Goal: Information Seeking & Learning: Learn about a topic

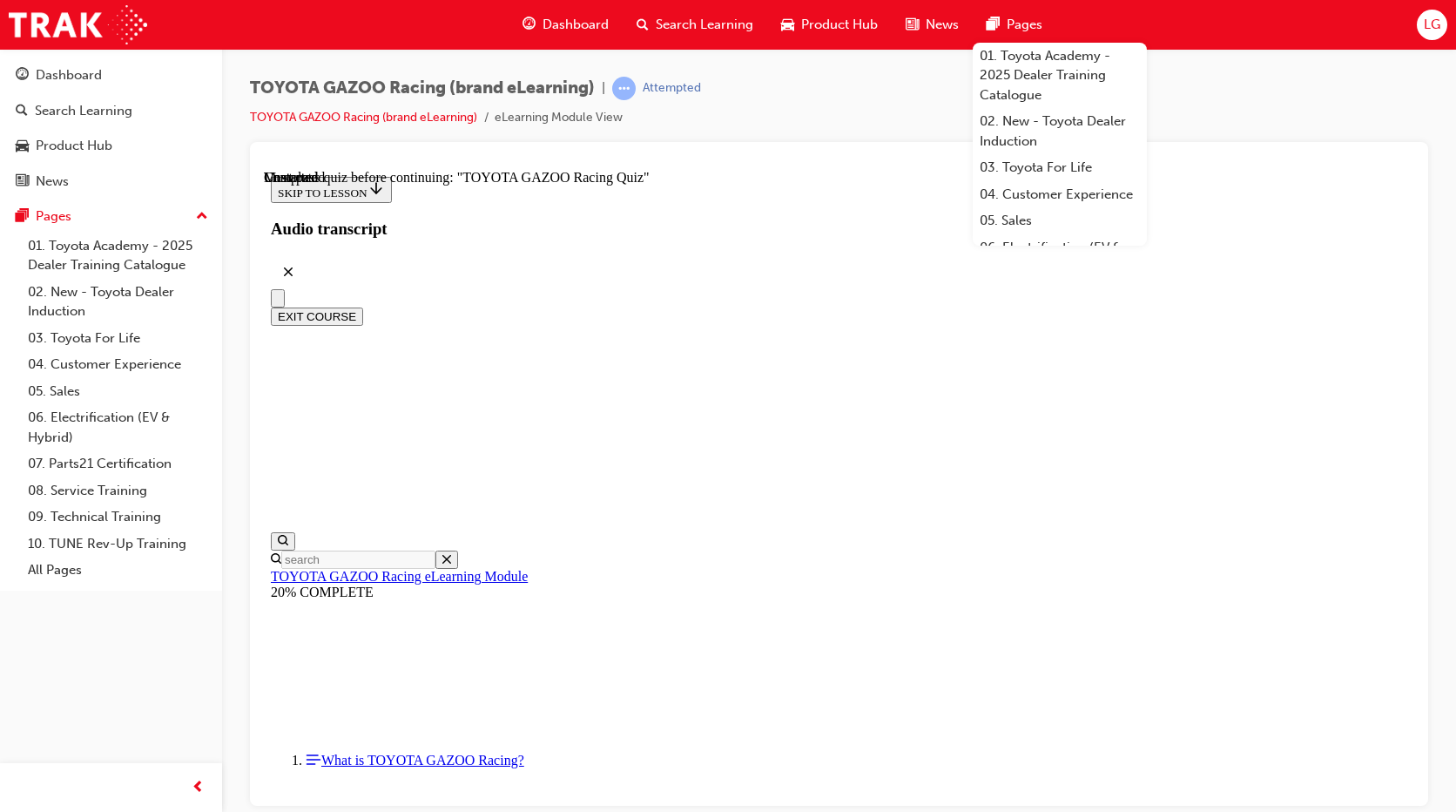
scroll to position [5889, 0]
drag, startPoint x: 990, startPoint y: 763, endPoint x: 986, endPoint y: 749, distance: 14.6
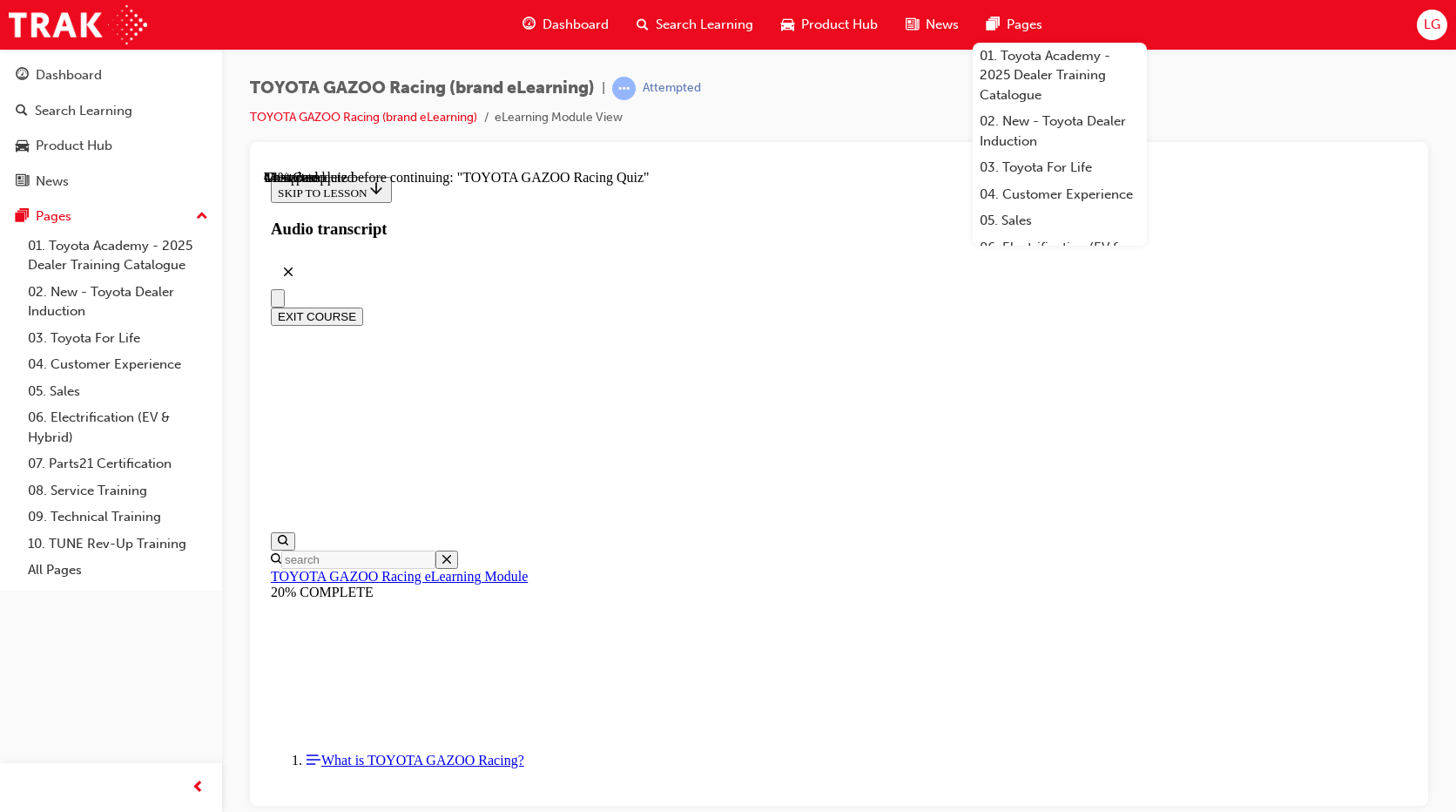
scroll to position [577, 0]
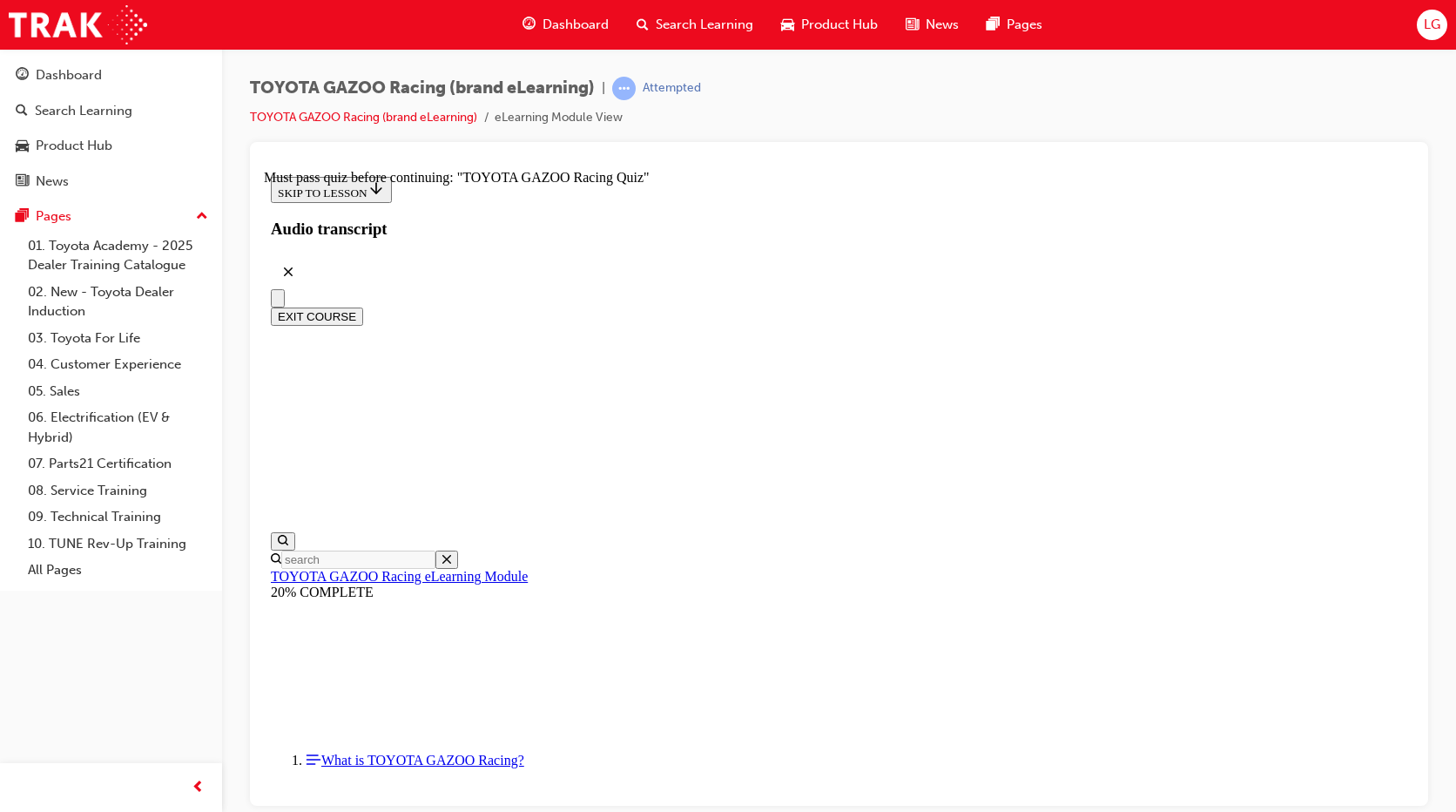
scroll to position [0, 0]
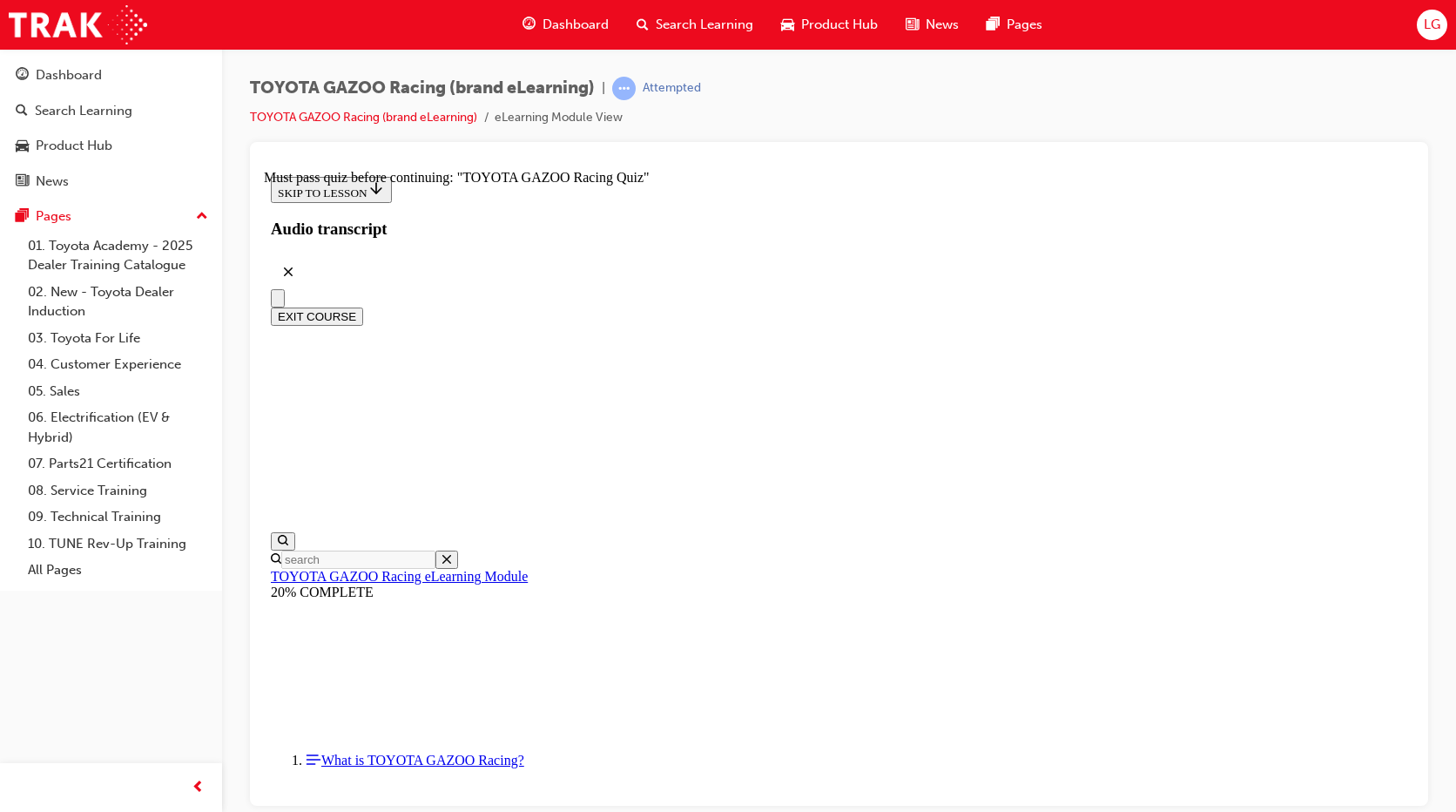
scroll to position [0, 0]
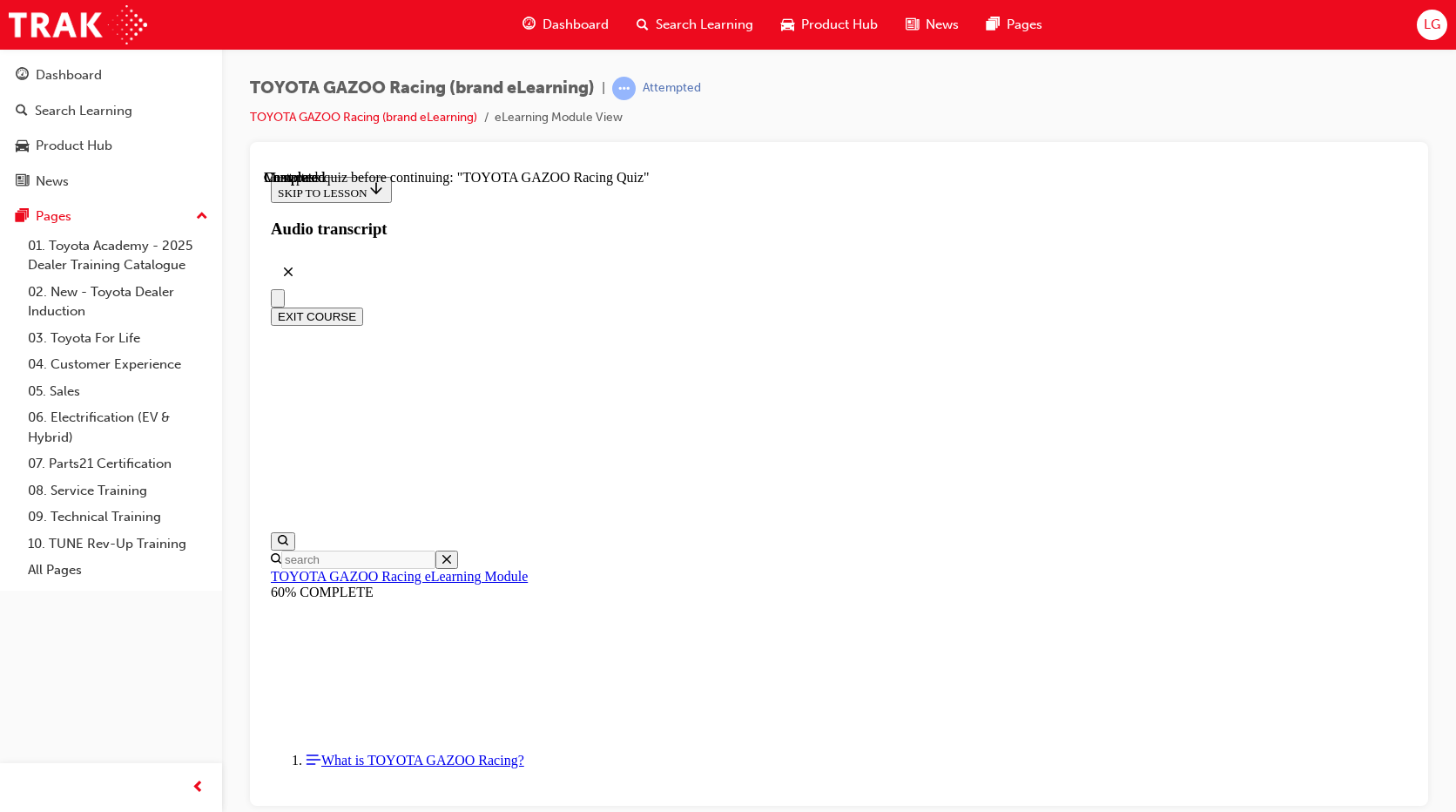
radio input "true"
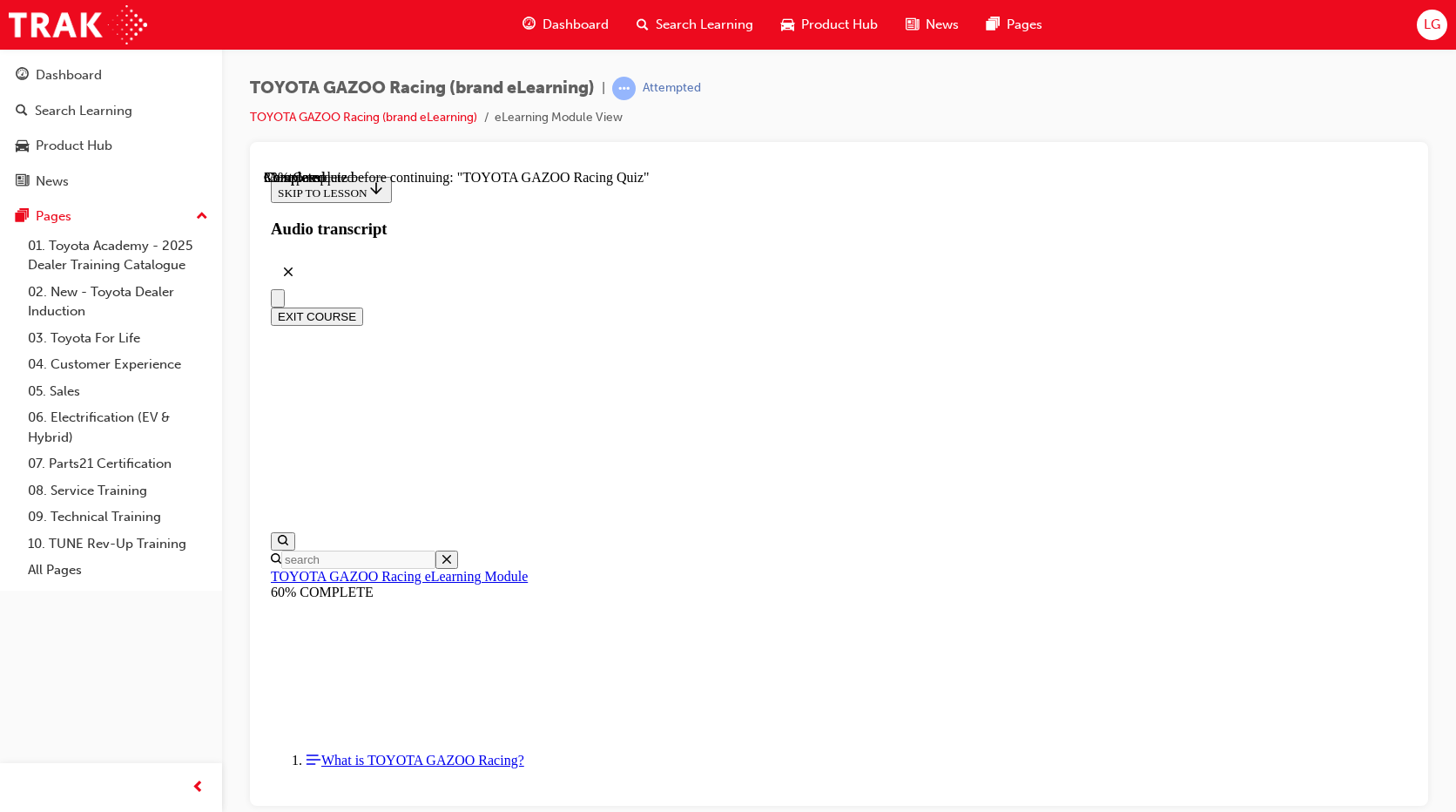
radio input "true"
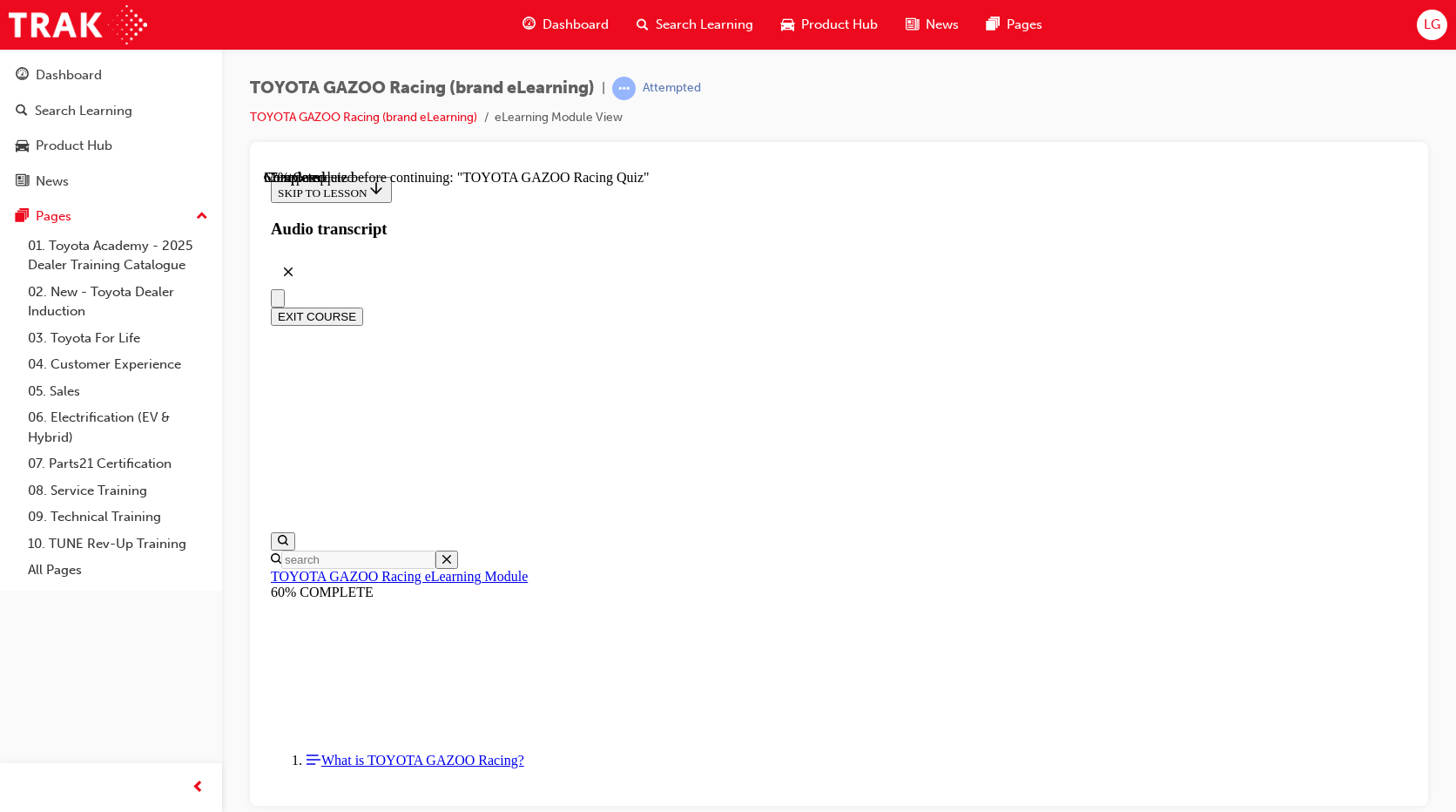
radio input "true"
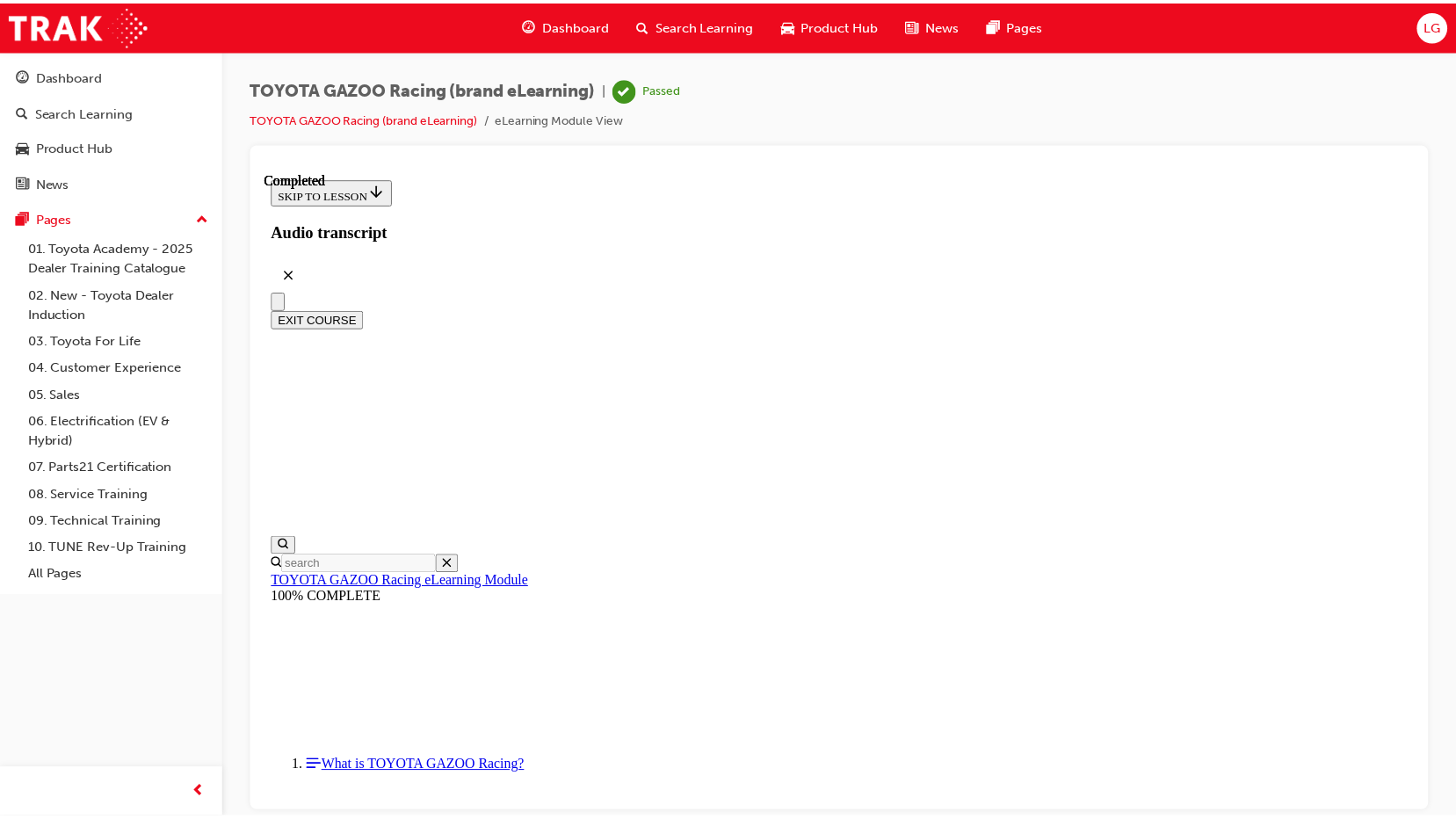
scroll to position [1776, 0]
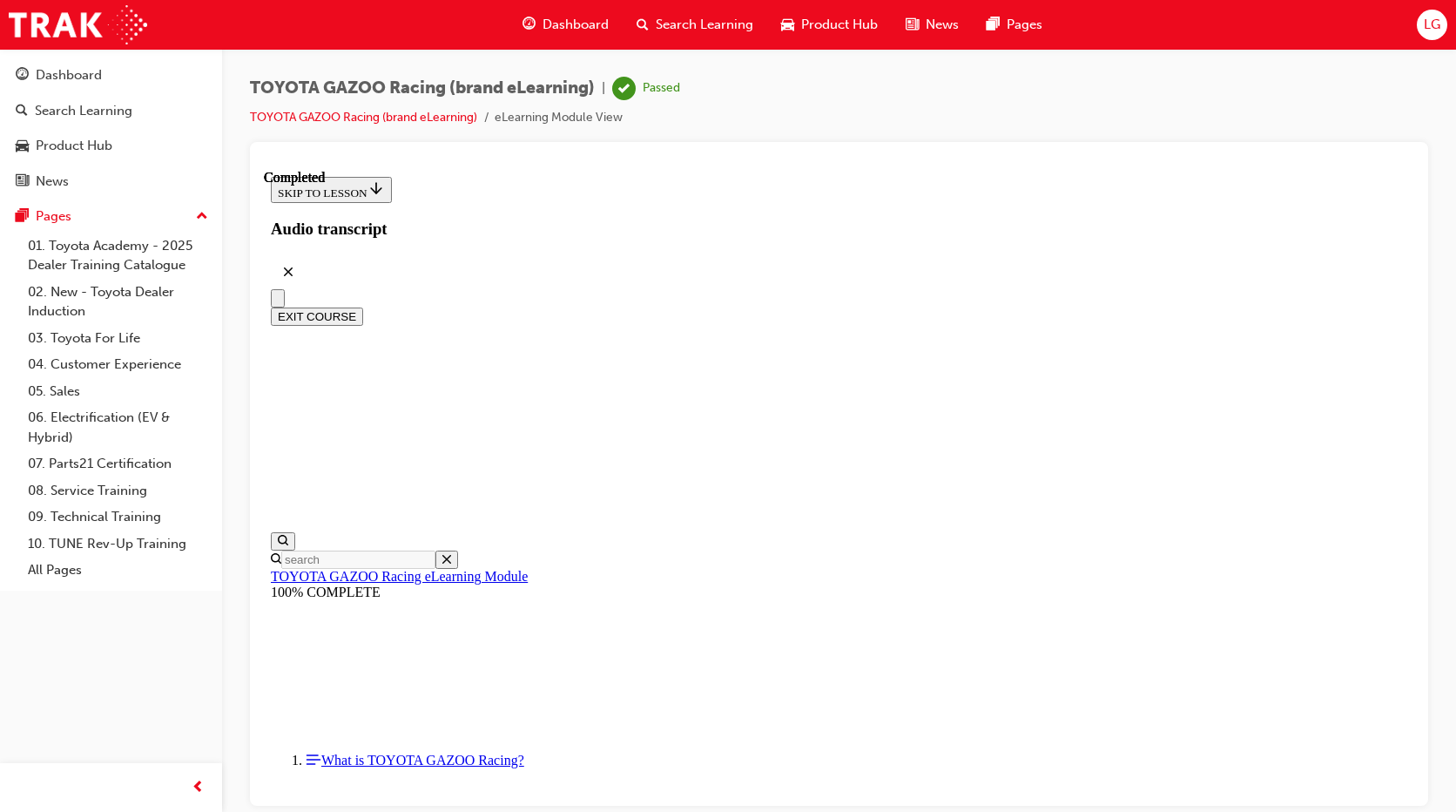
click at [363, 306] on button "EXIT COURSE" at bounding box center [316, 315] width 92 height 19
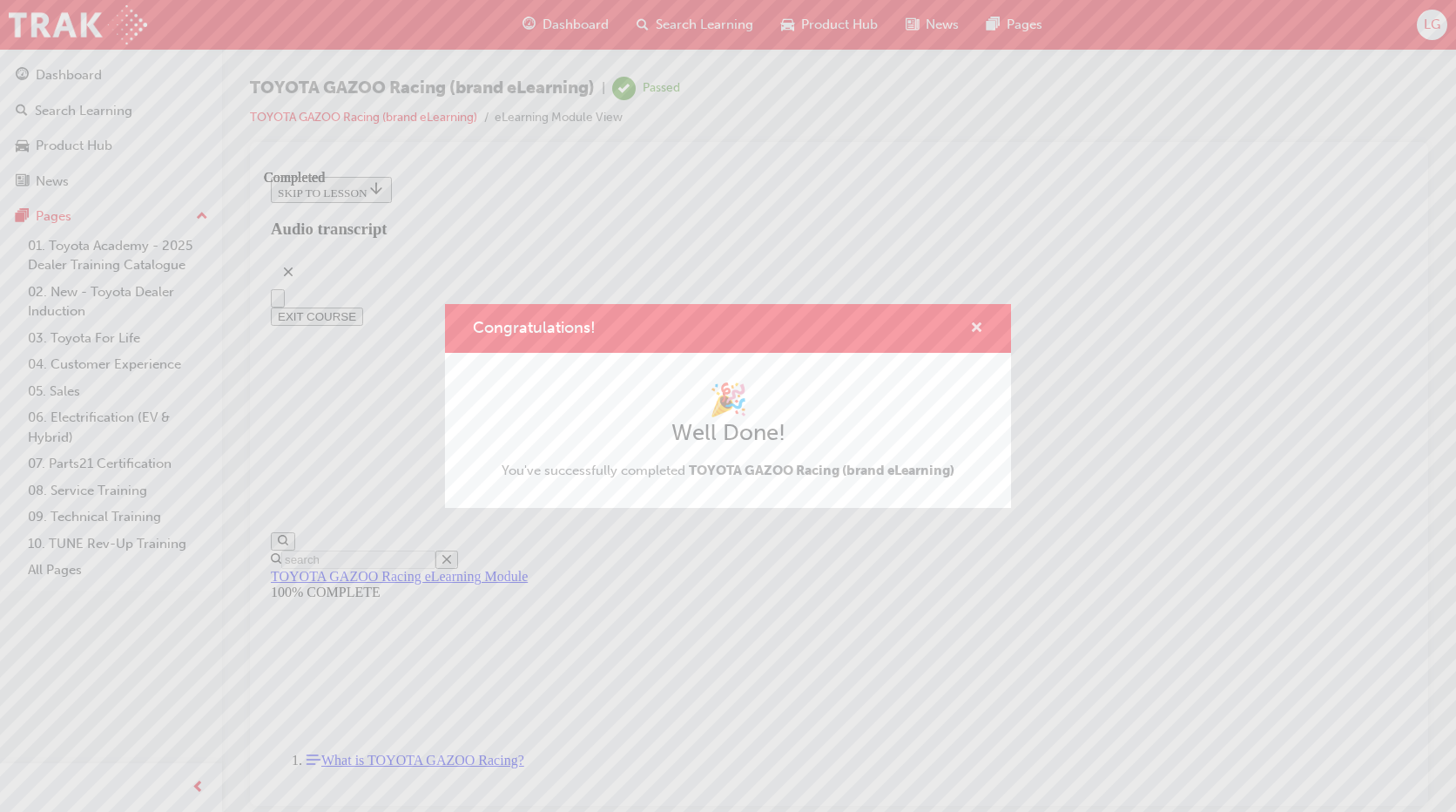
click at [980, 321] on span "cross-icon" at bounding box center [976, 329] width 13 height 16
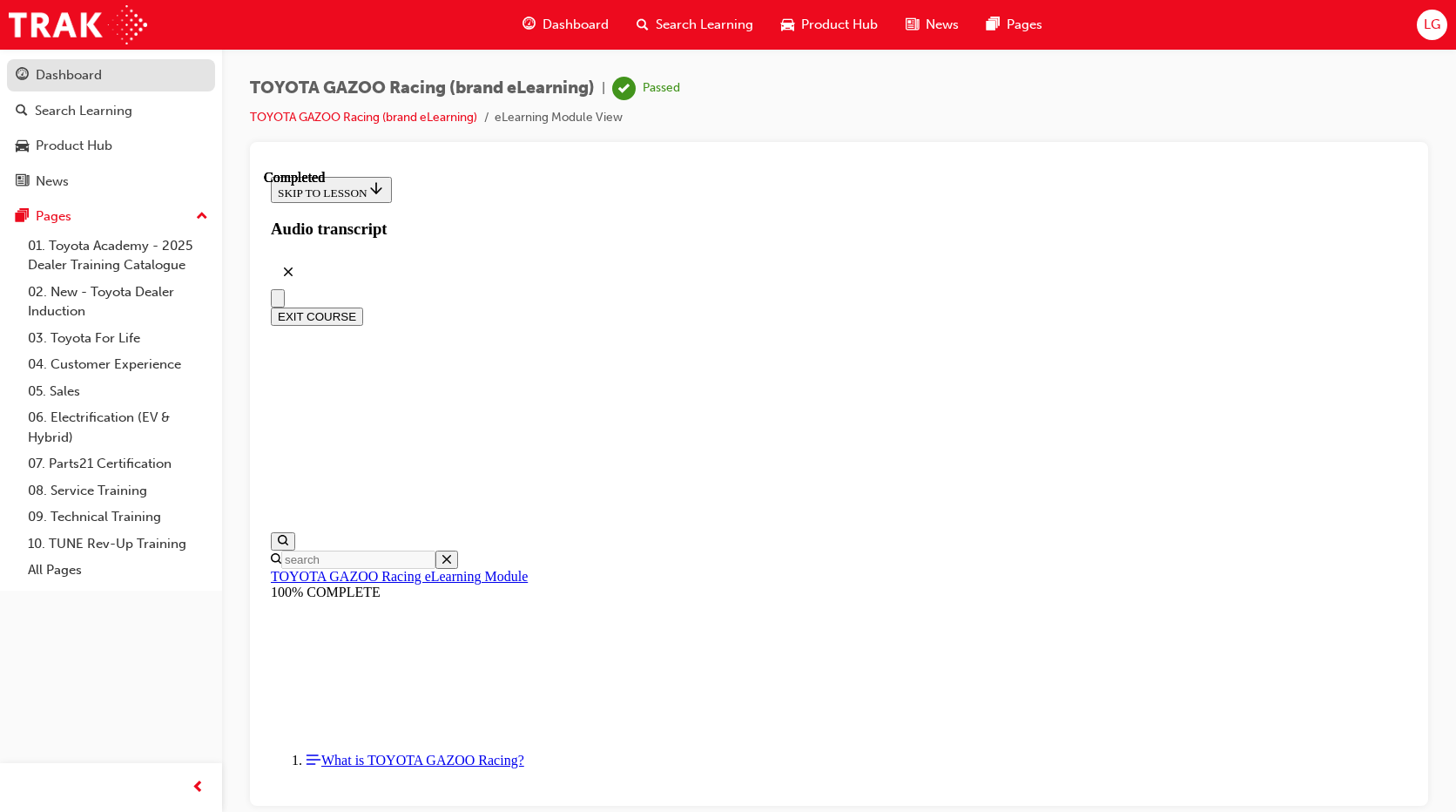
click at [142, 78] on div "Dashboard" at bounding box center [111, 75] width 190 height 21
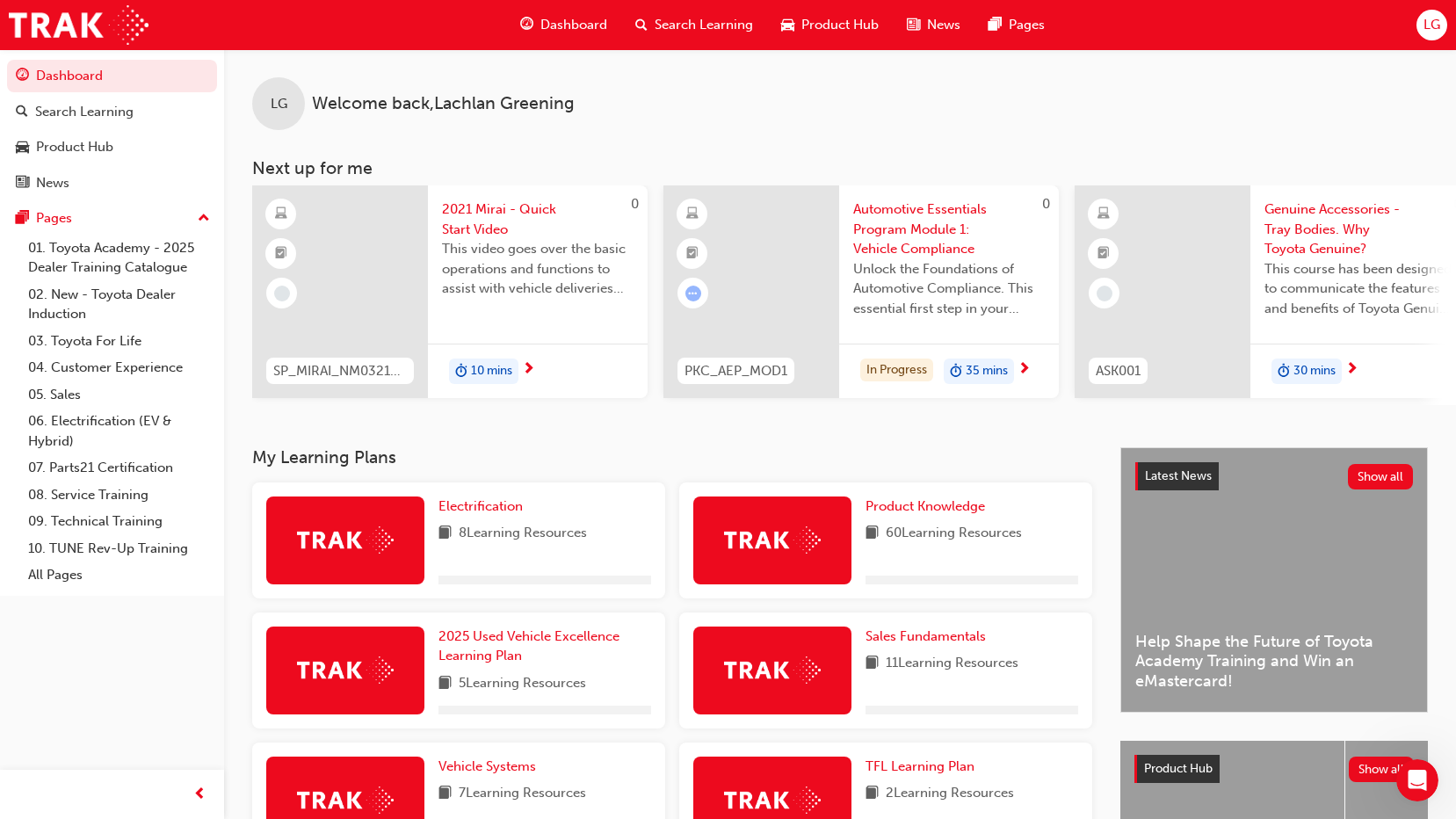
scroll to position [88, 0]
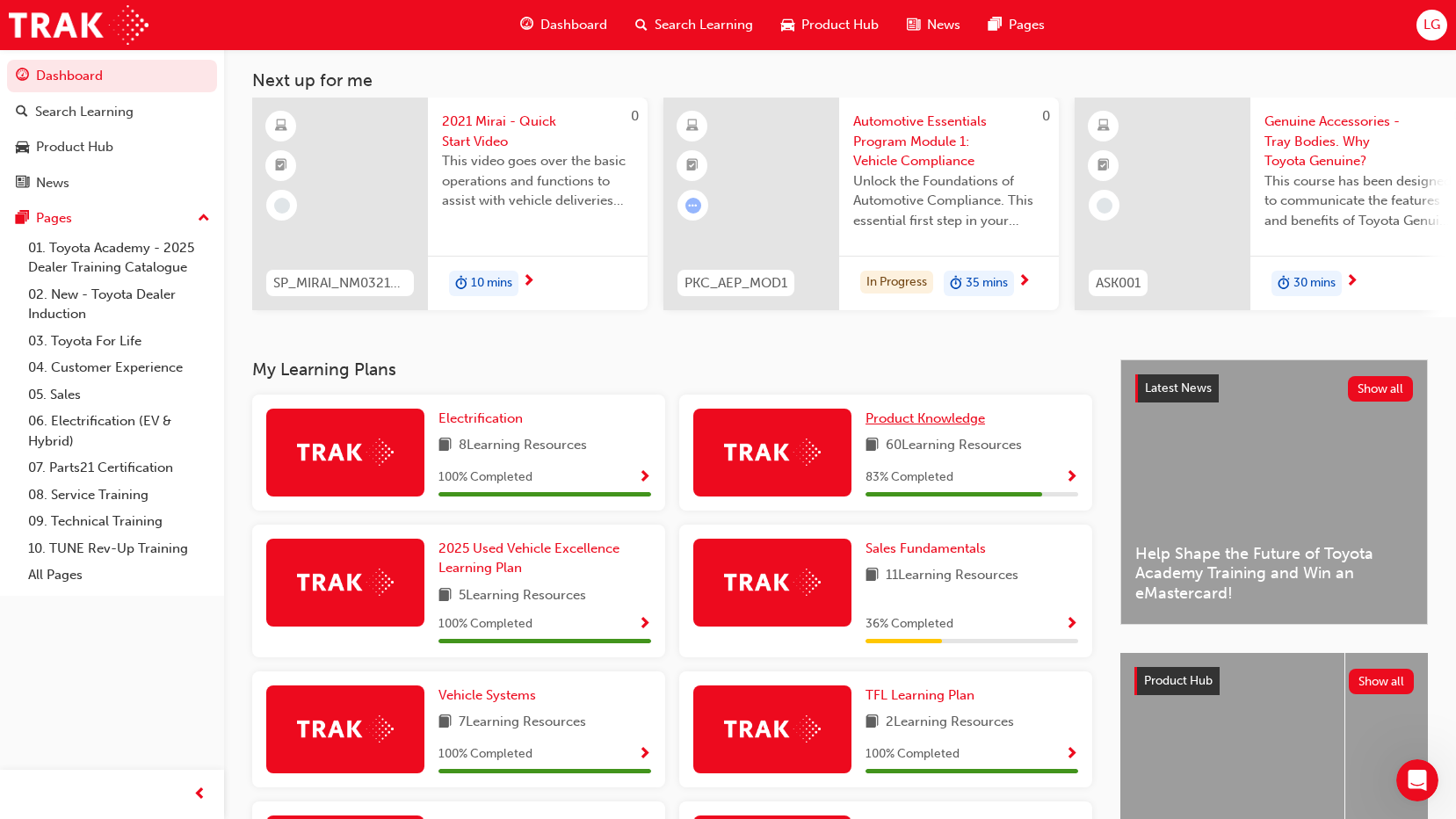
click at [939, 420] on span "Product Knowledge" at bounding box center [925, 418] width 120 height 16
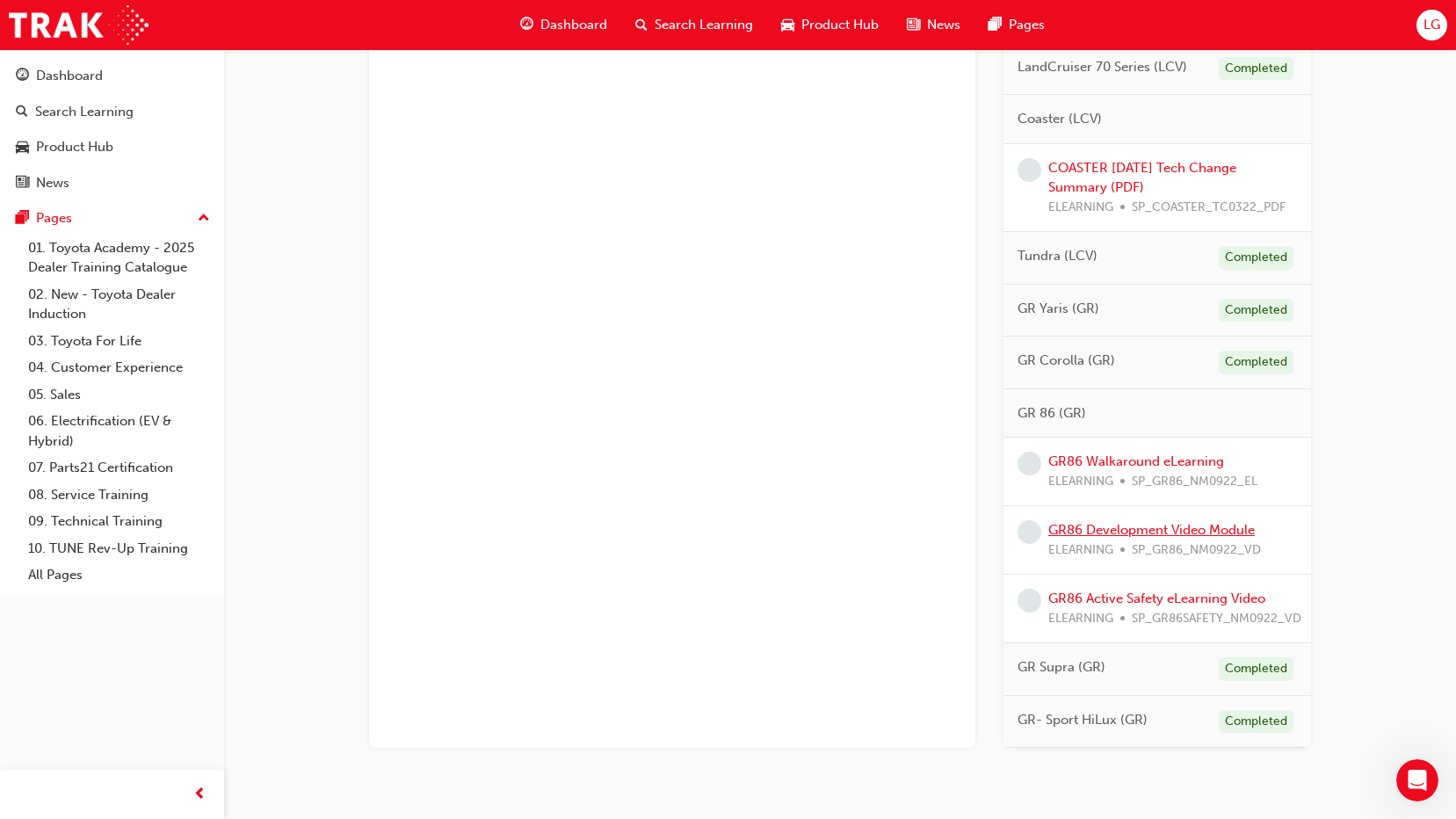
scroll to position [1385, 0]
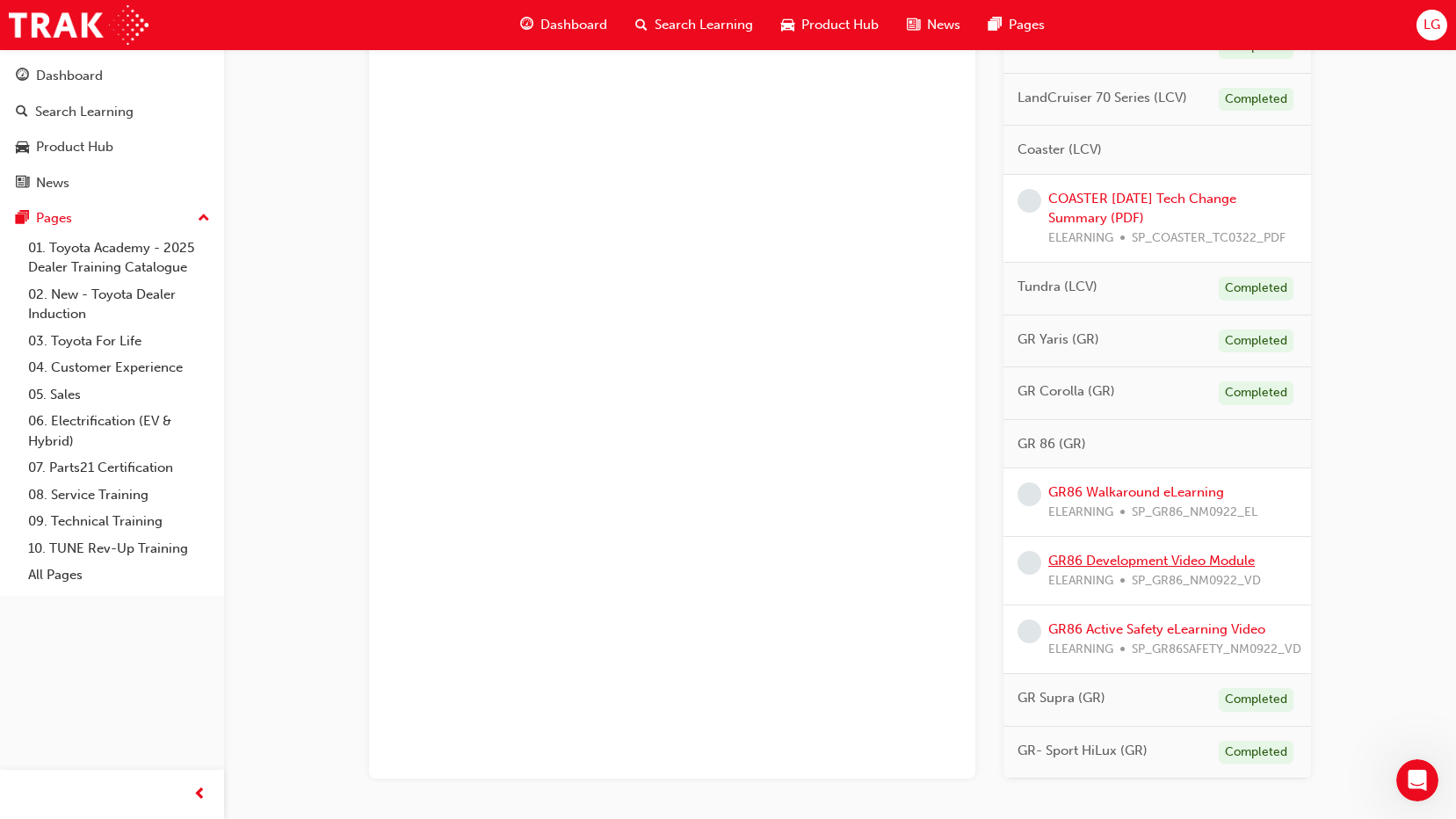
click at [1172, 567] on link "GR86 Development Video Module" at bounding box center [1151, 560] width 206 height 16
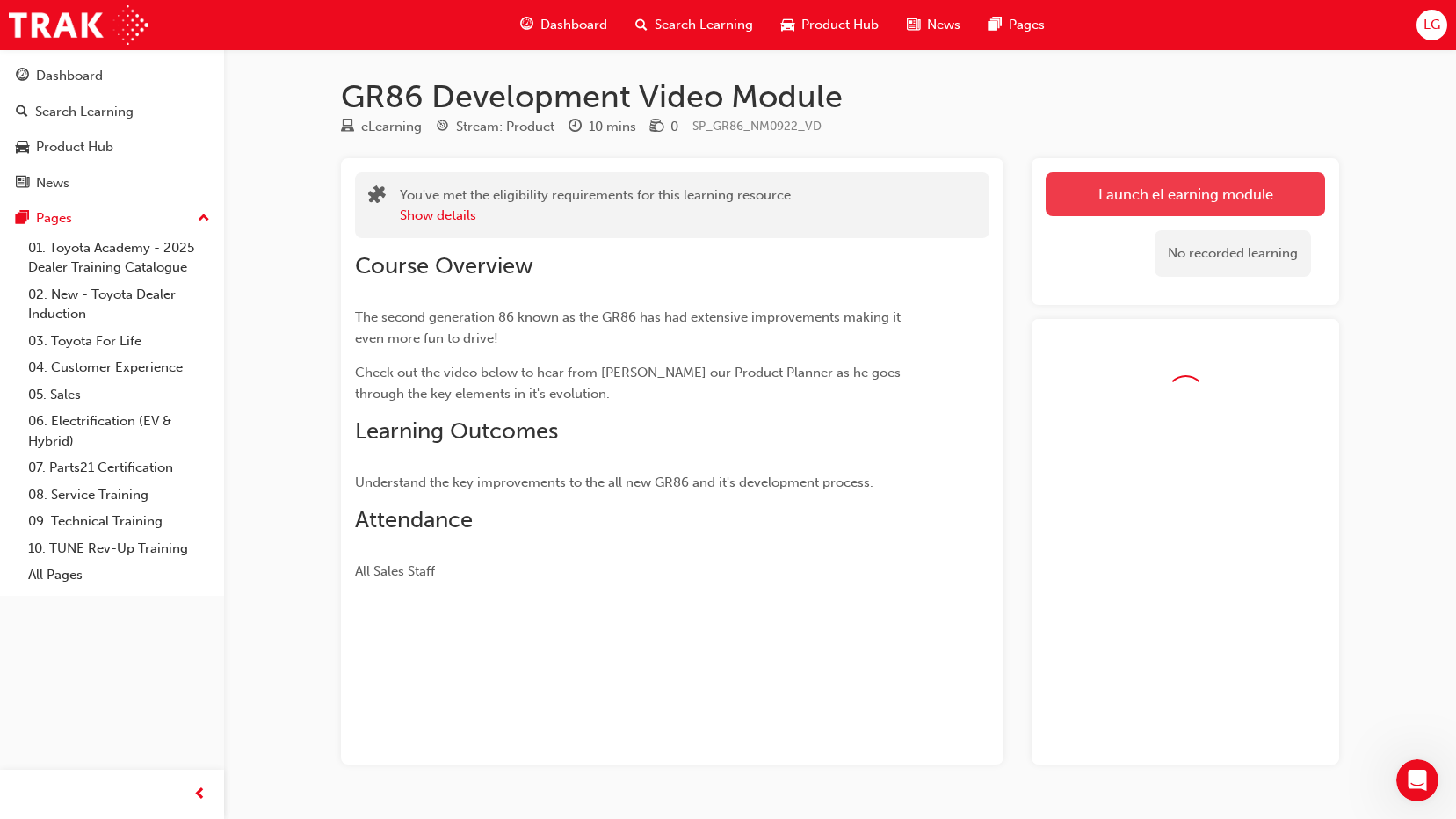
click at [1127, 191] on button "Launch eLearning module" at bounding box center [1185, 194] width 280 height 44
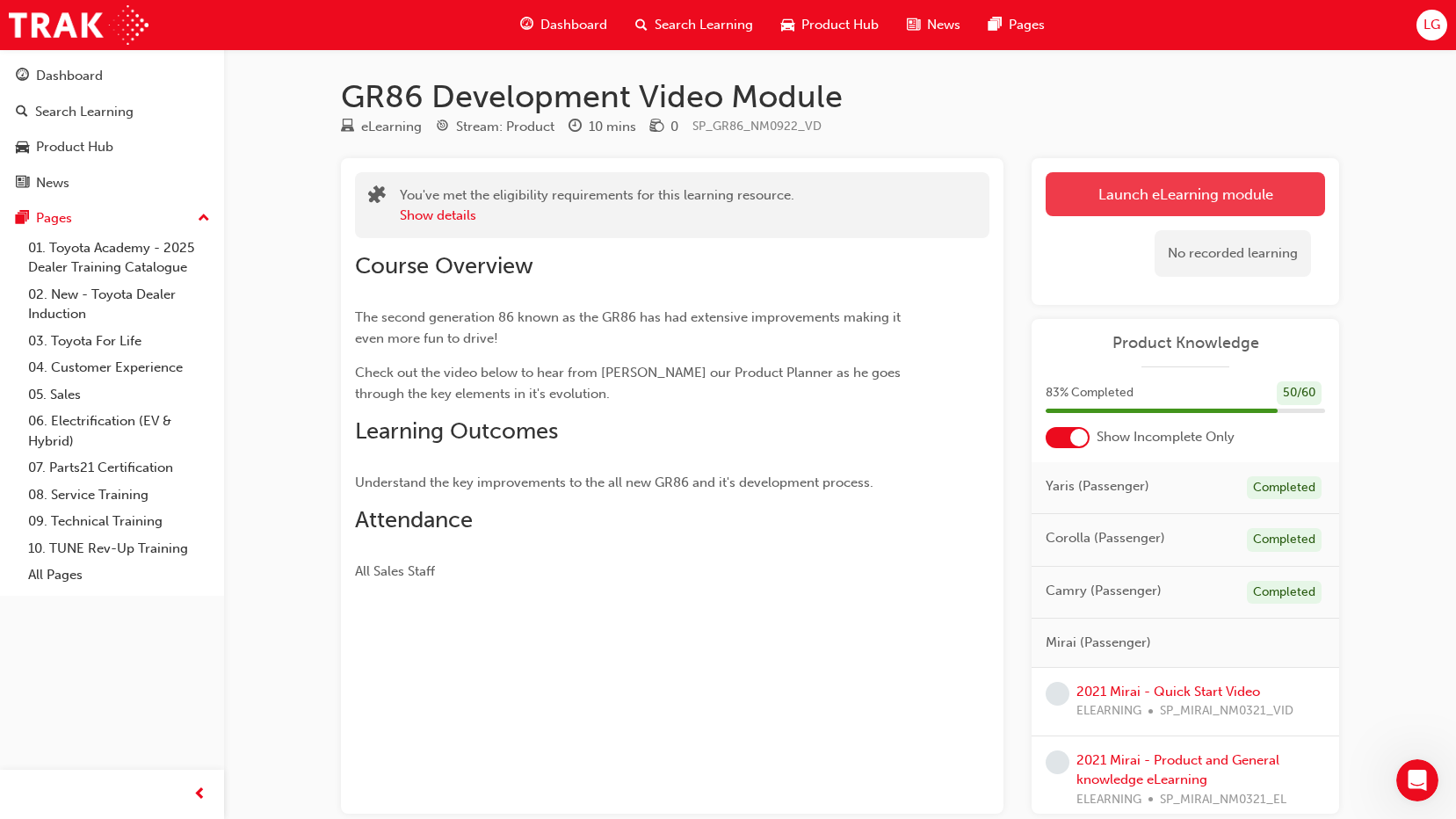
click at [1165, 204] on link "Launch eLearning module" at bounding box center [1185, 194] width 280 height 44
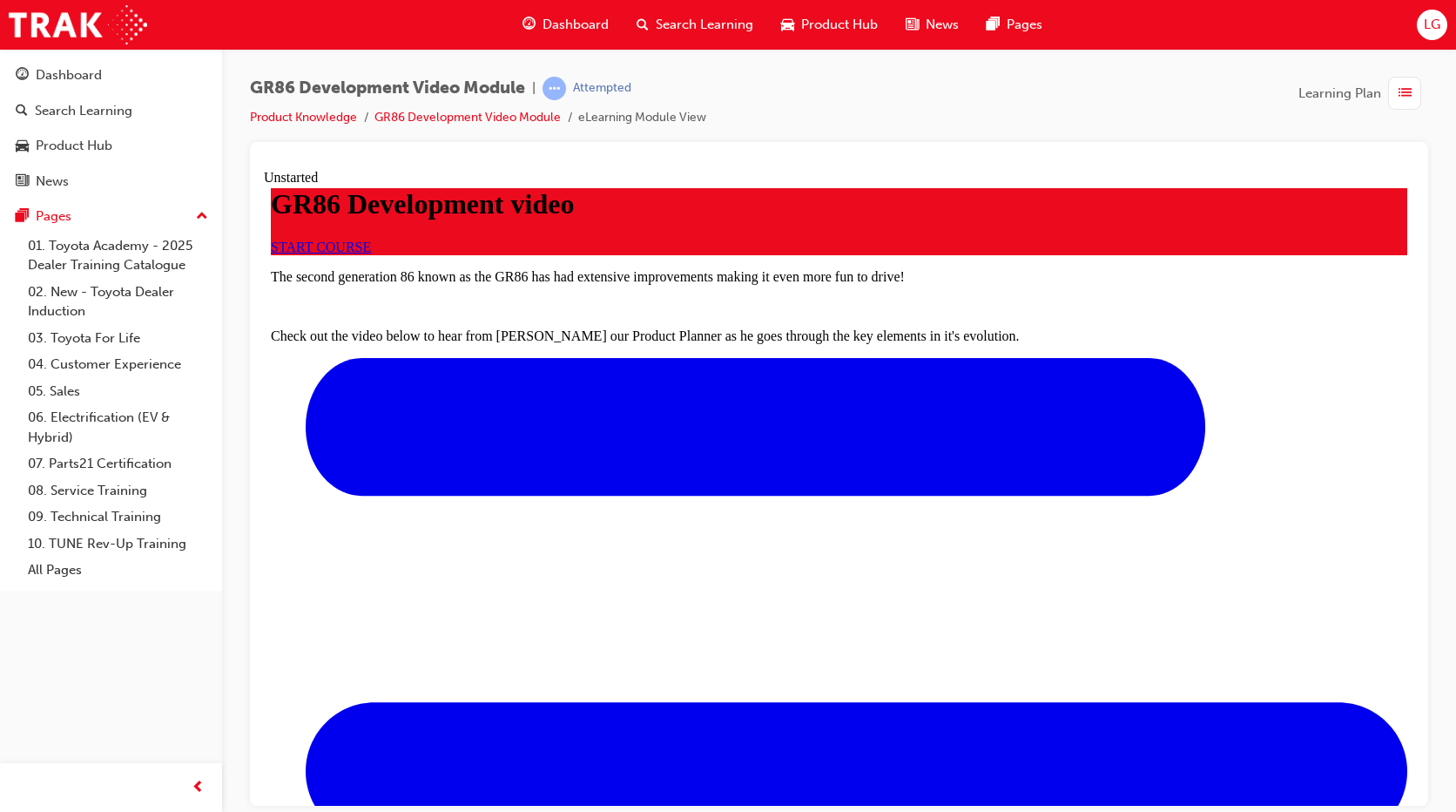
scroll to position [175, 0]
click at [371, 254] on link "START COURSE" at bounding box center [320, 246] width 100 height 15
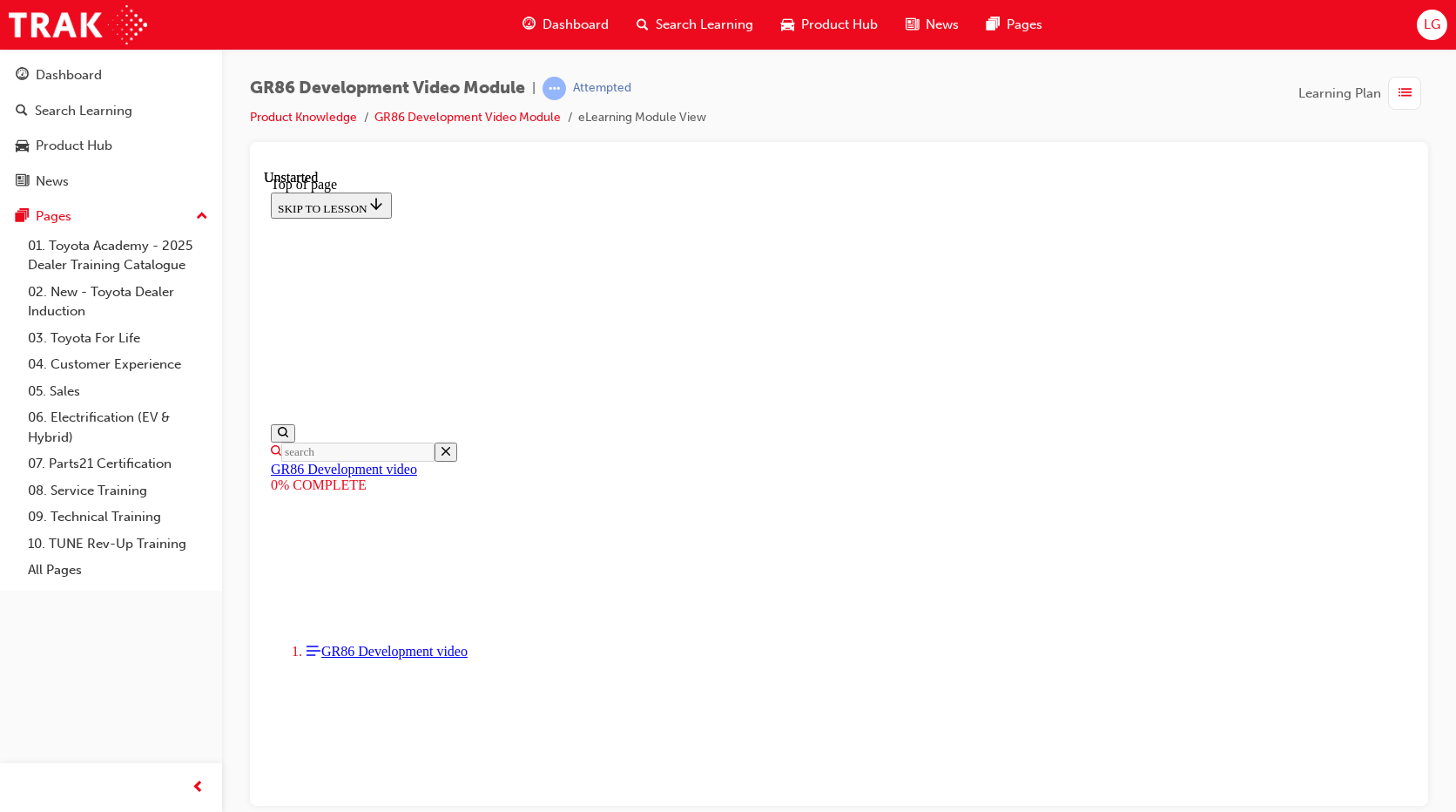
scroll to position [53, 0]
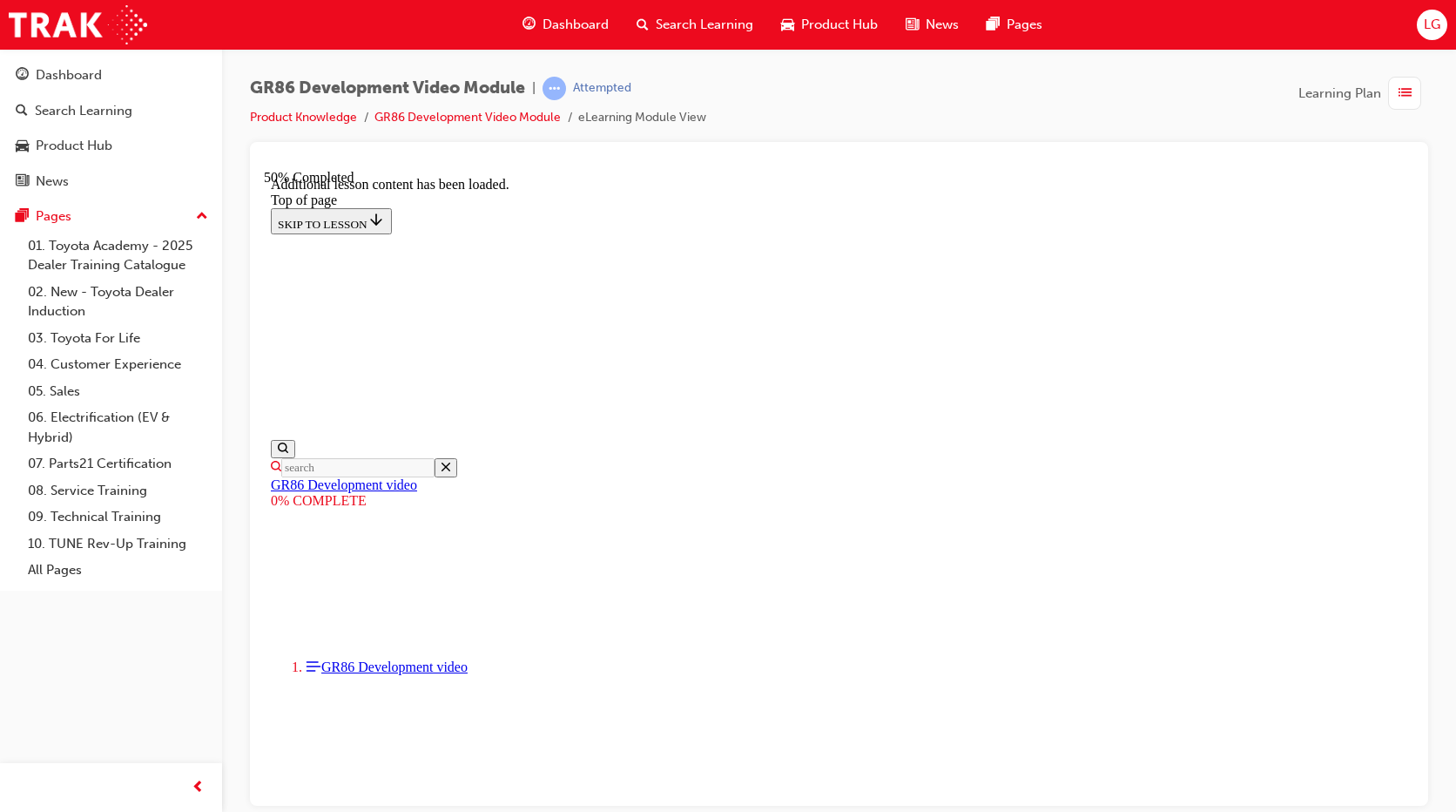
scroll to position [1077, 0]
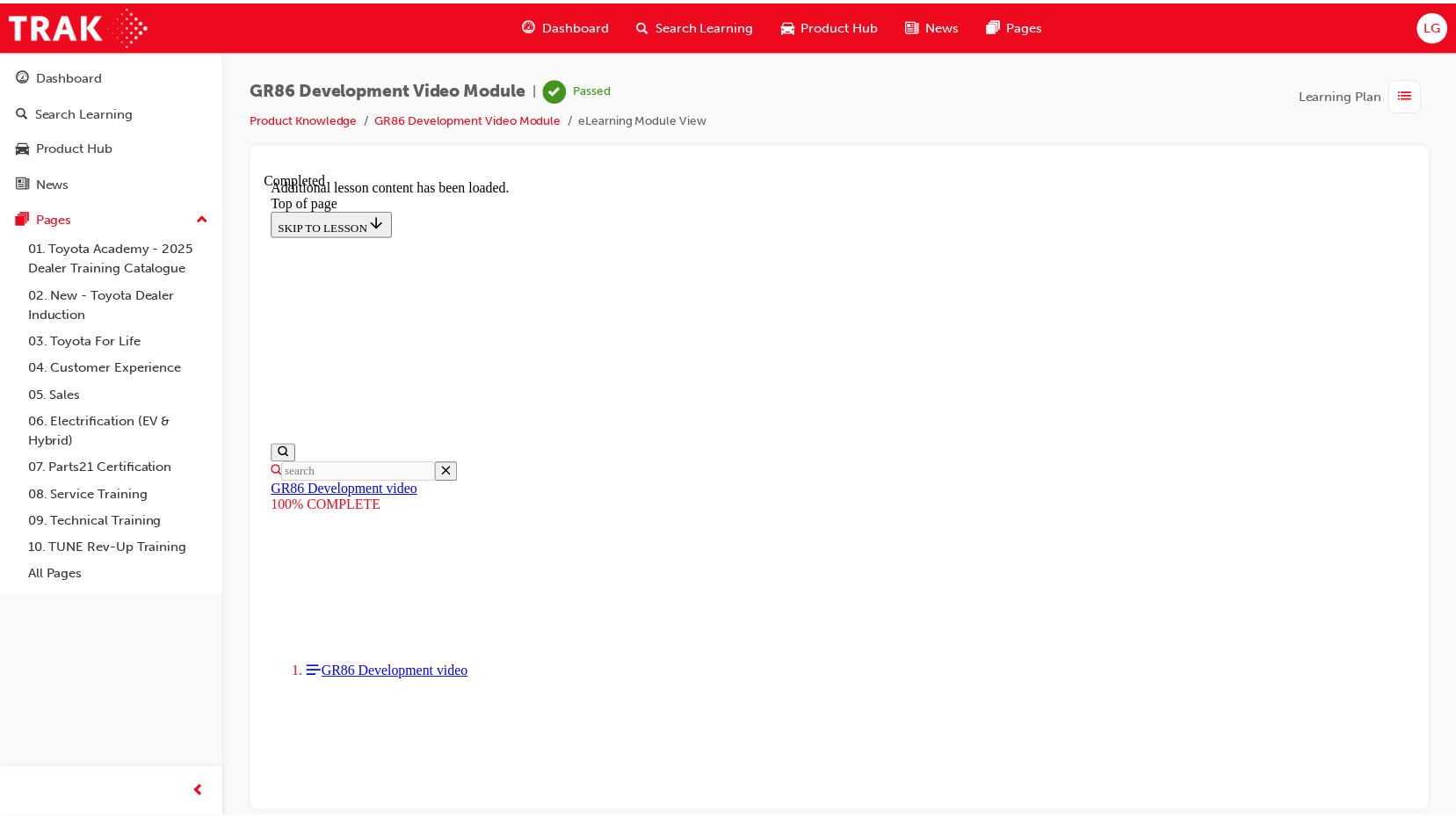
scroll to position [859, 0]
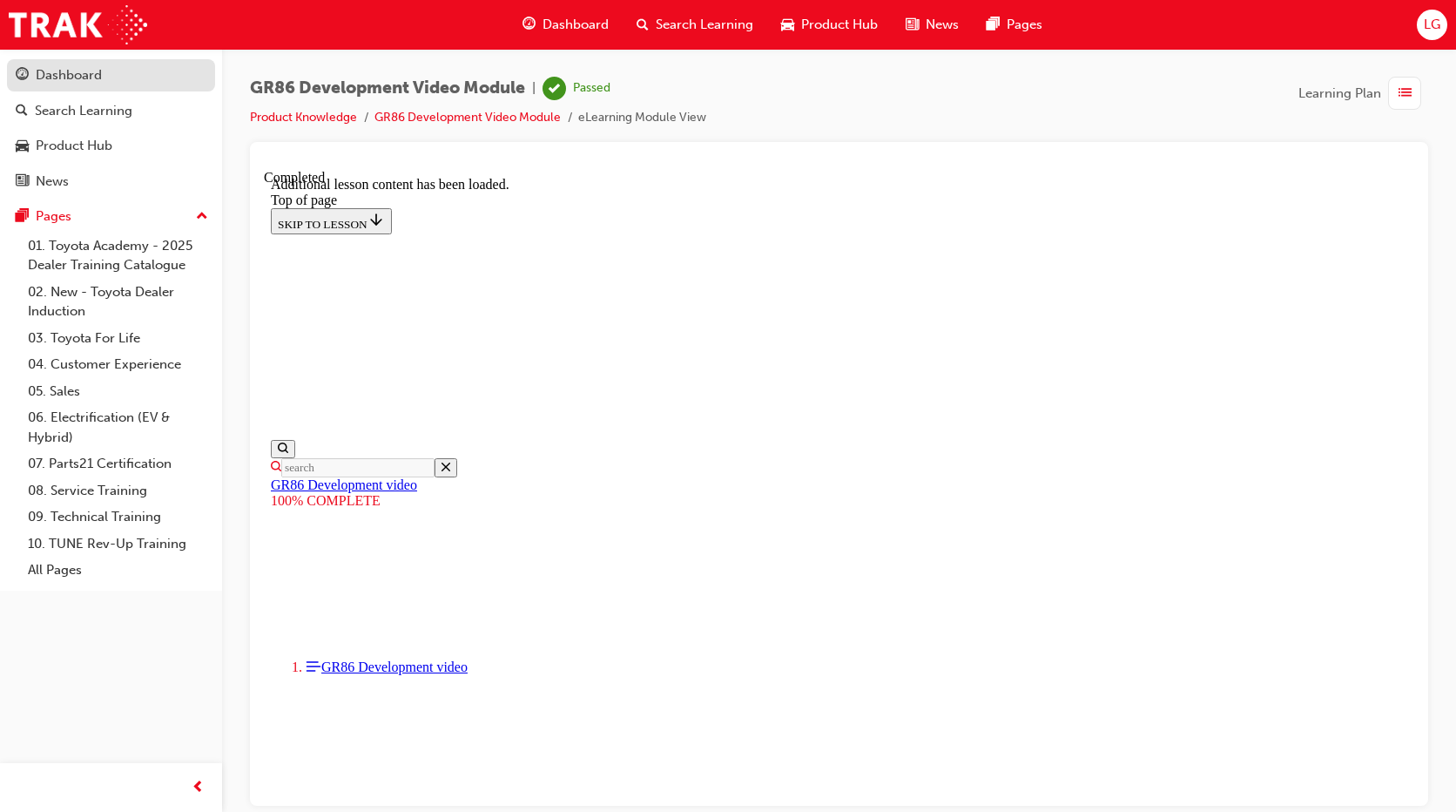
click at [132, 77] on div "Dashboard" at bounding box center [111, 75] width 190 height 21
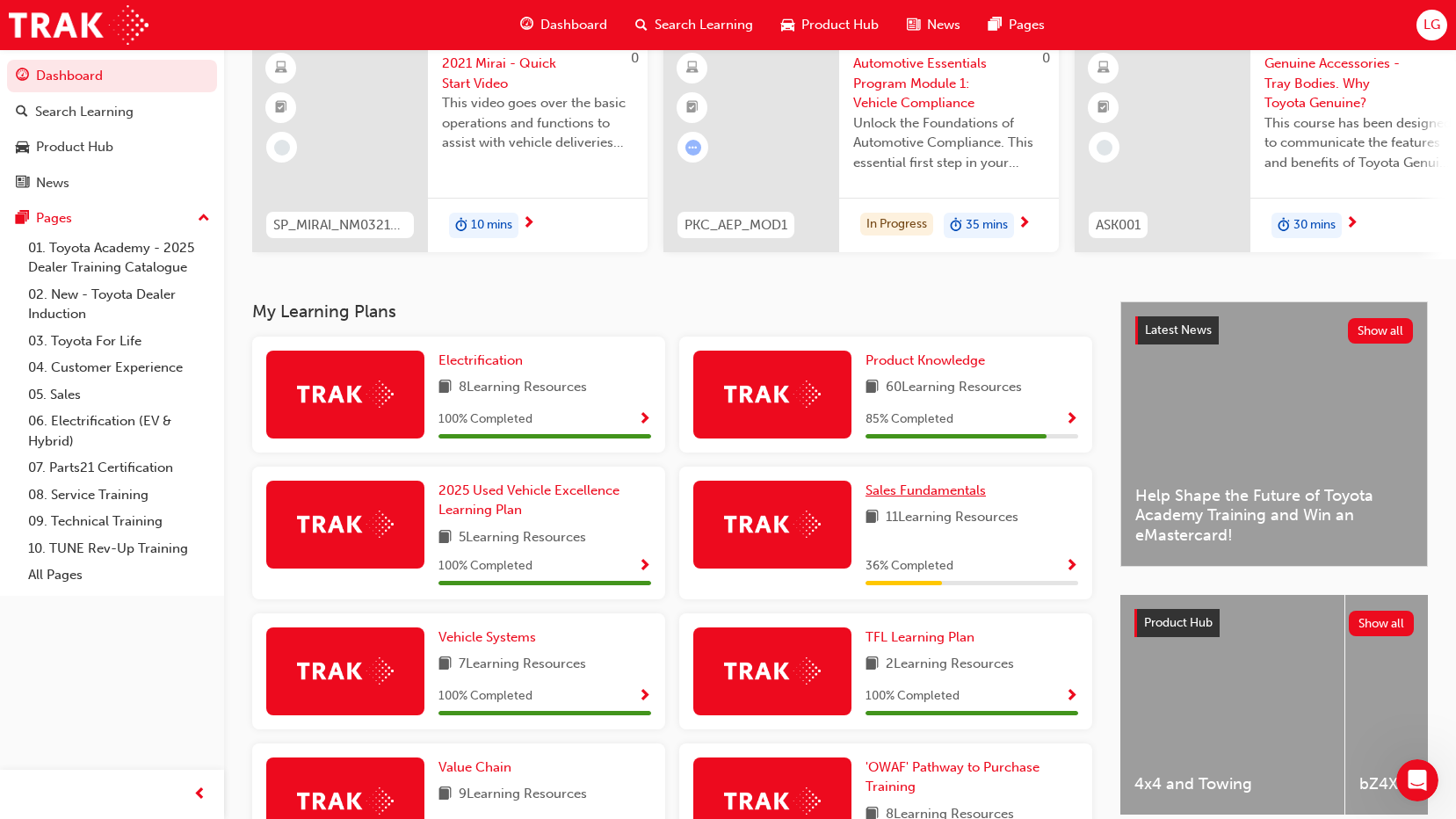
scroll to position [176, 0]
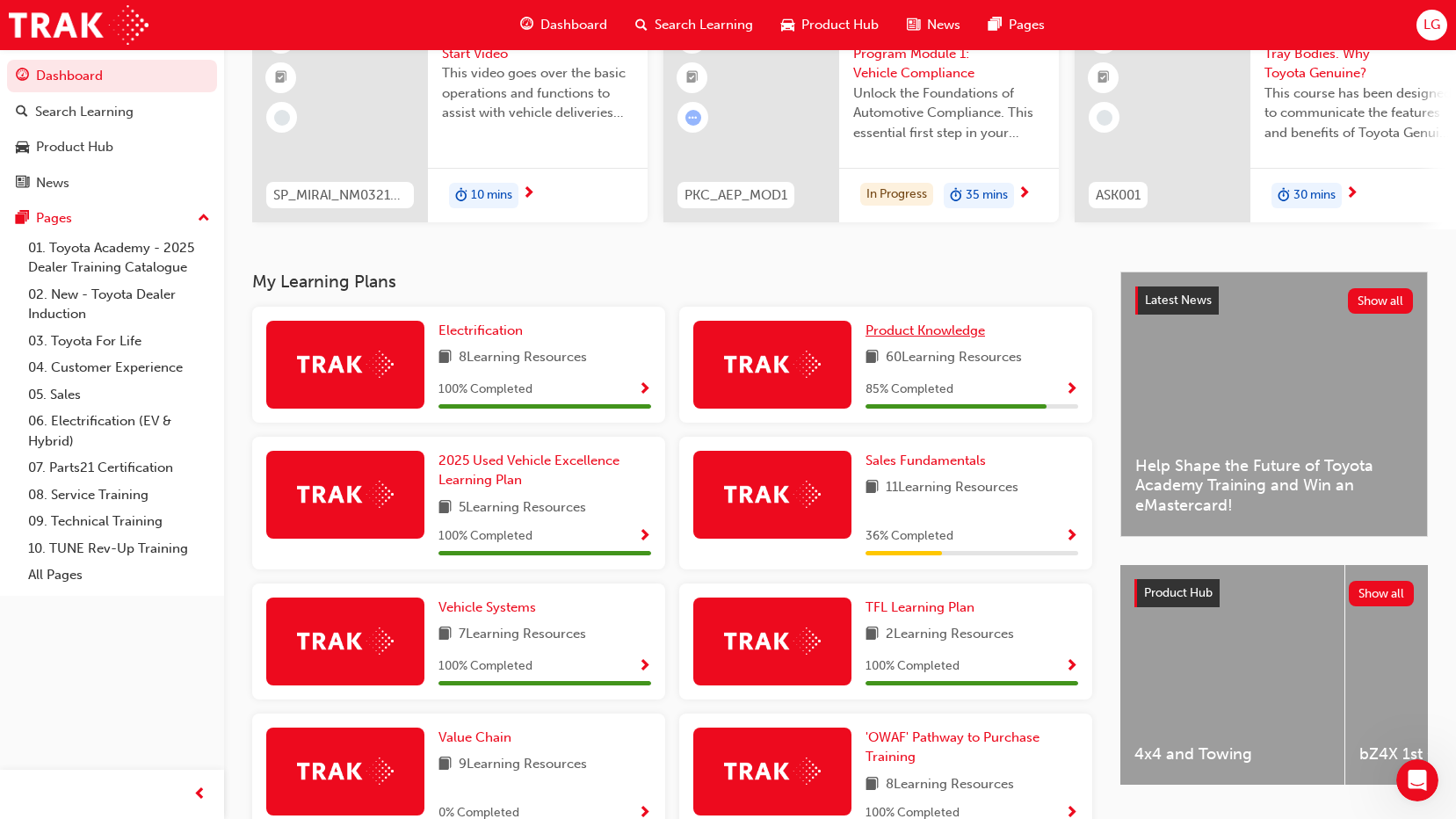
click at [926, 337] on span "Product Knowledge" at bounding box center [925, 329] width 120 height 16
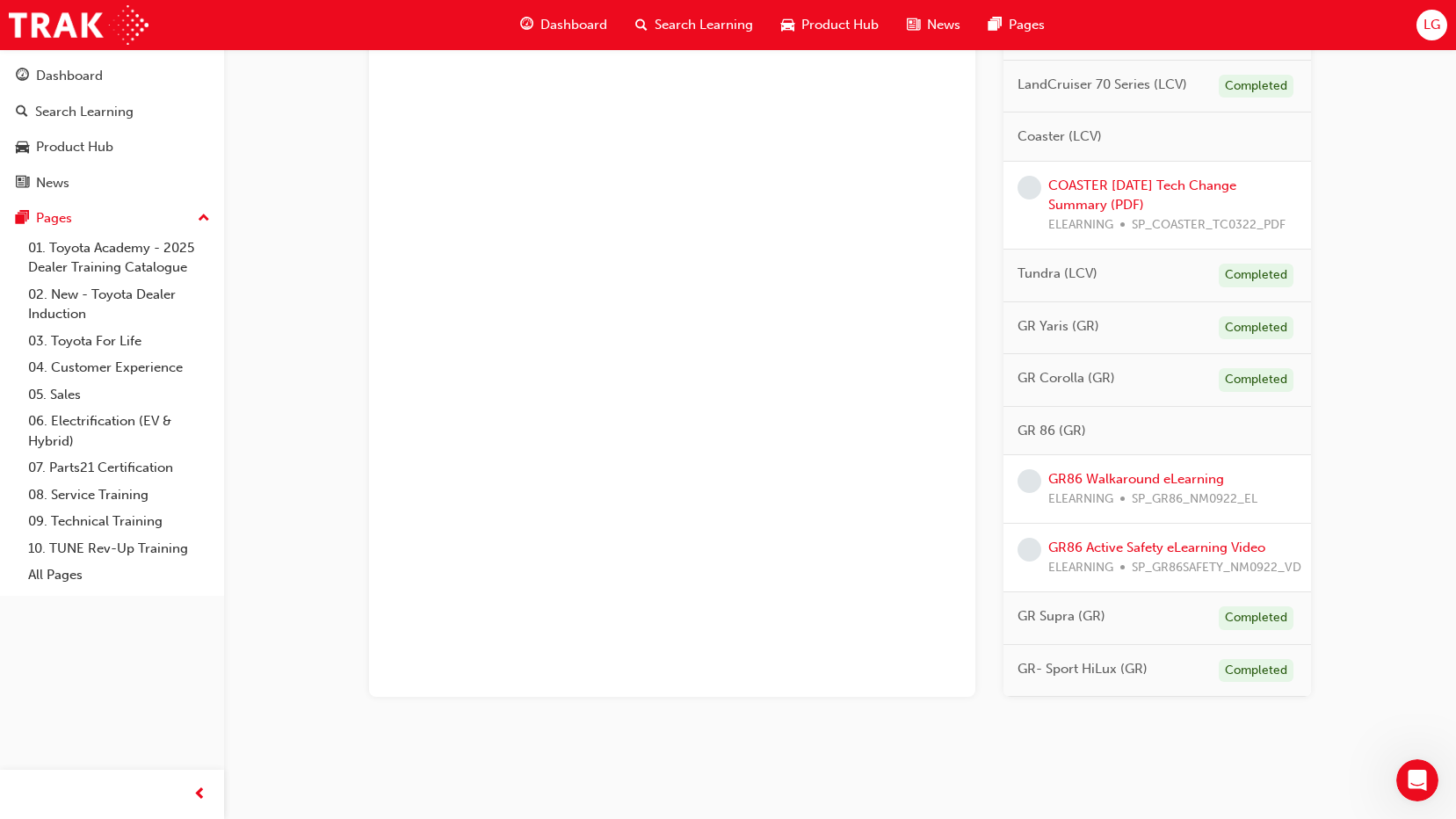
scroll to position [1405, 0]
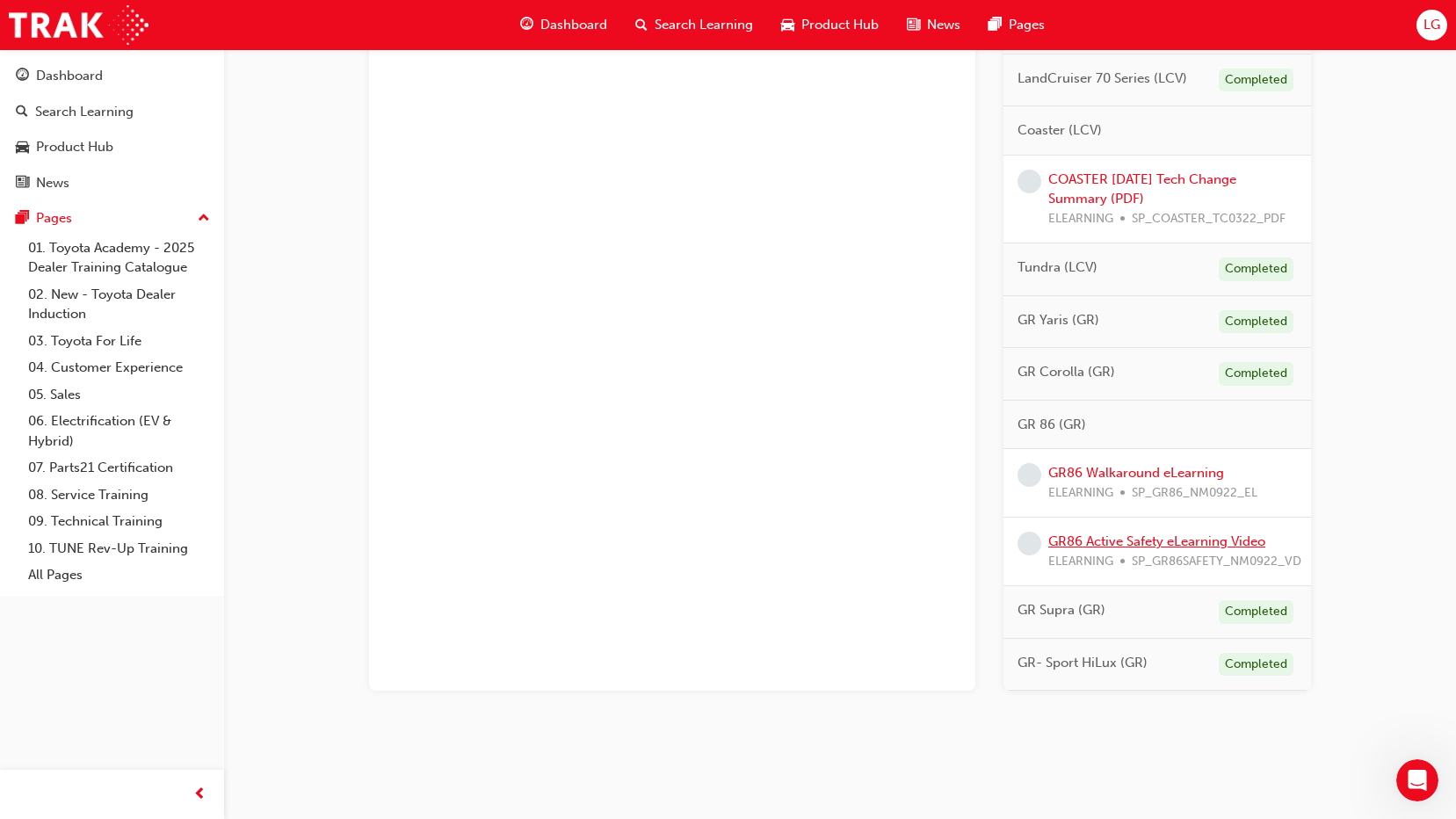
click at [1180, 537] on link "GR86 Active Safety eLearning Video" at bounding box center [1157, 540] width 217 height 16
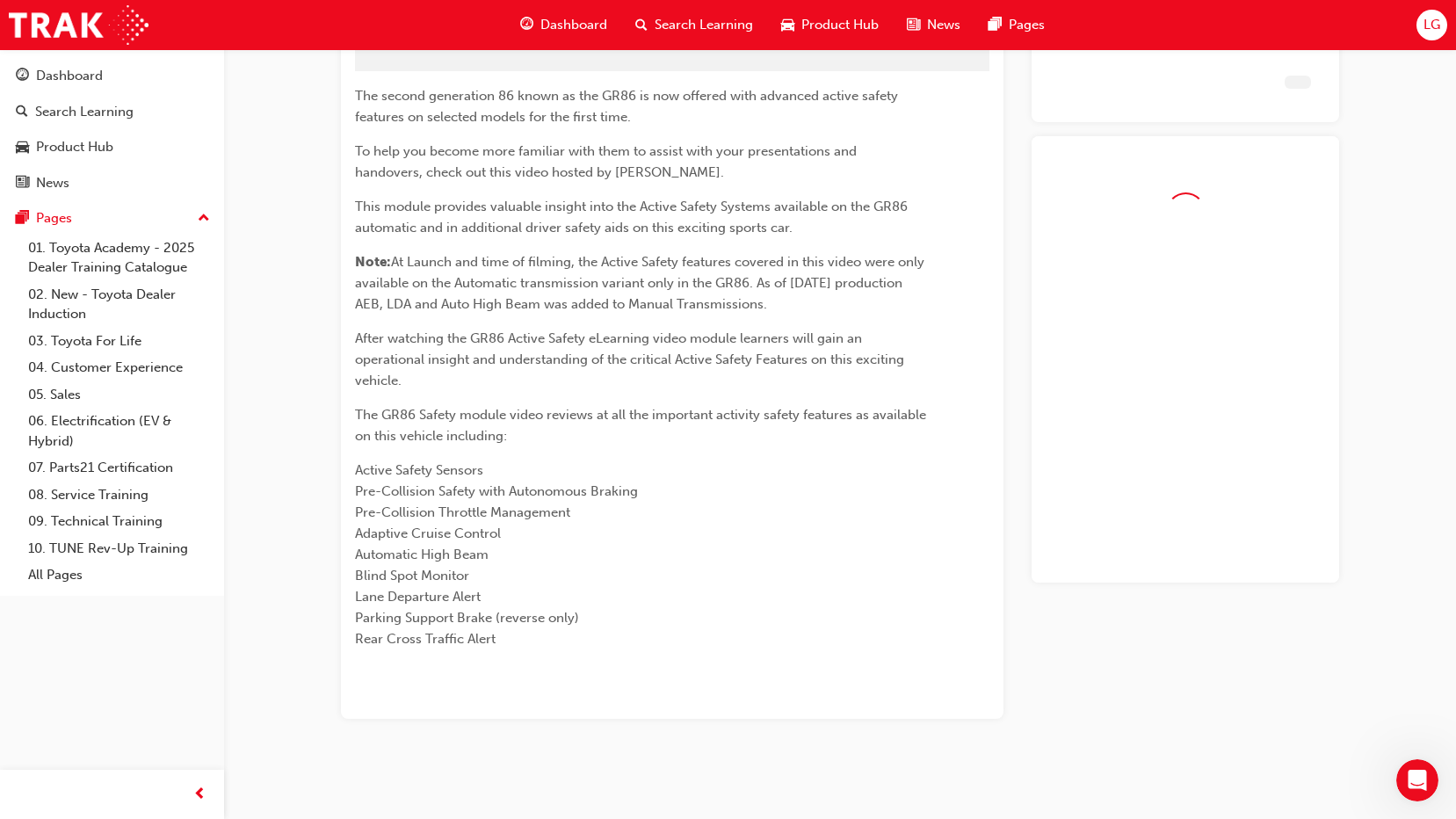
scroll to position [101, 0]
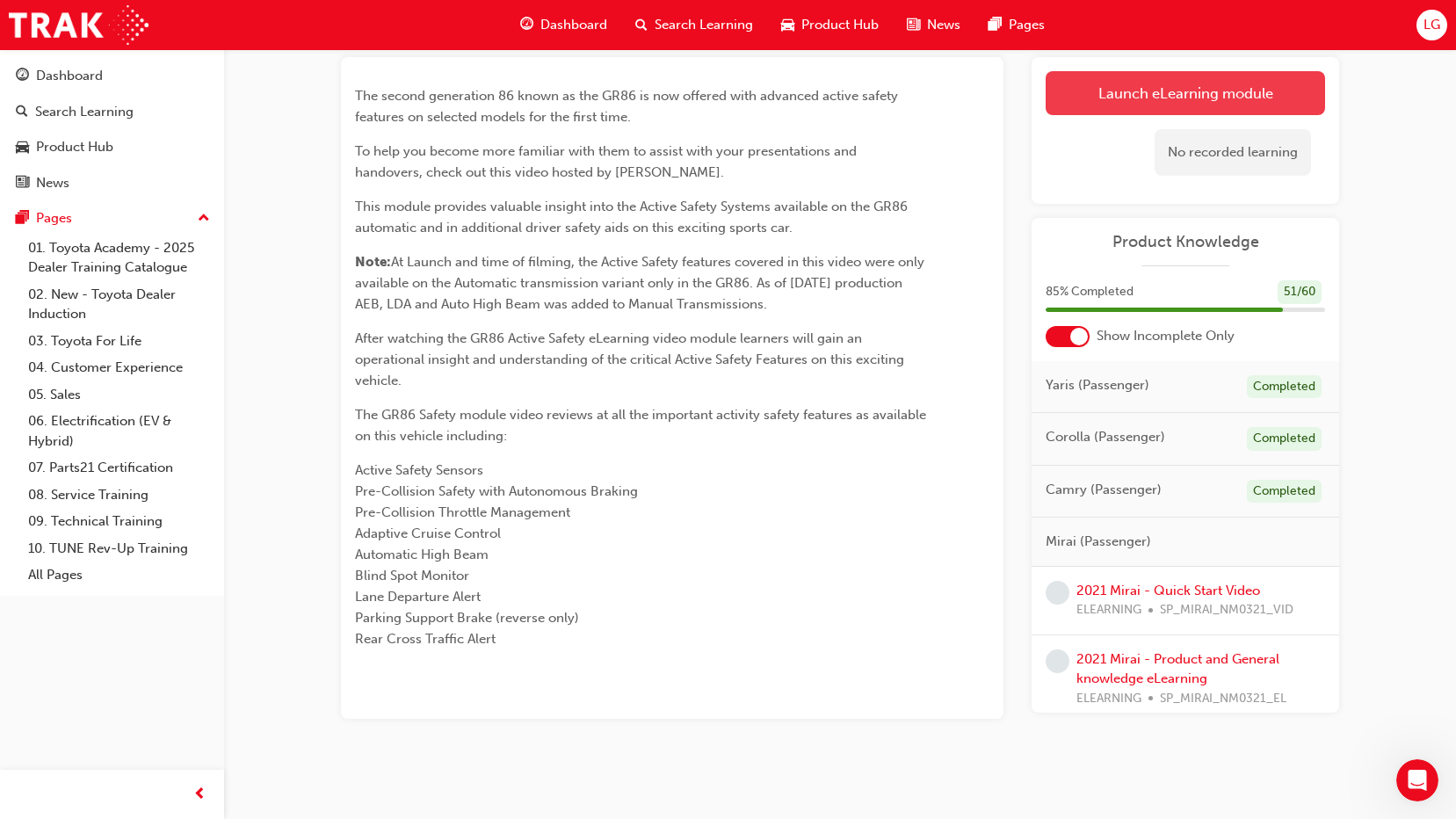
click at [1171, 99] on link "Launch eLearning module" at bounding box center [1185, 93] width 280 height 44
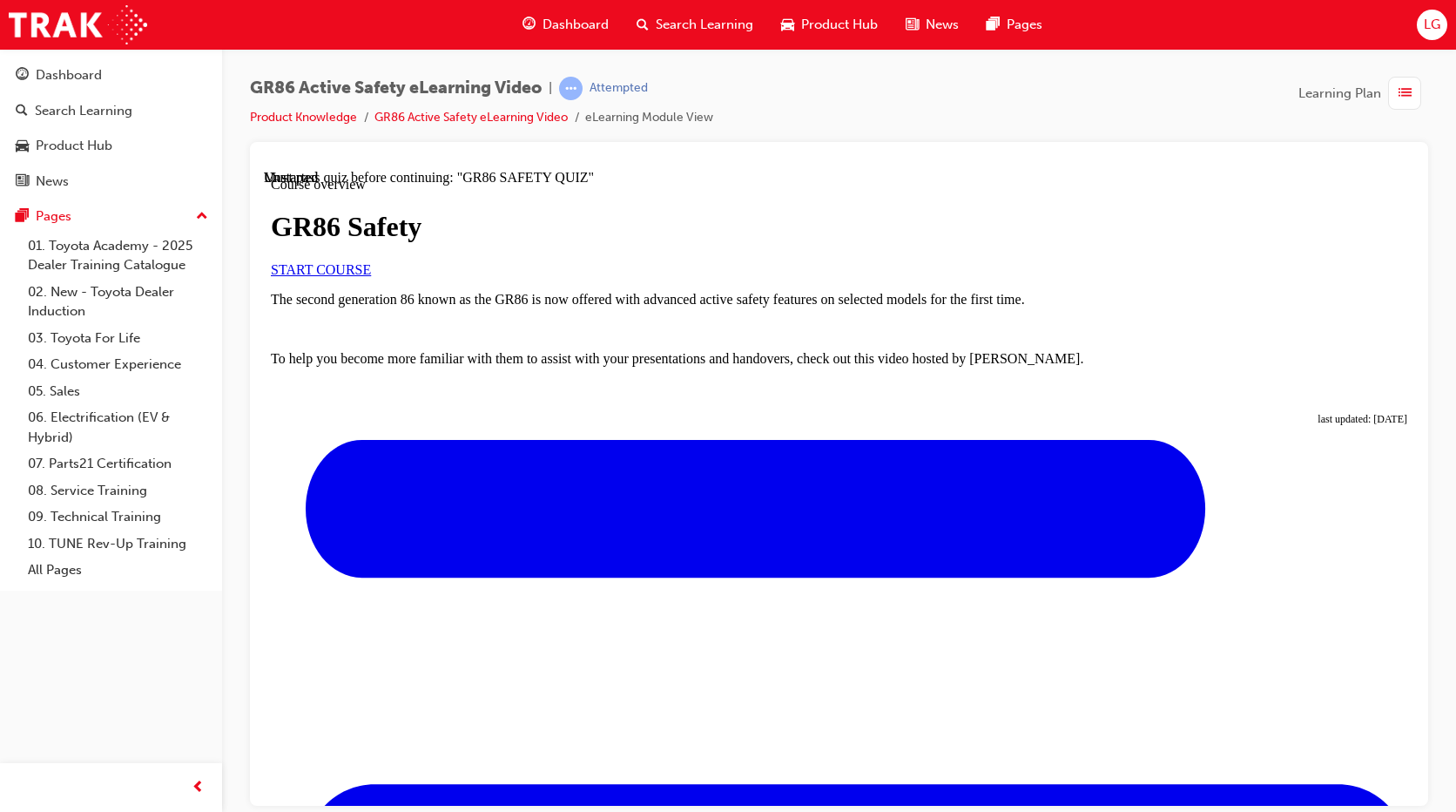
click at [371, 276] on link "START COURSE" at bounding box center [320, 269] width 100 height 15
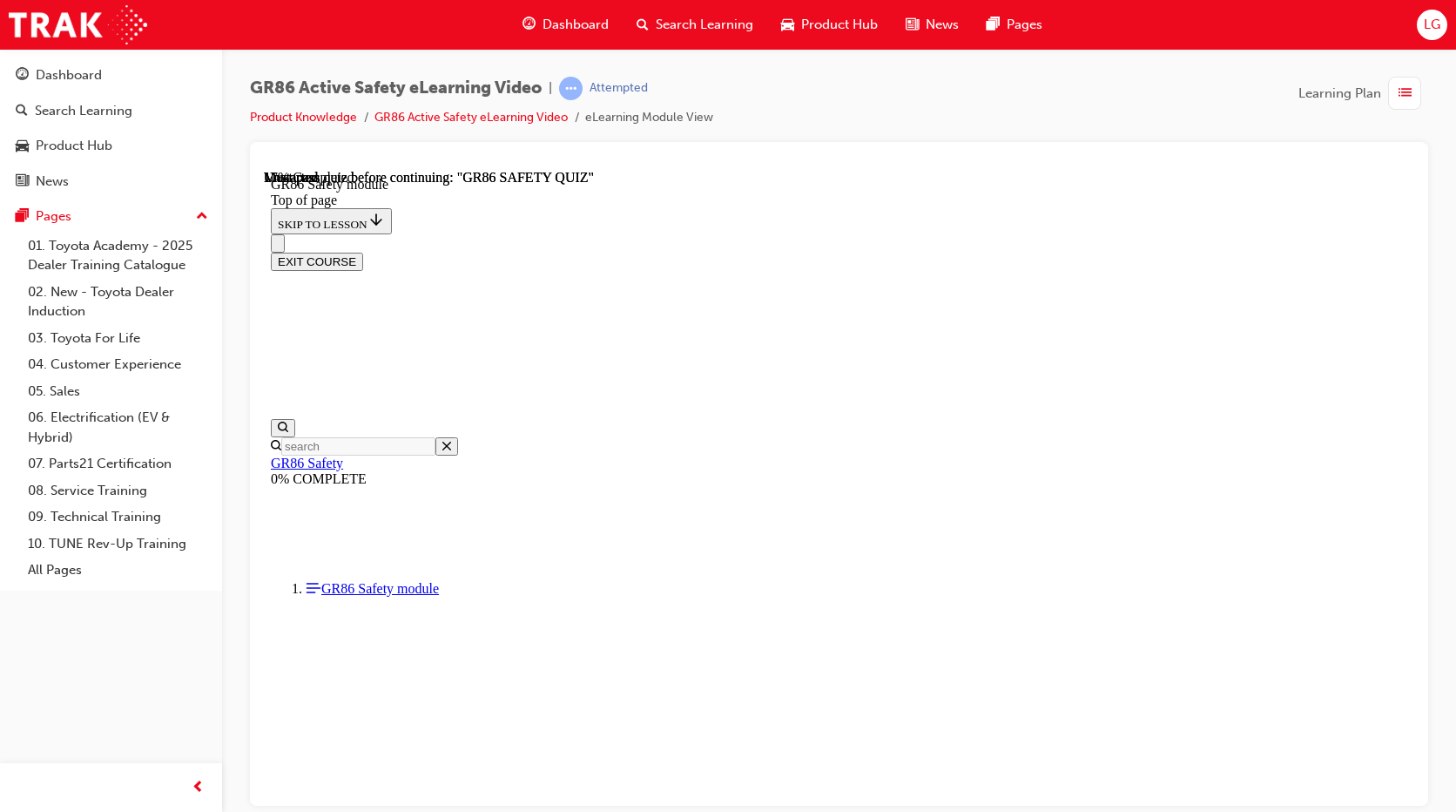
scroll to position [54, 0]
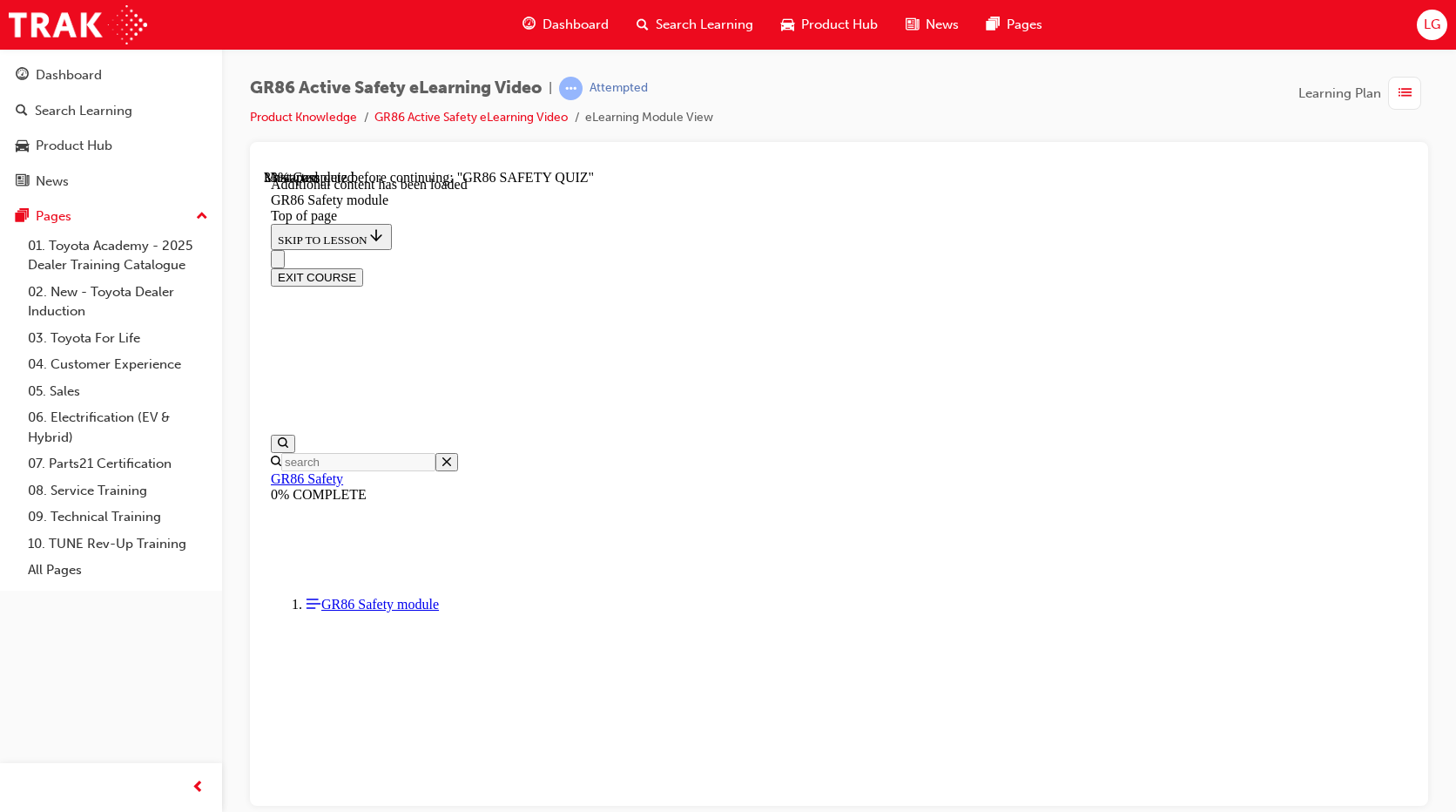
scroll to position [524, 0]
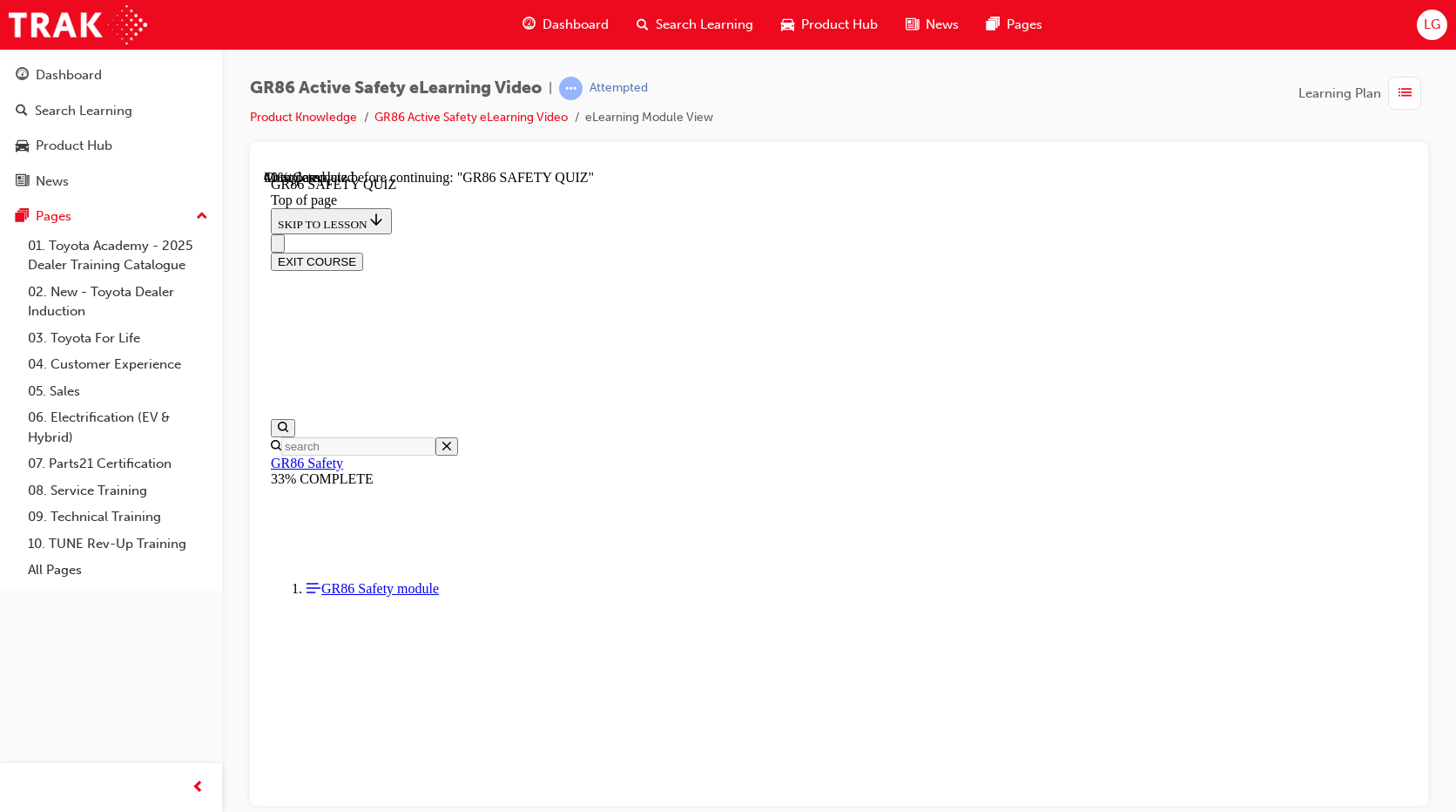
scroll to position [315, 0]
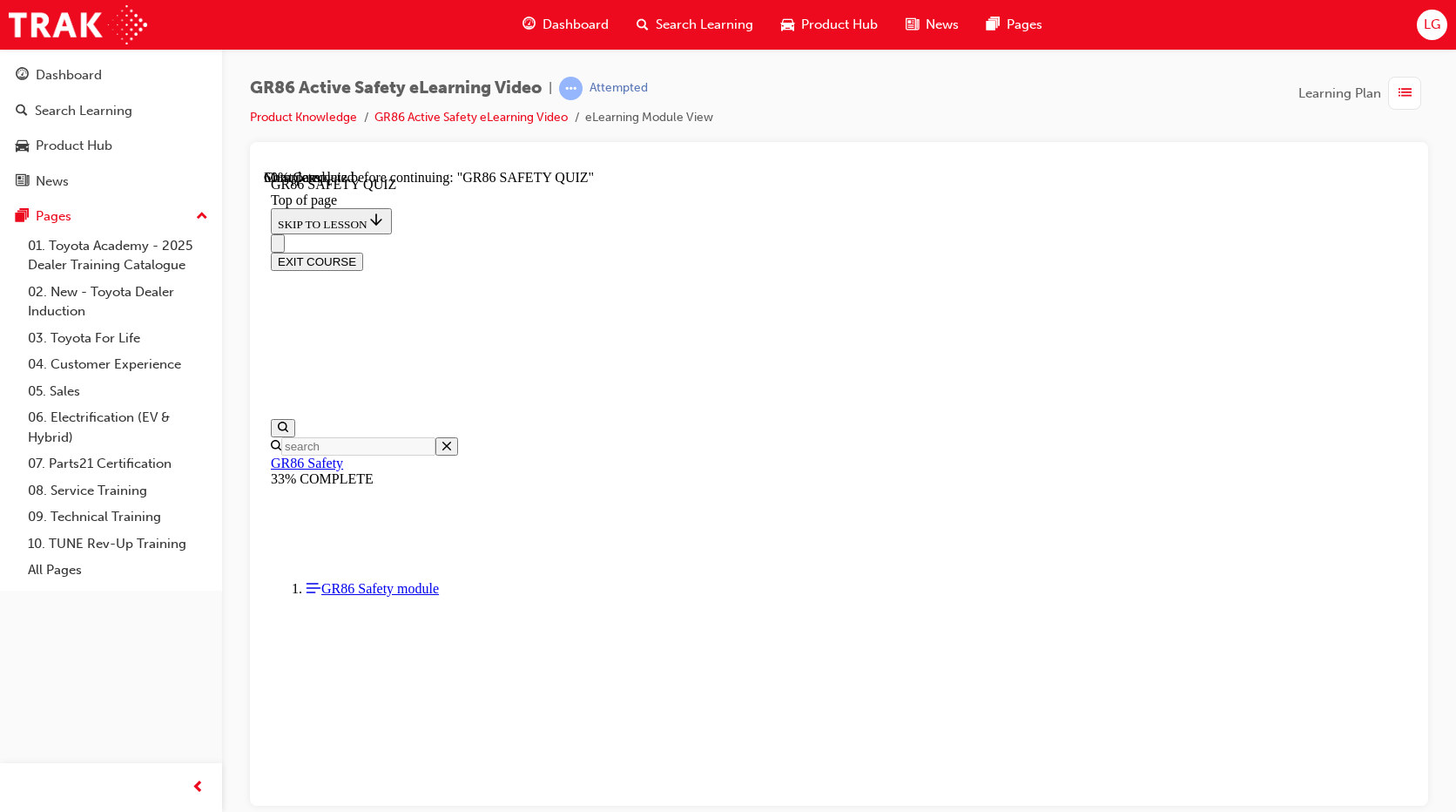
scroll to position [497, 0]
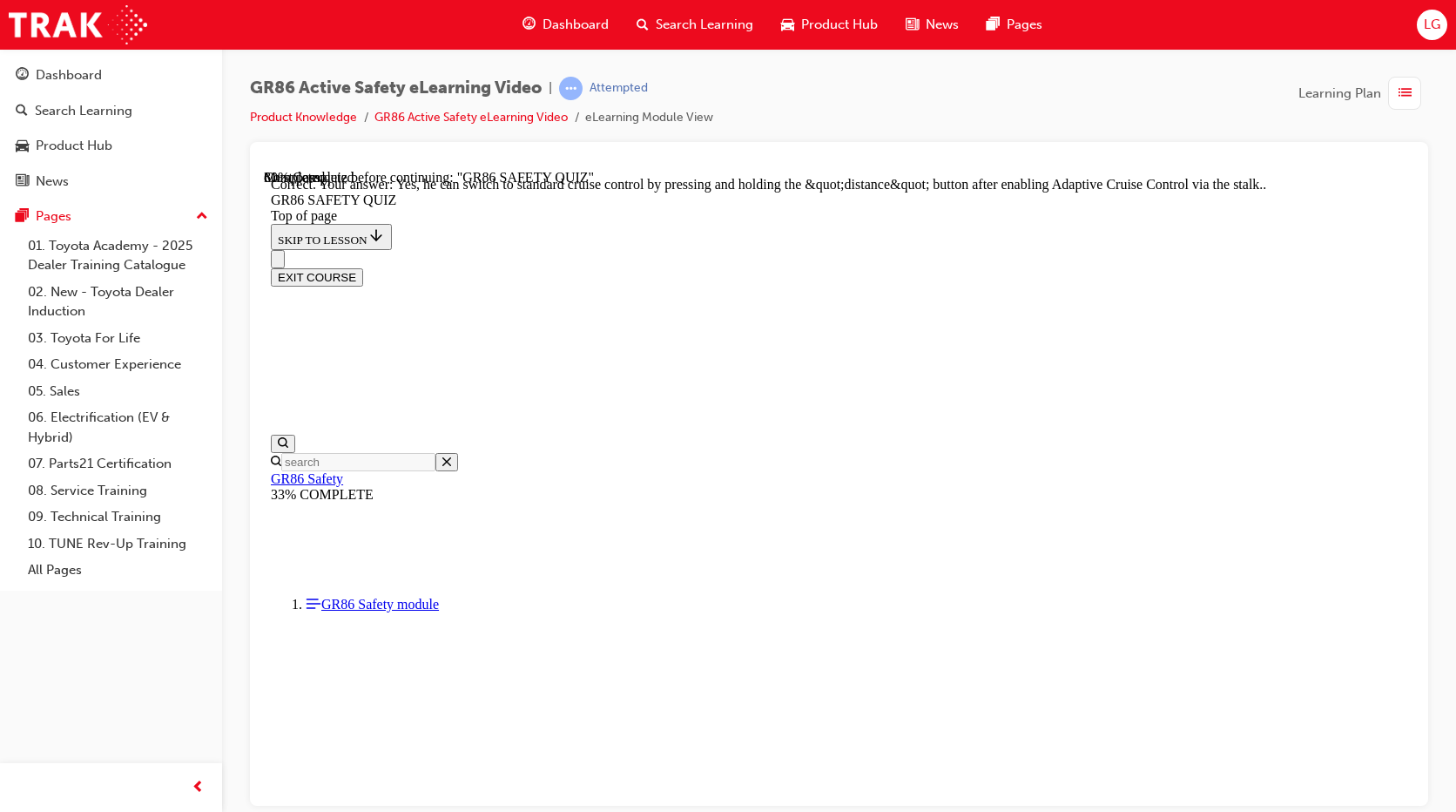
scroll to position [623, 0]
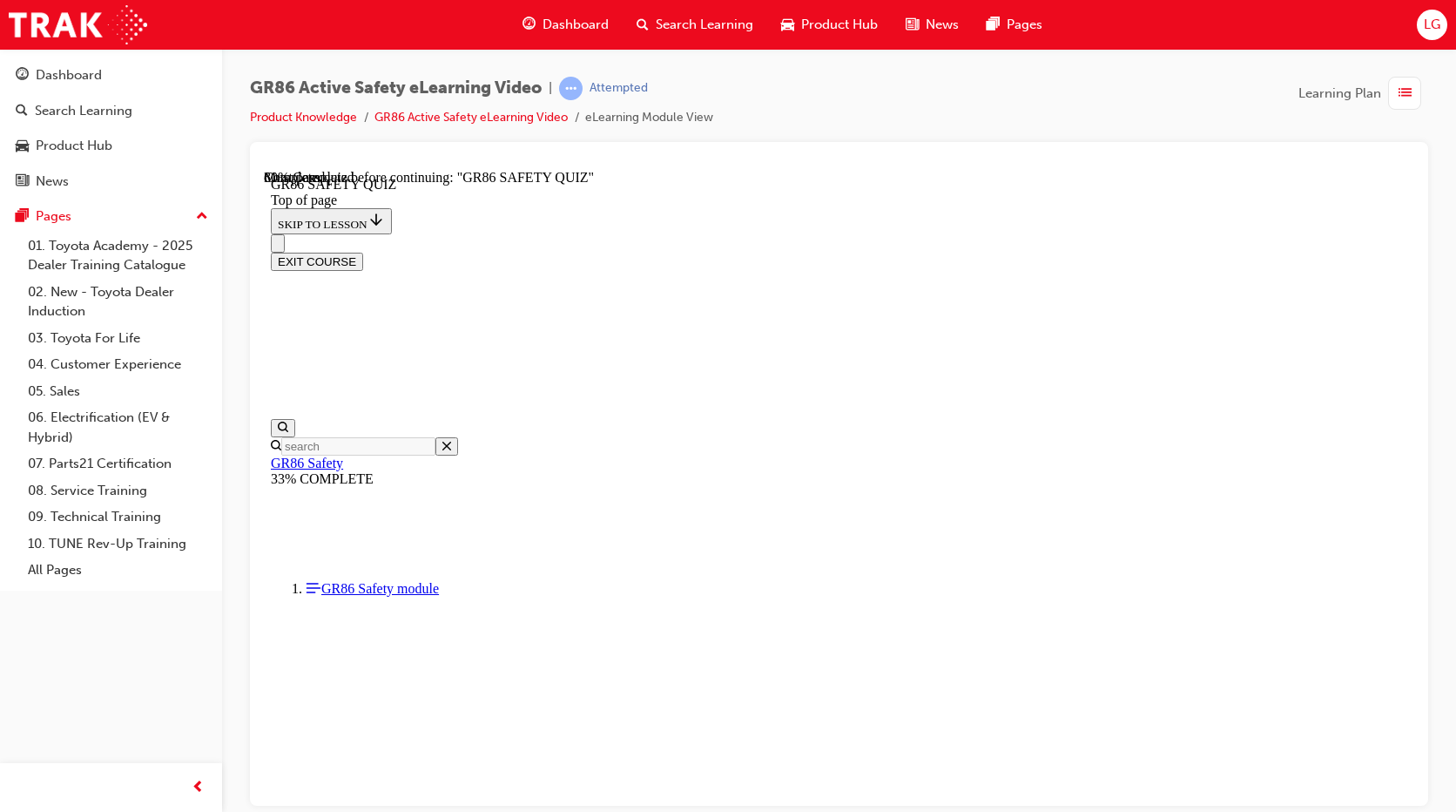
scroll to position [401, 0]
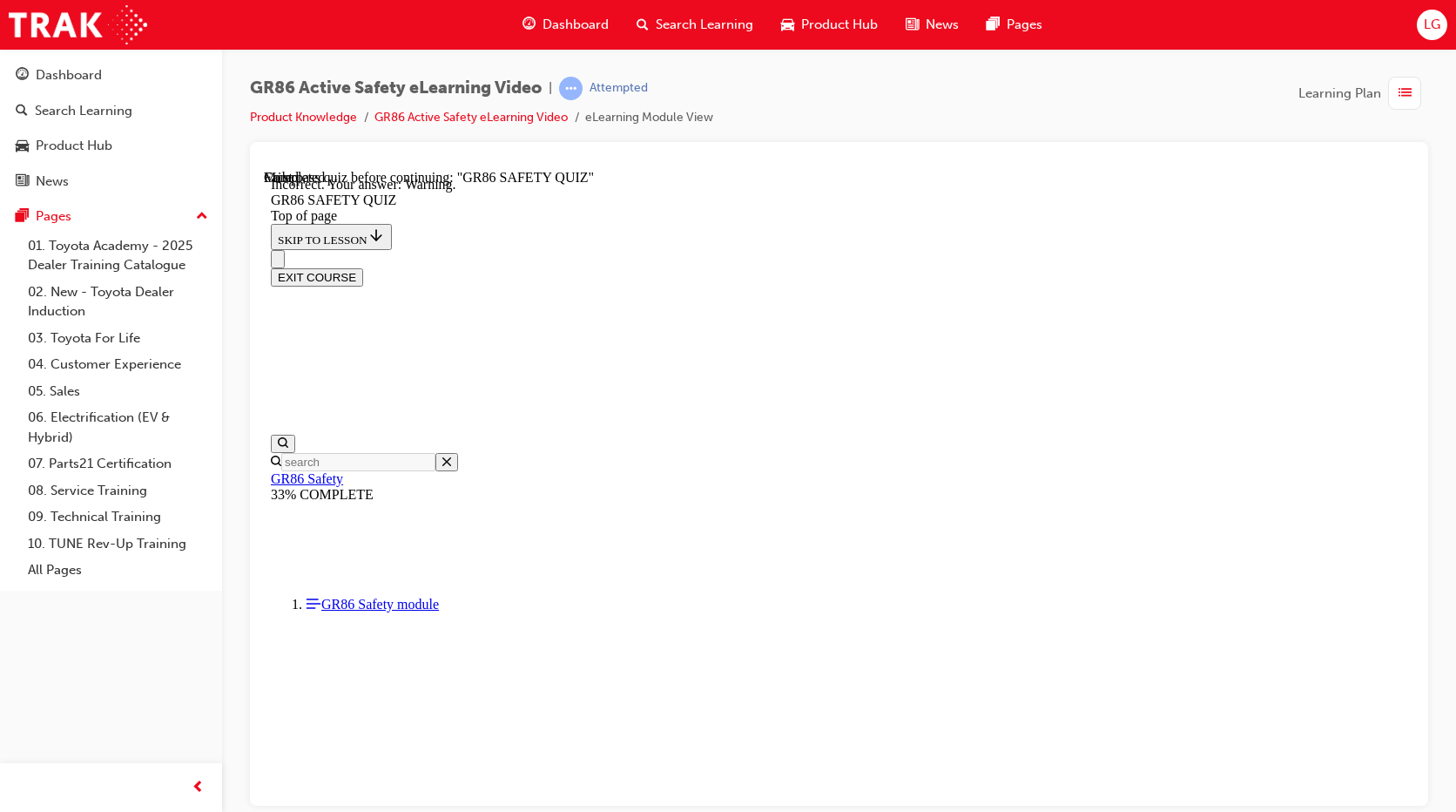
scroll to position [600, 0]
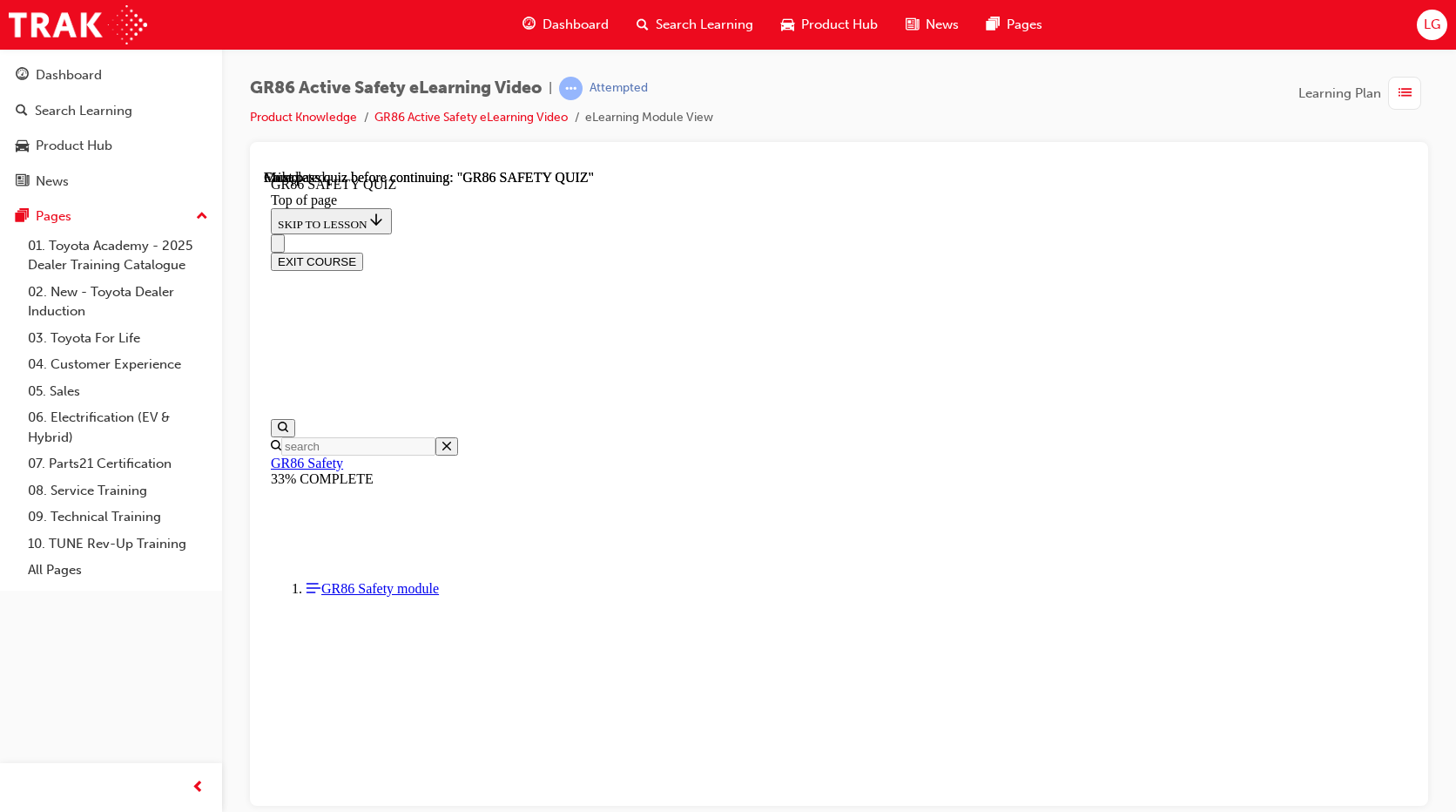
scroll to position [310, 0]
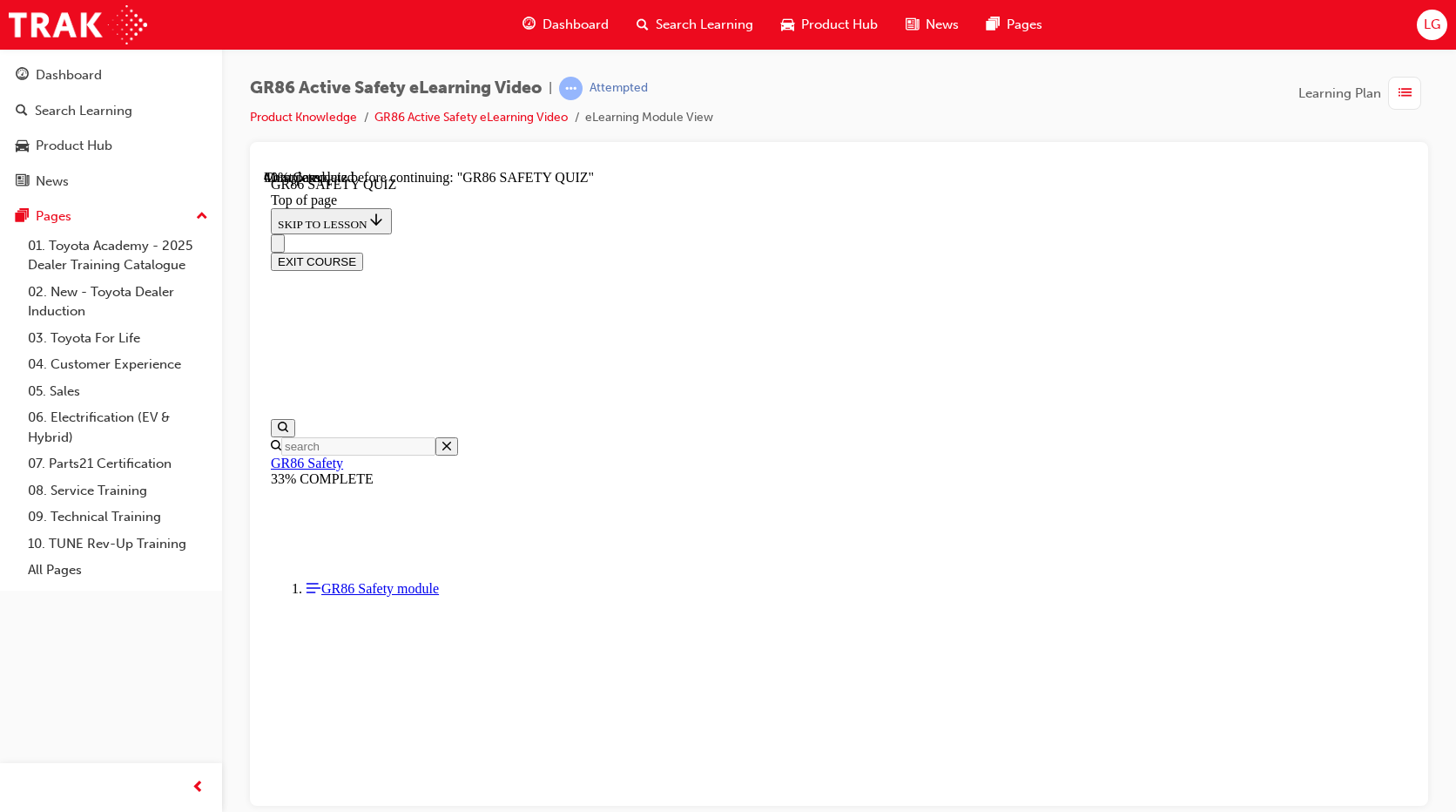
scroll to position [278, 0]
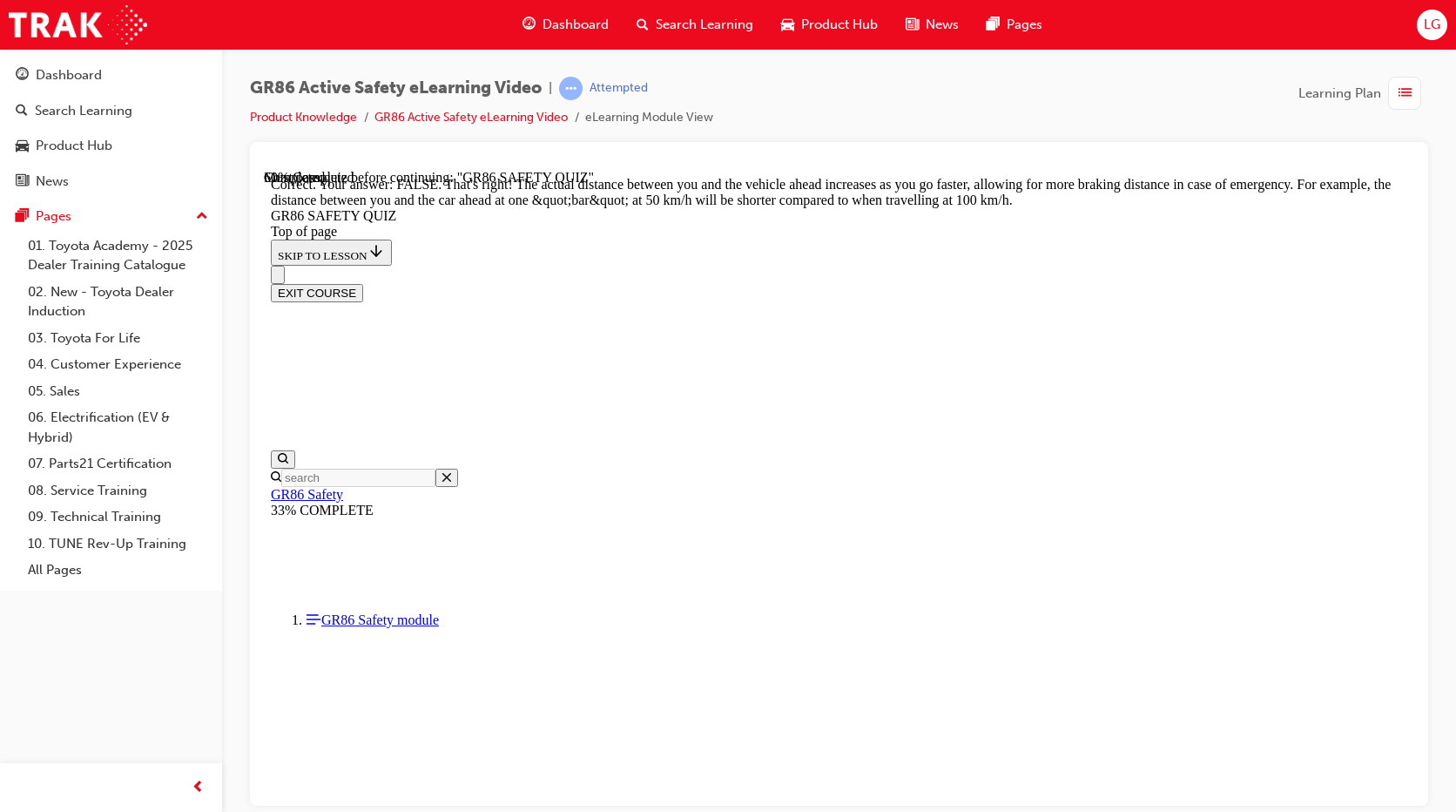
scroll to position [691, 0]
drag, startPoint x: 964, startPoint y: 725, endPoint x: 1224, endPoint y: 566, distance: 304.8
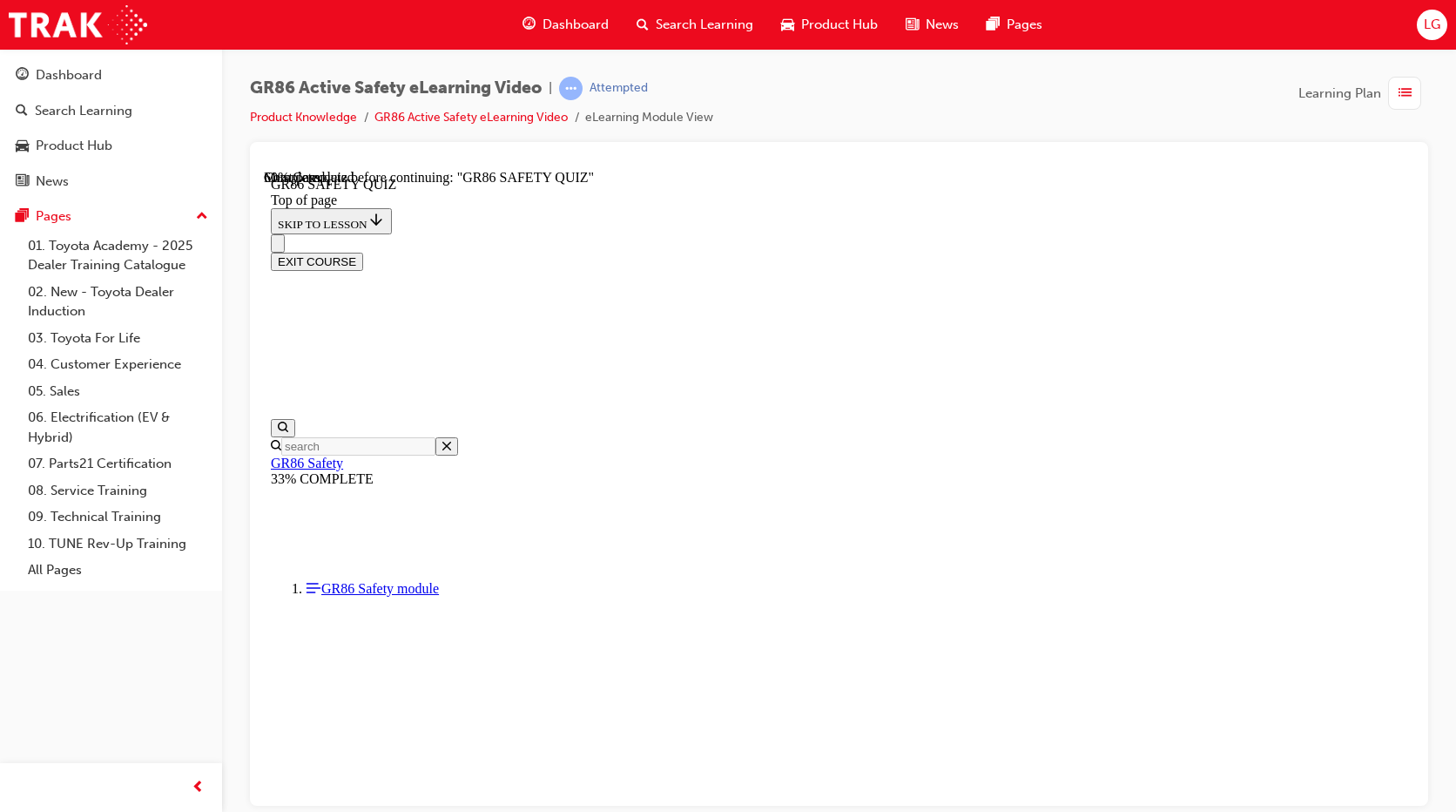
scroll to position [401, 0]
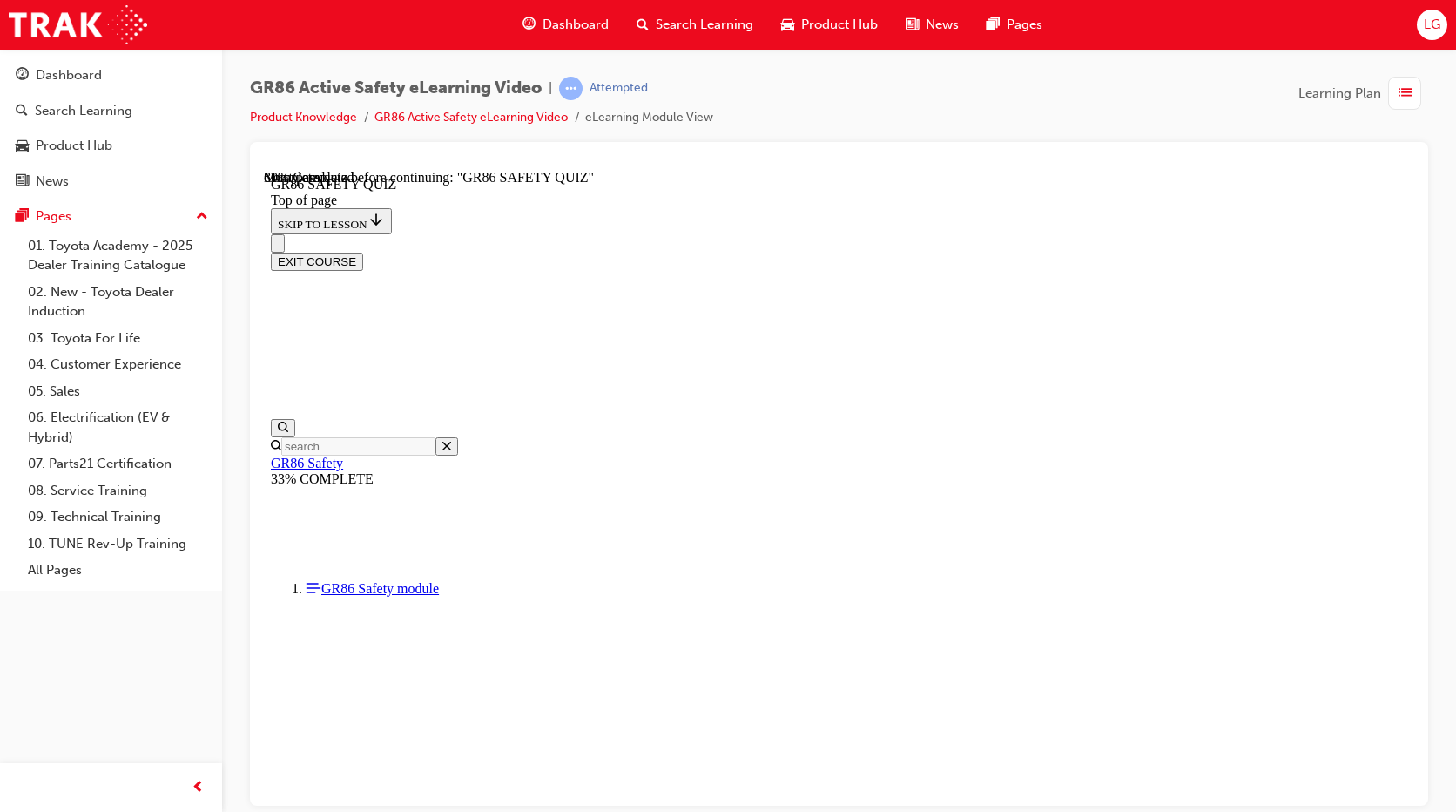
scroll to position [315, 0]
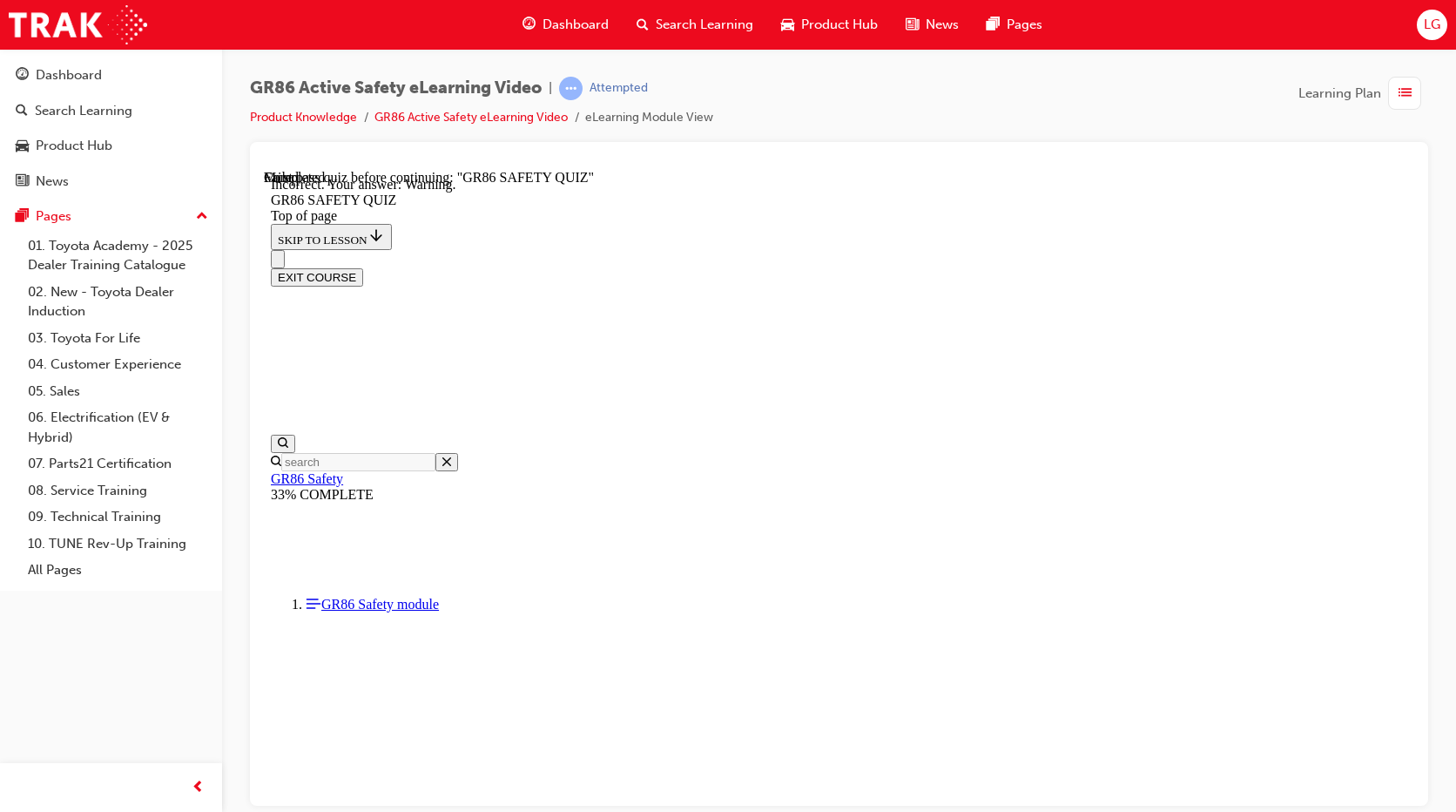
scroll to position [600, 0]
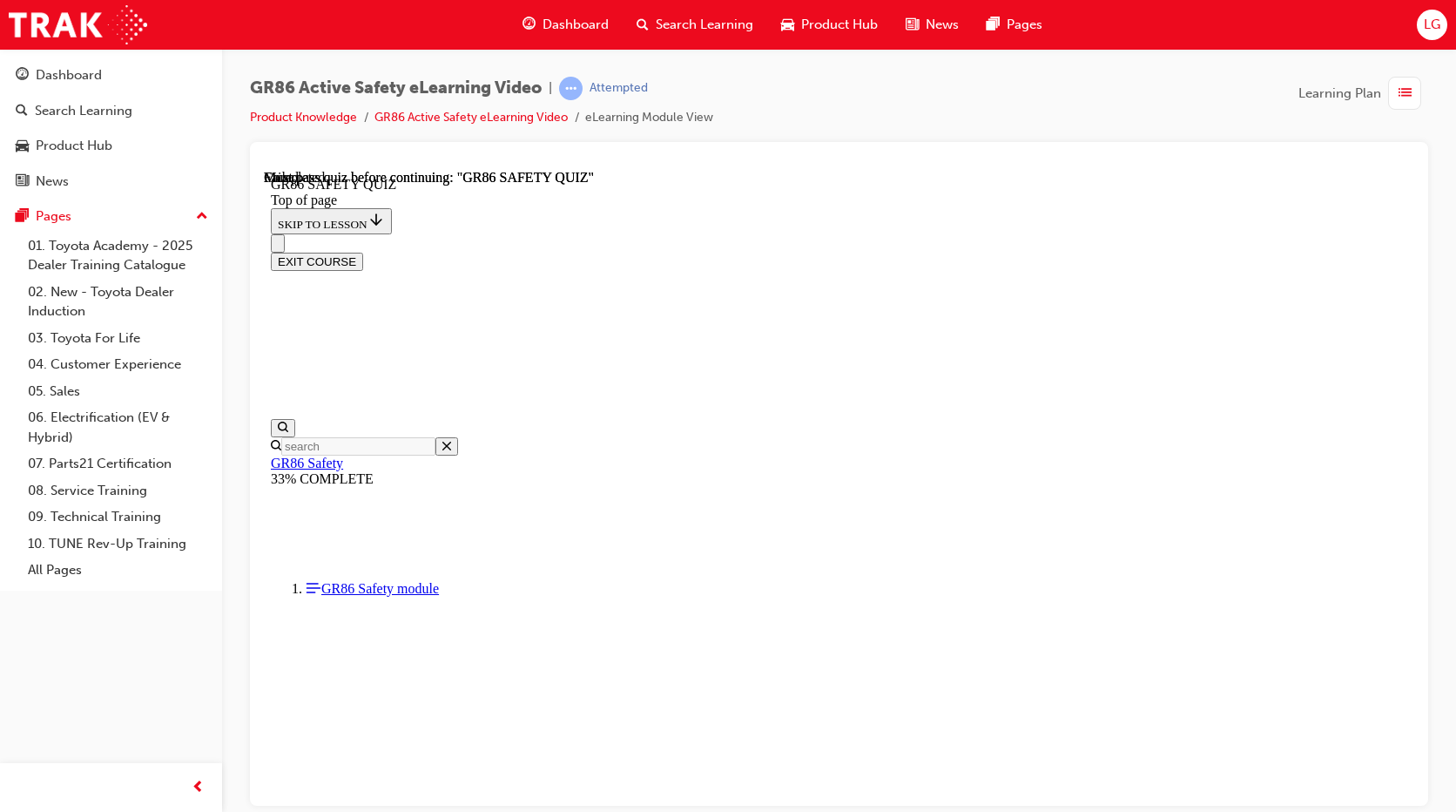
scroll to position [310, 0]
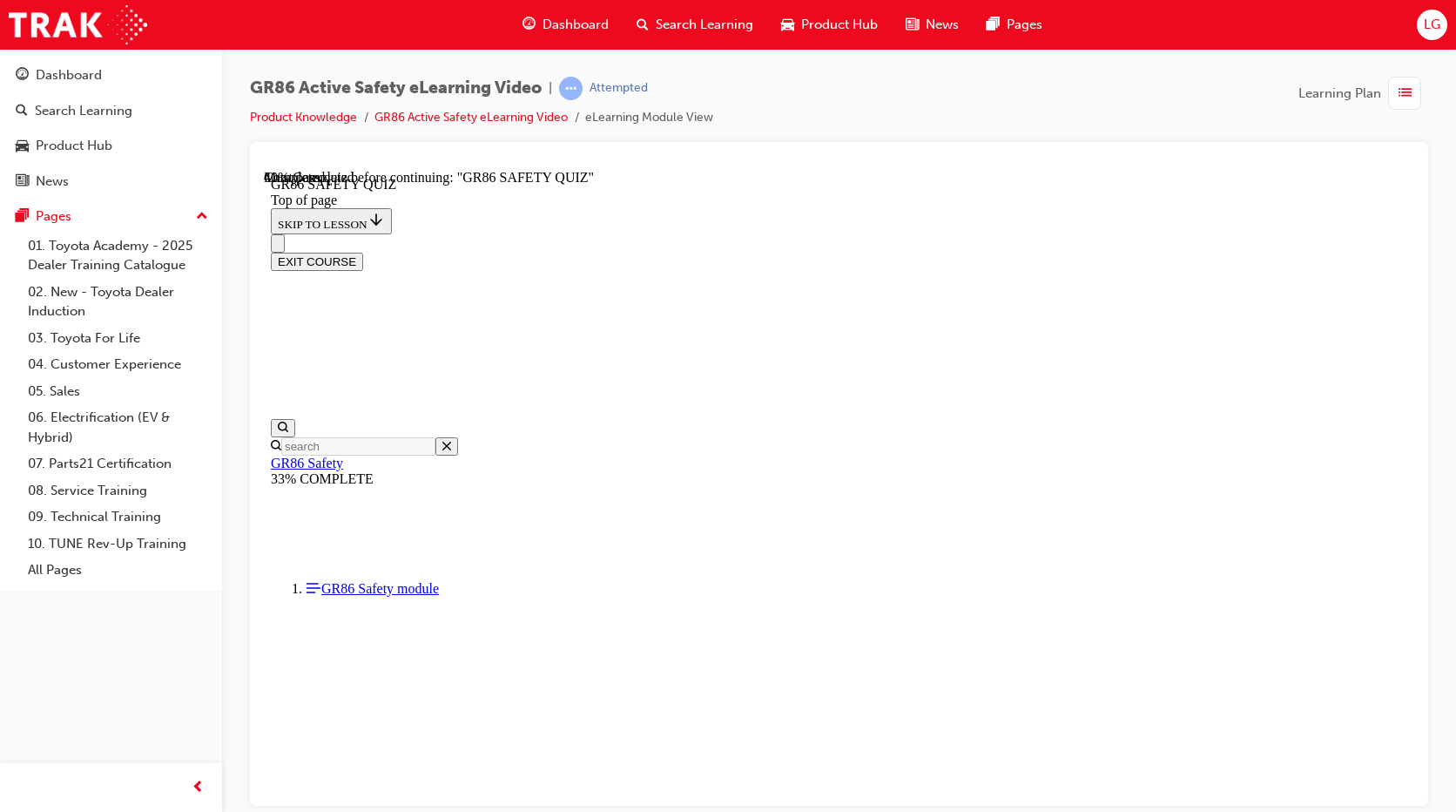
scroll to position [545, 0]
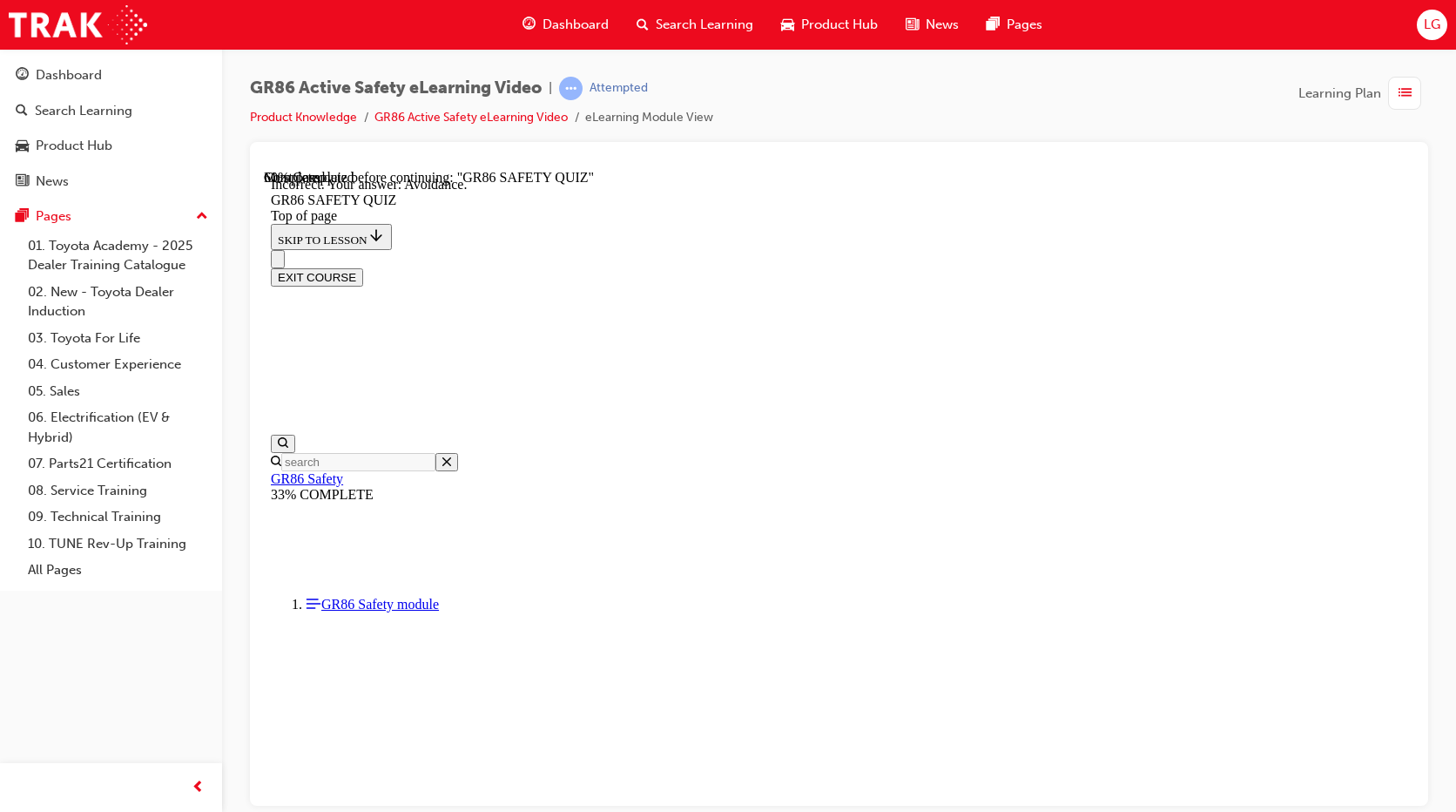
scroll to position [600, 0]
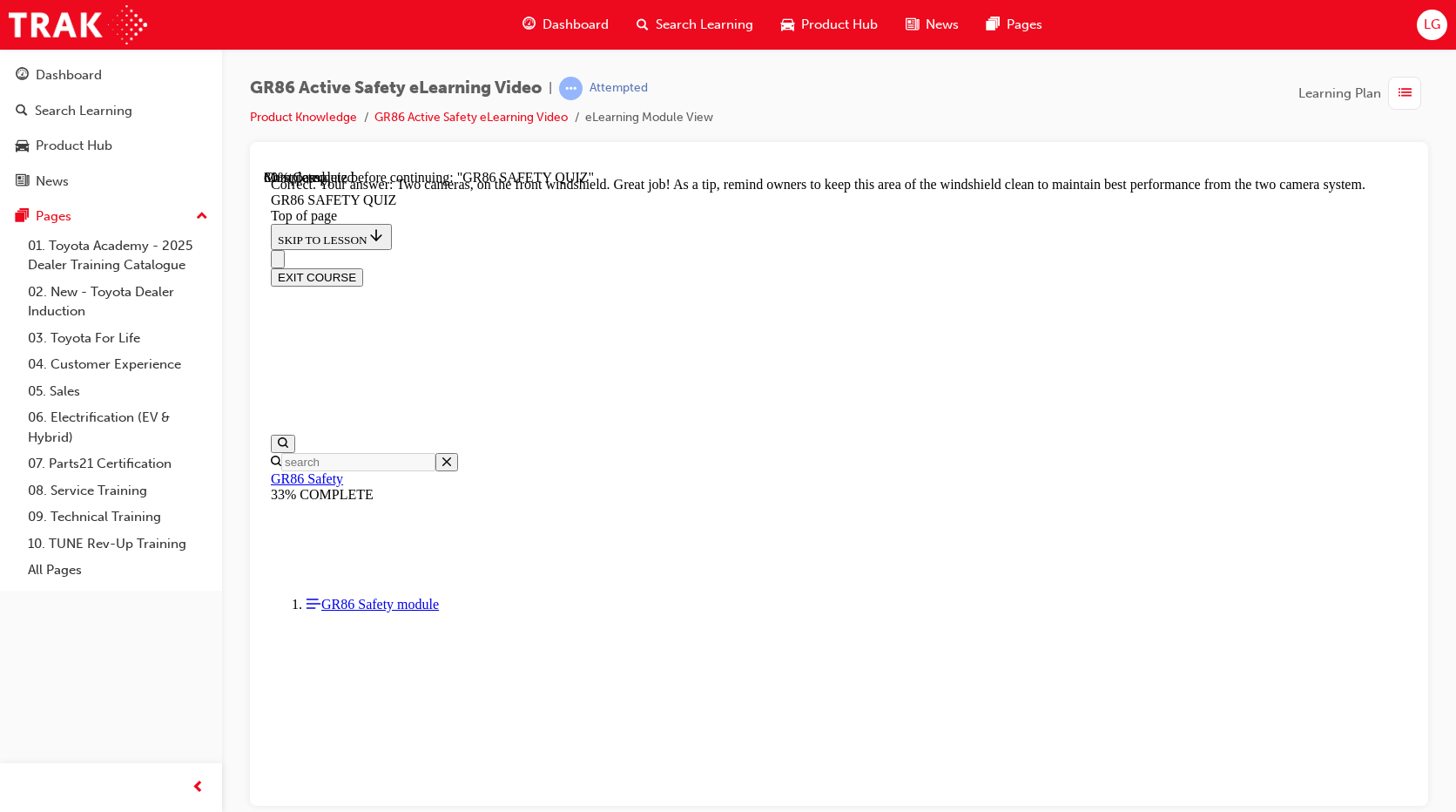
scroll to position [405, 0]
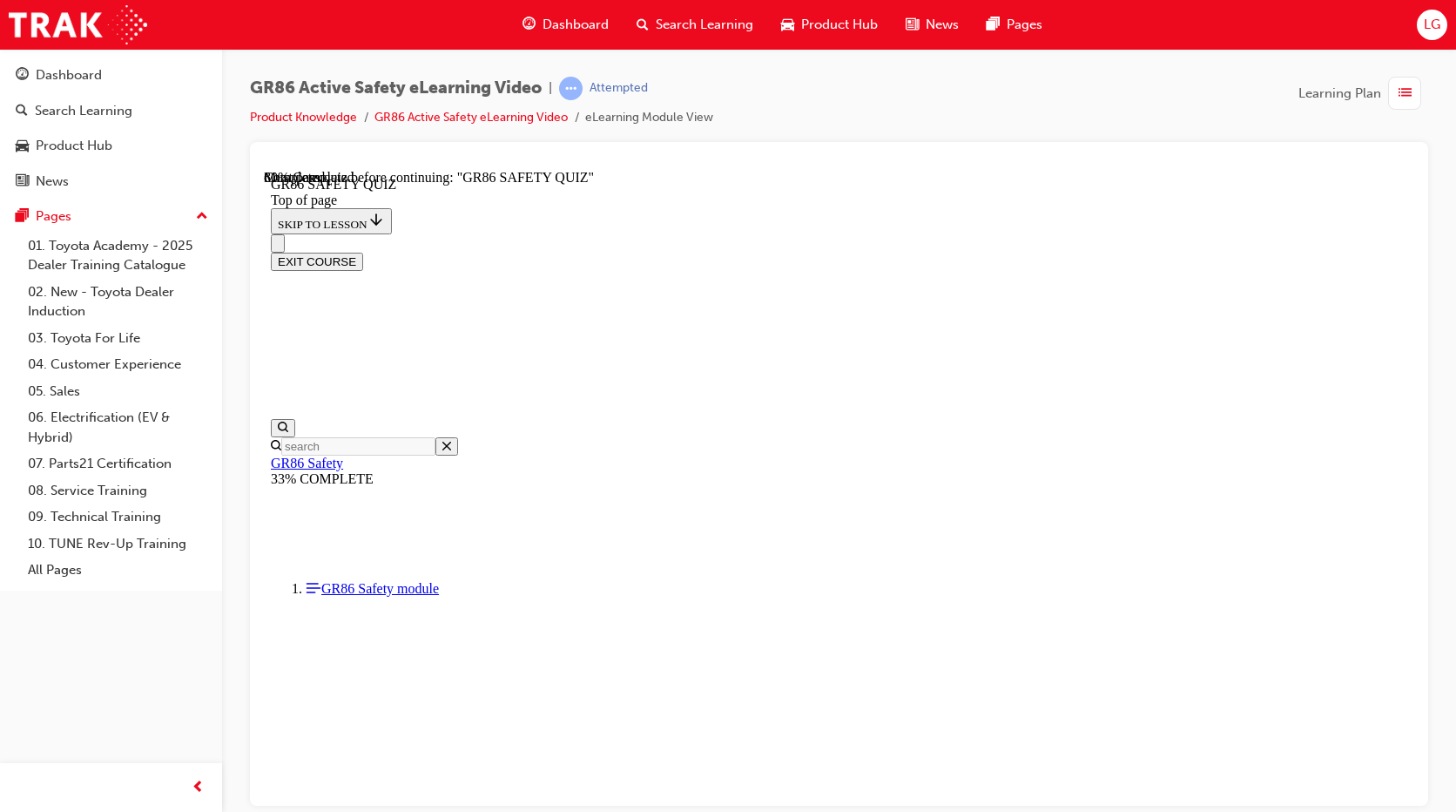
scroll to position [446, 0]
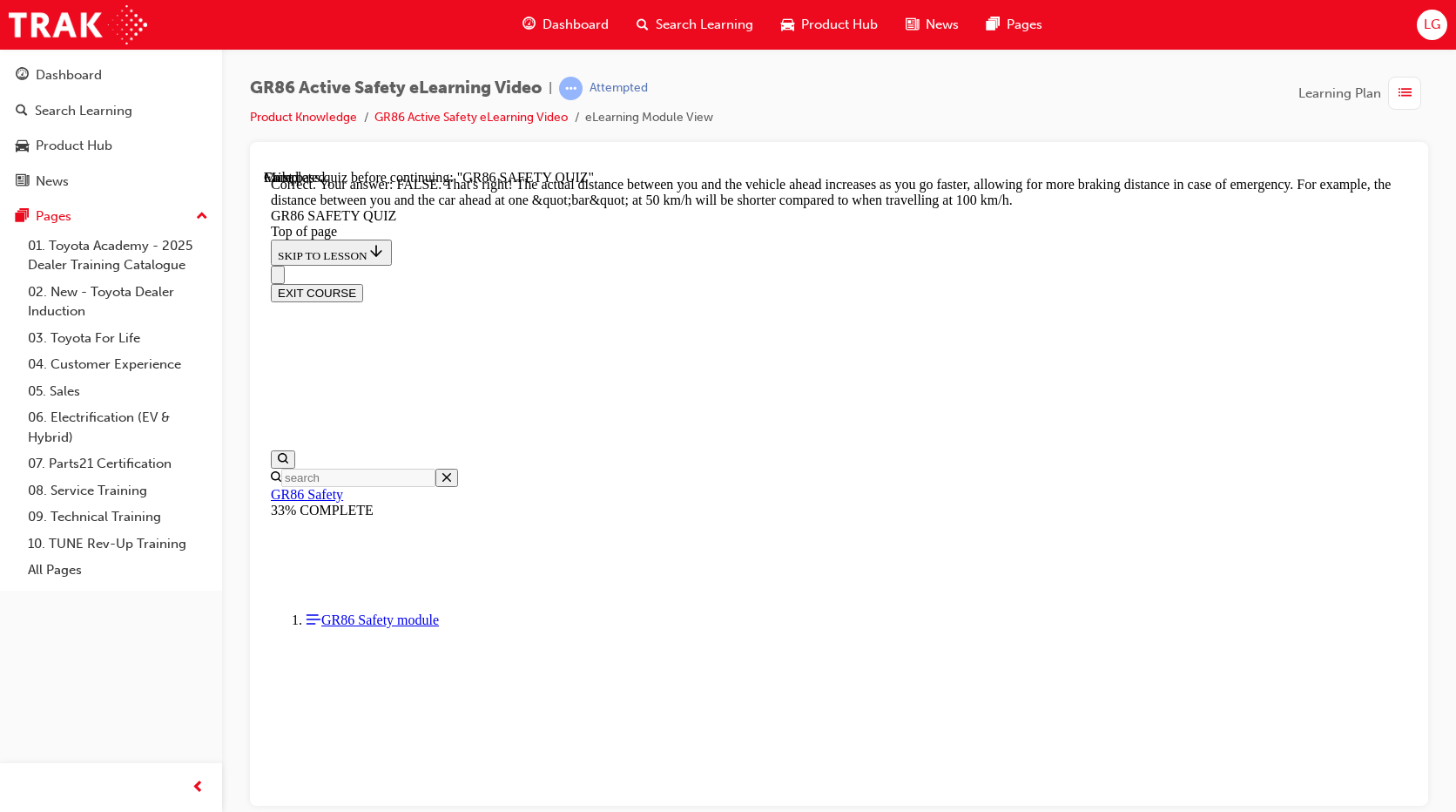
scroll to position [691, 0]
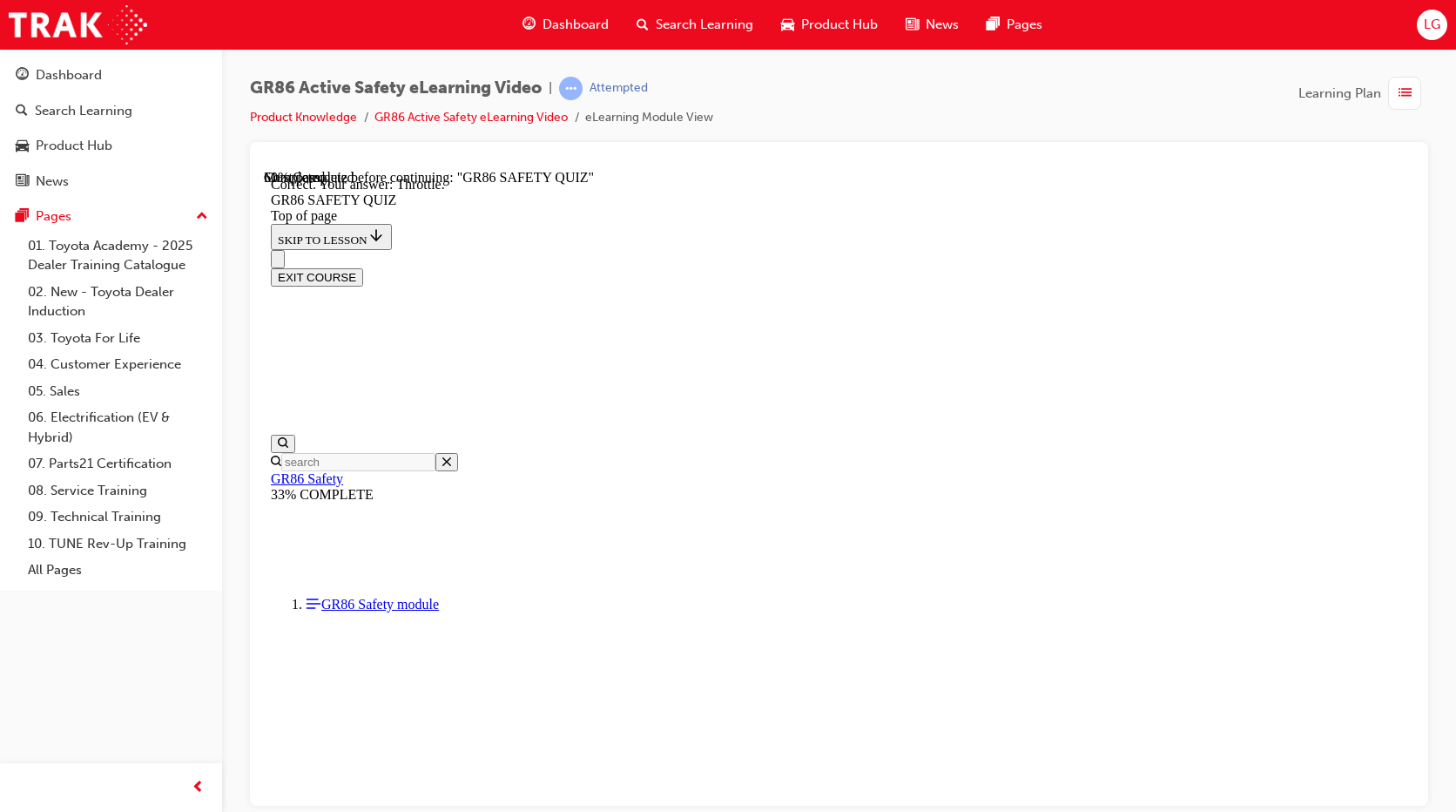
scroll to position [149, 0]
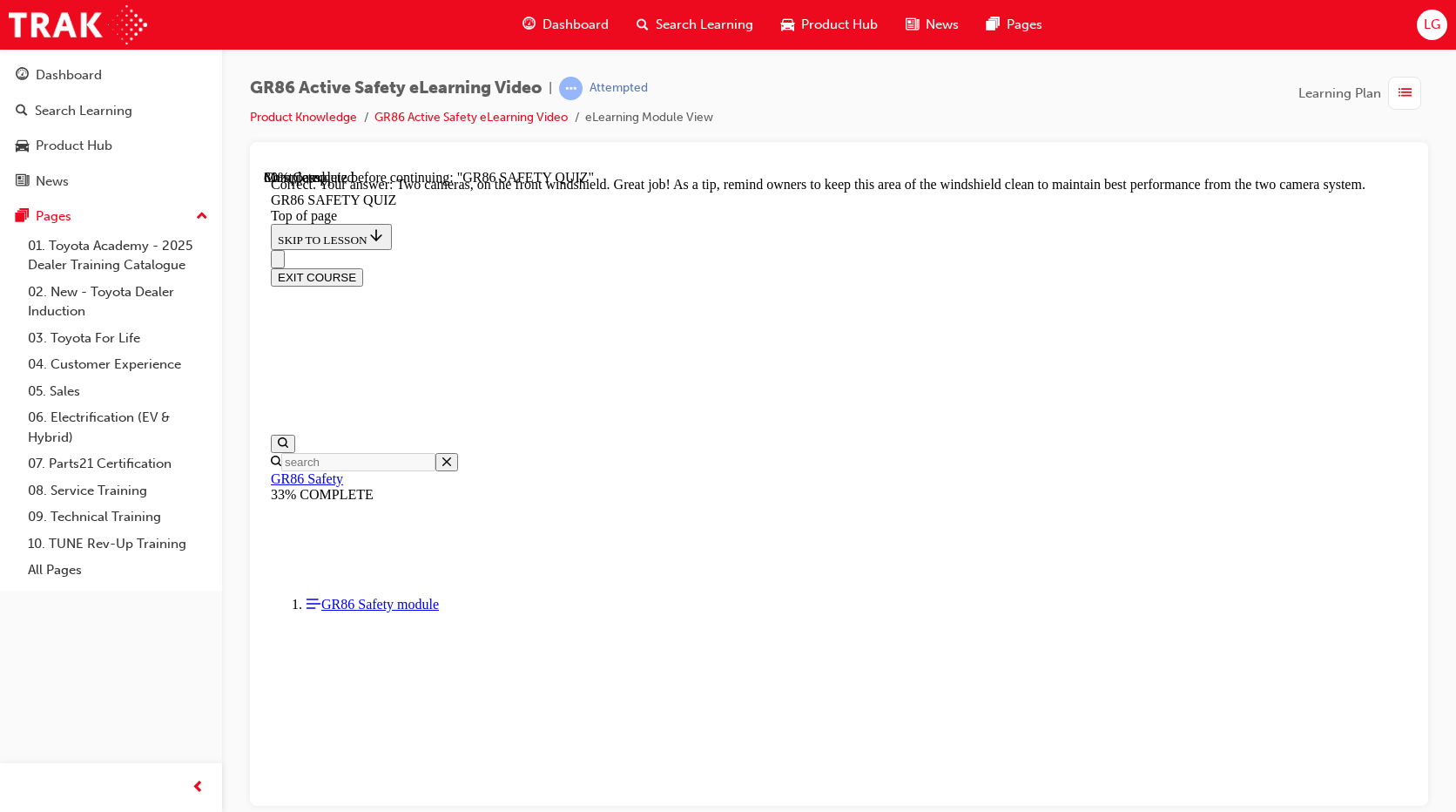
scroll to position [405, 0]
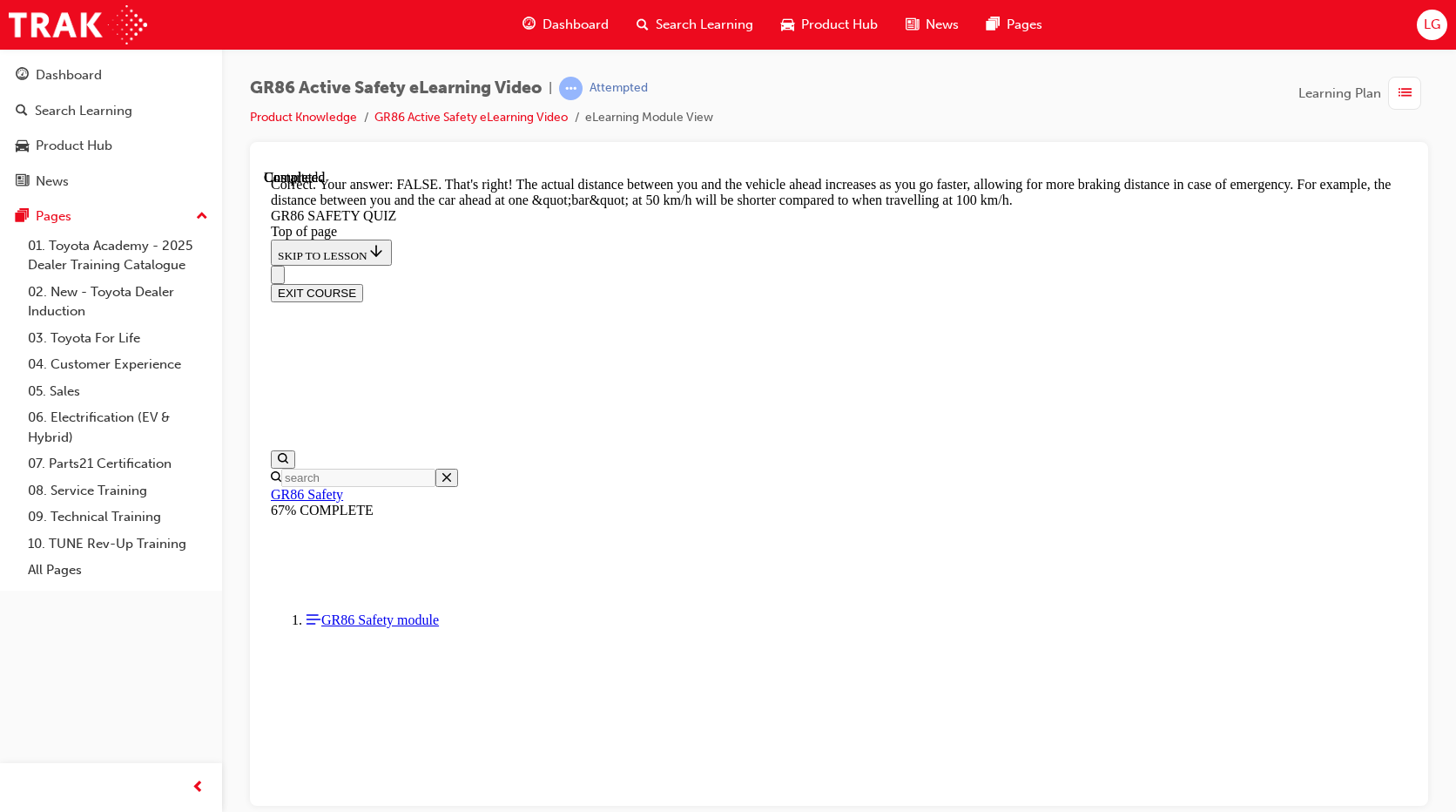
scroll to position [691, 0]
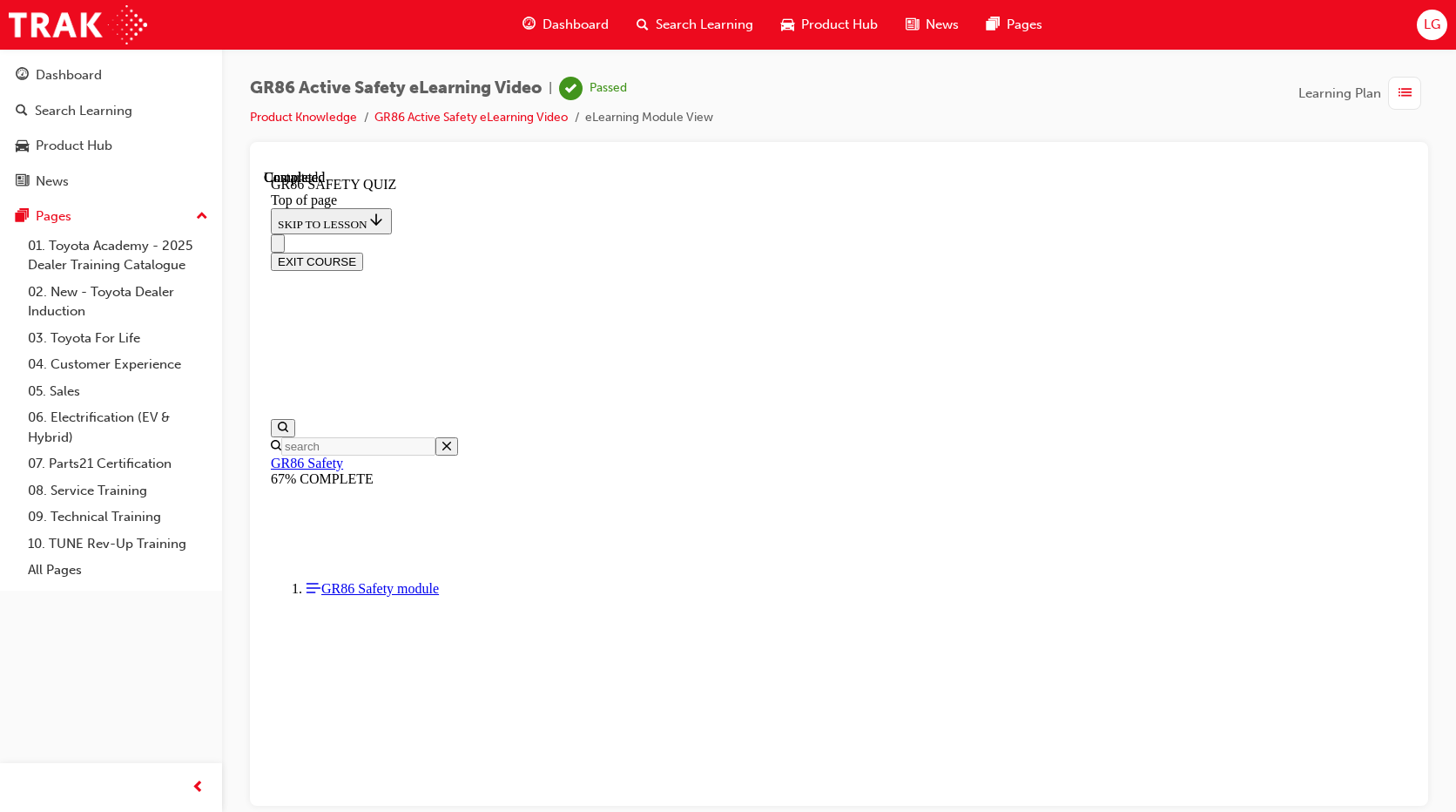
scroll to position [310, 0]
click at [363, 252] on button "EXIT COURSE" at bounding box center [316, 261] width 92 height 19
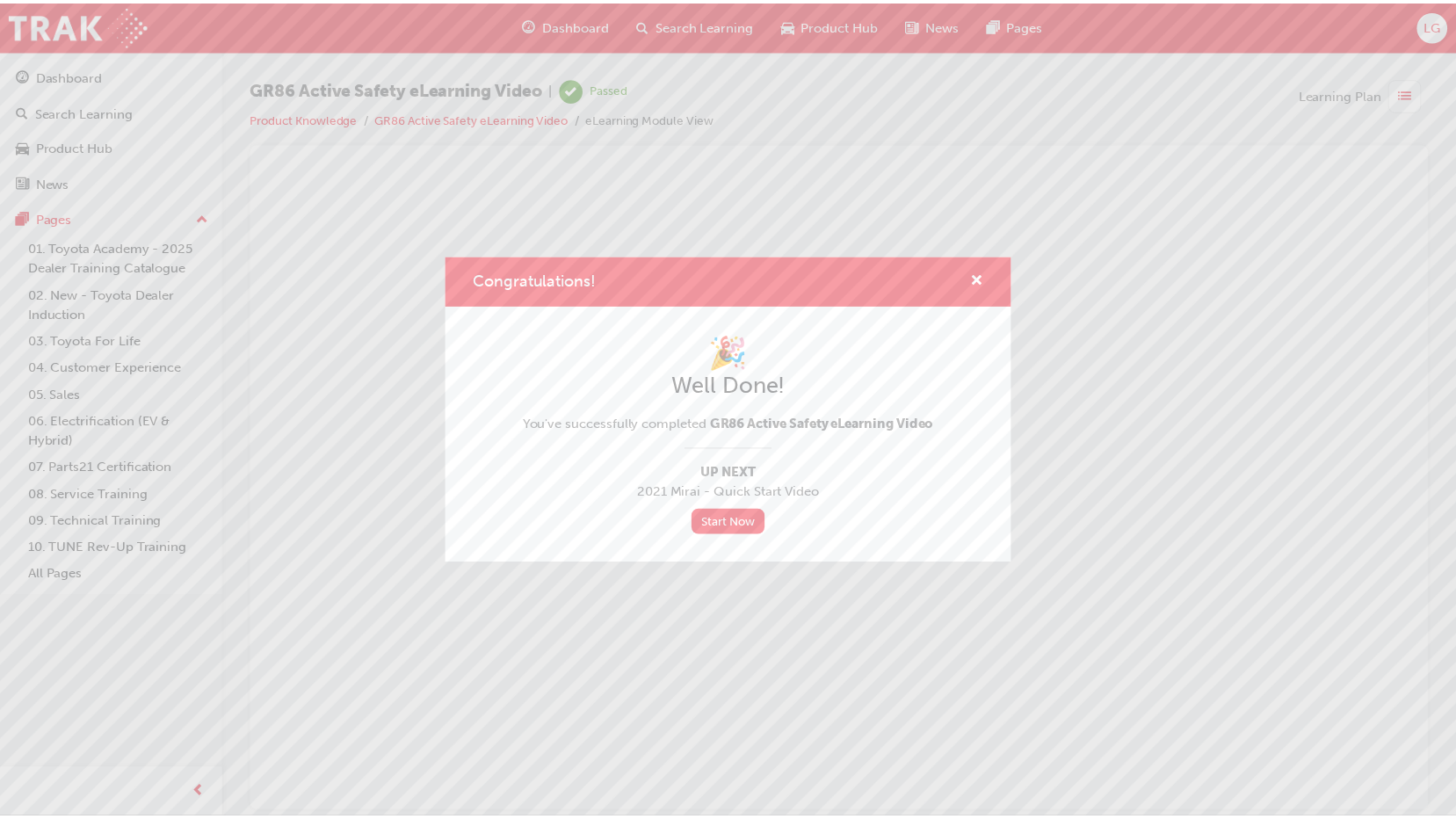
scroll to position [0, 0]
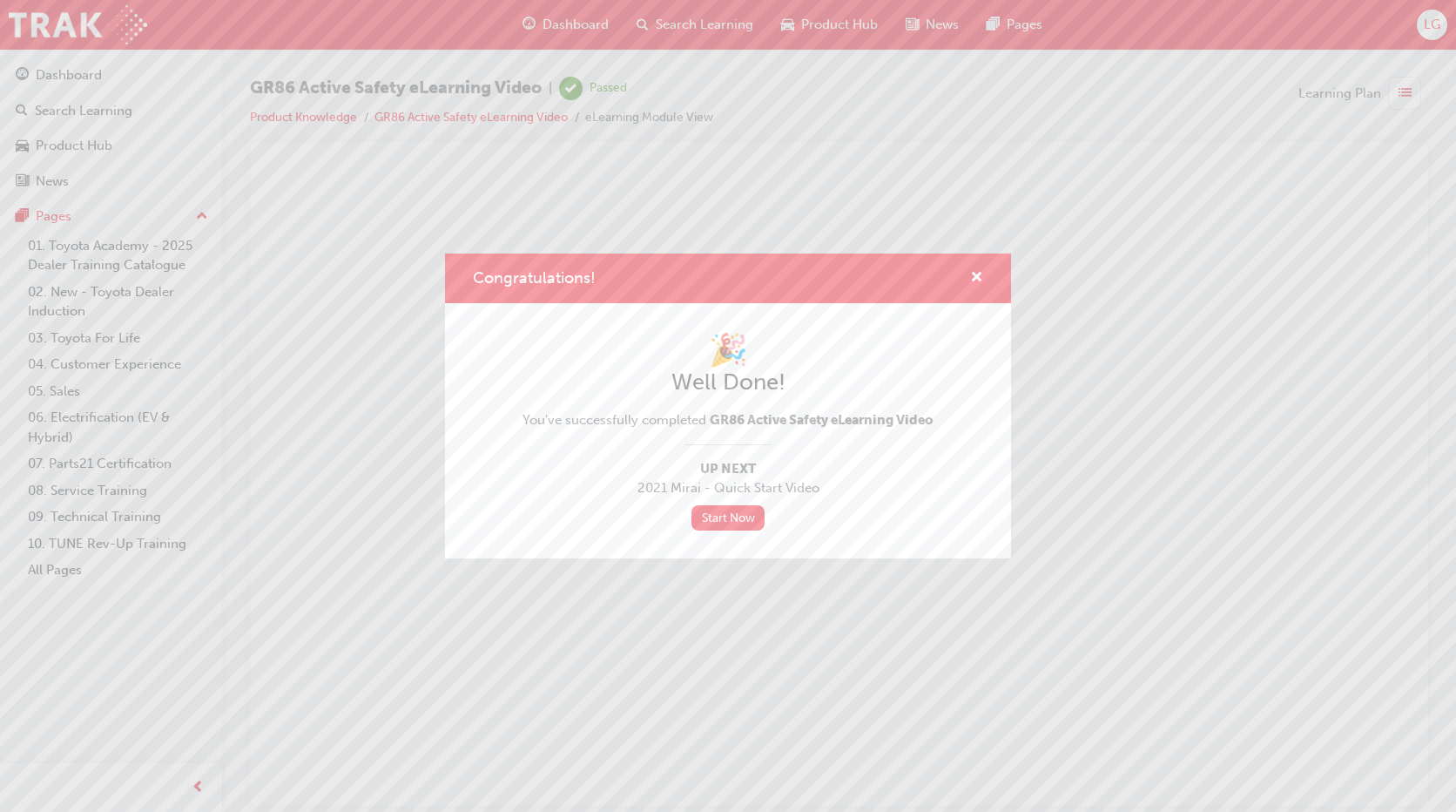
click at [983, 276] on div "Congratulations!" at bounding box center [728, 278] width 567 height 49
click at [978, 275] on span "cross-icon" at bounding box center [976, 278] width 13 height 16
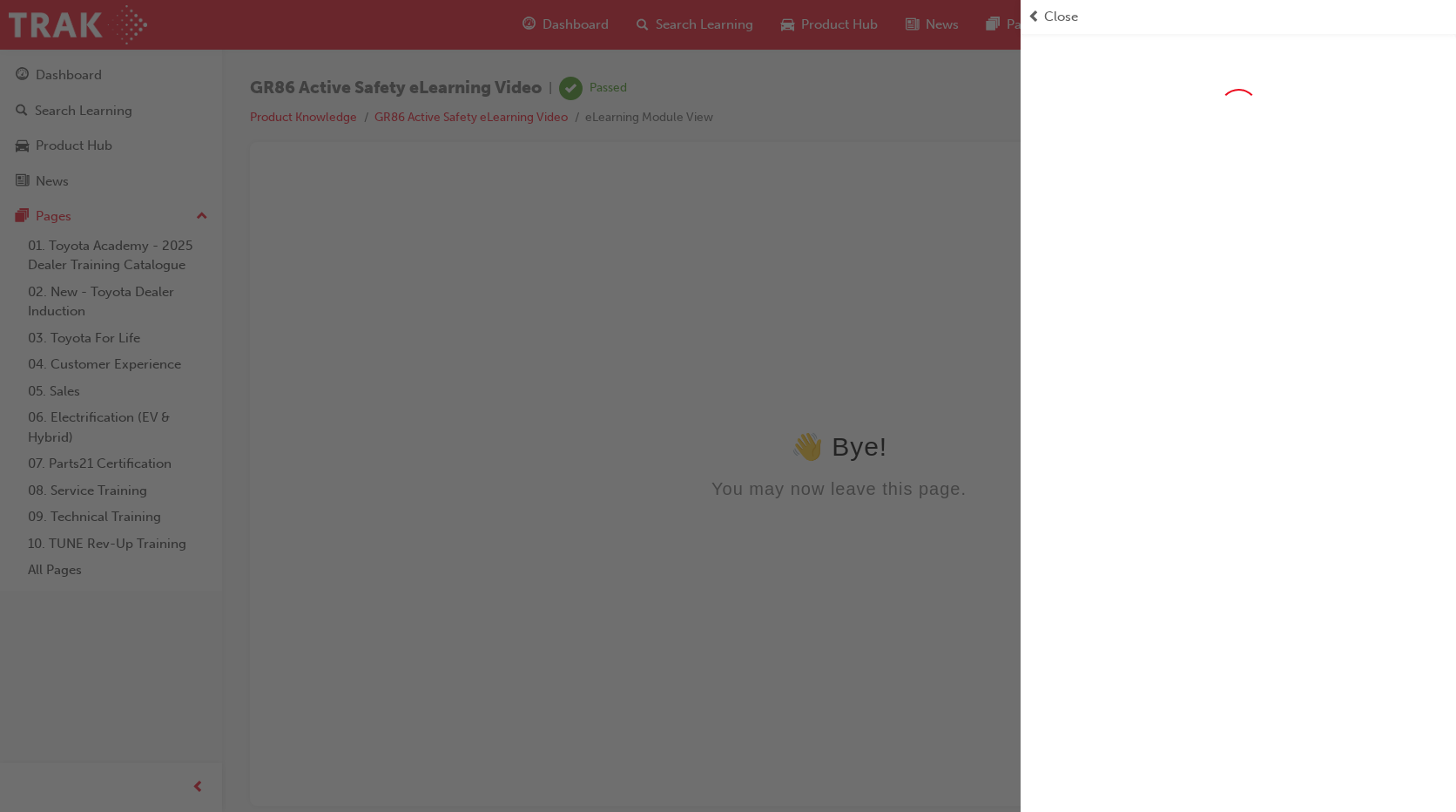
click at [1073, 21] on span "Close" at bounding box center [1061, 16] width 34 height 20
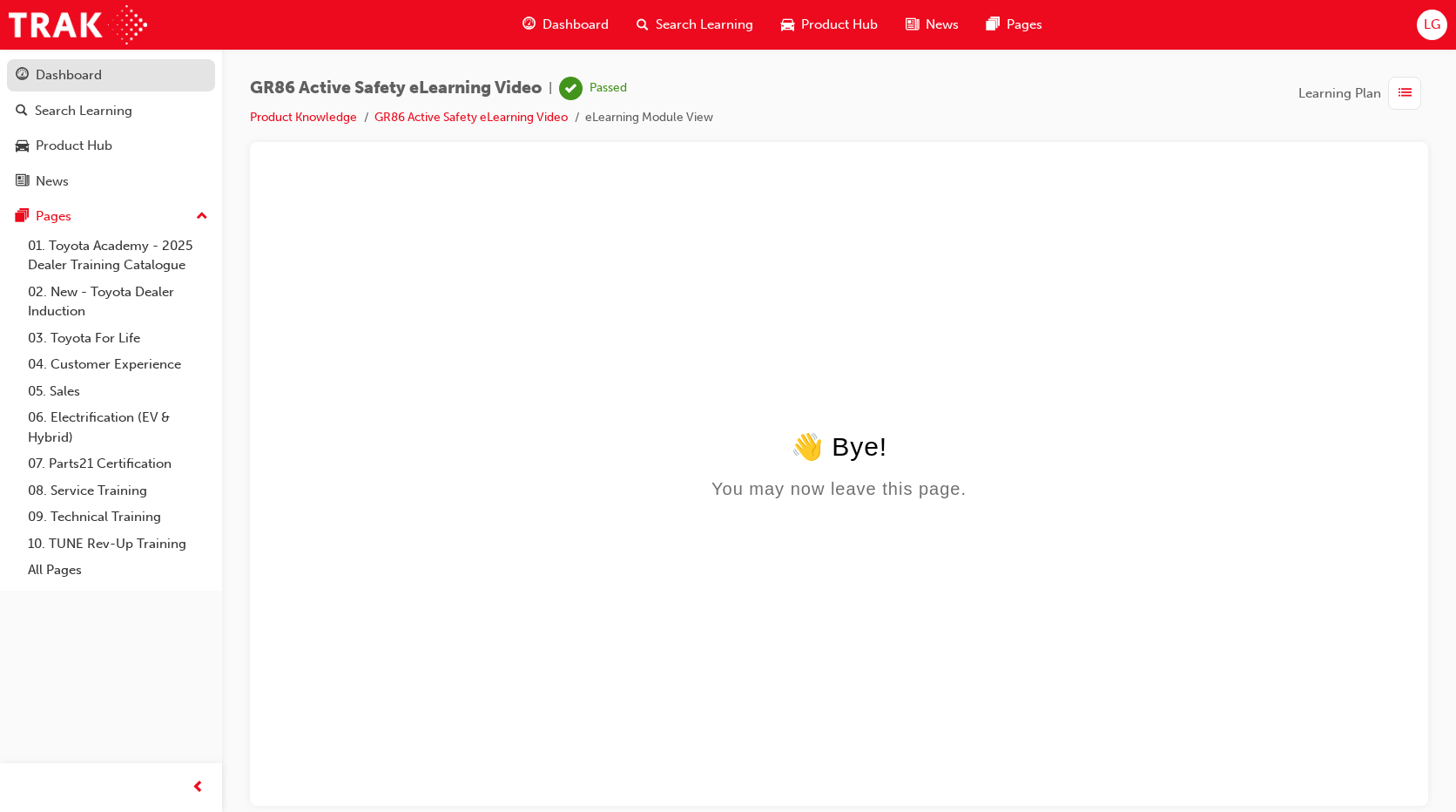
click at [148, 78] on div "Dashboard" at bounding box center [111, 75] width 190 height 21
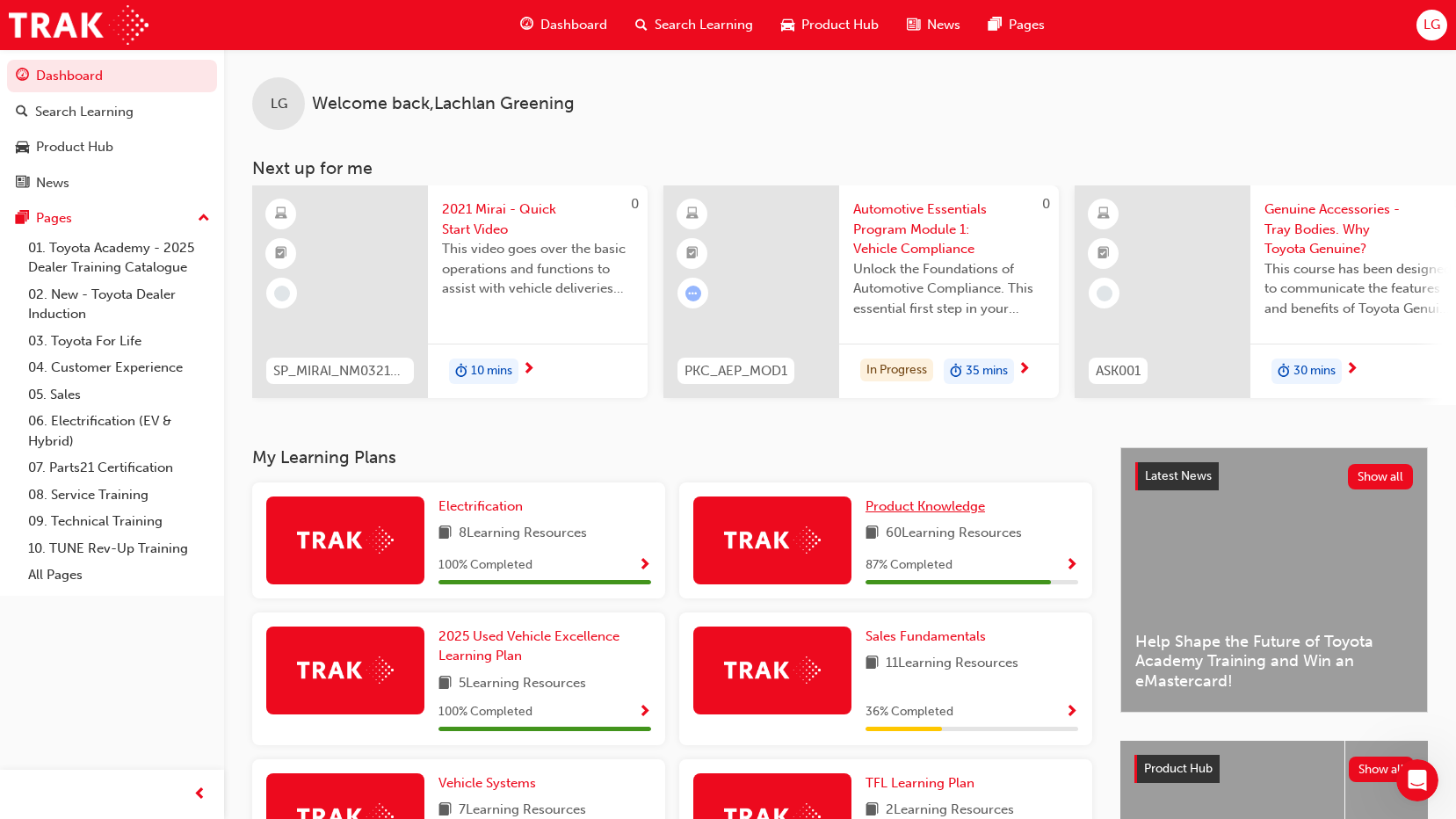
click at [971, 514] on span "Product Knowledge" at bounding box center [925, 506] width 120 height 16
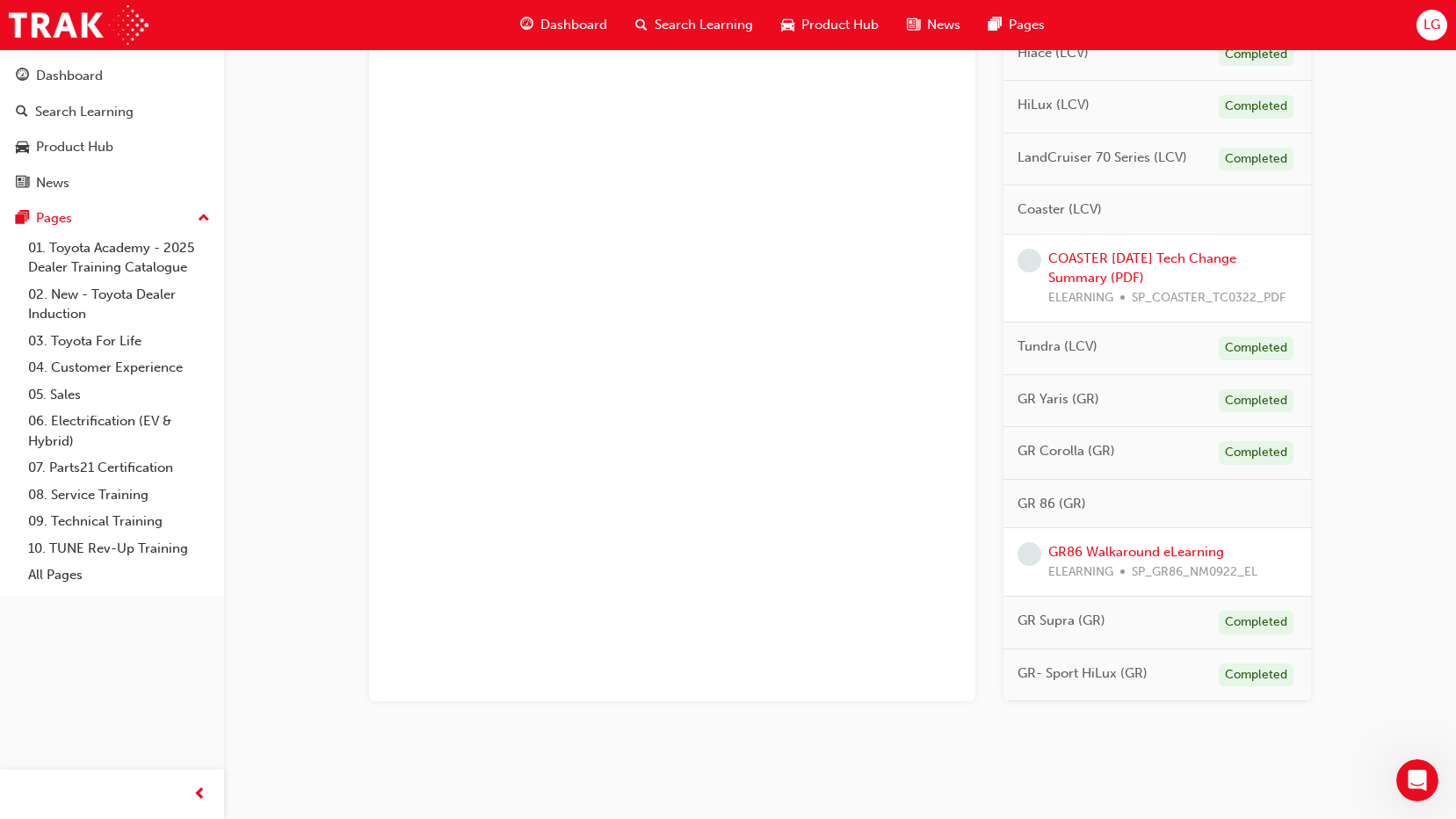
scroll to position [1336, 0]
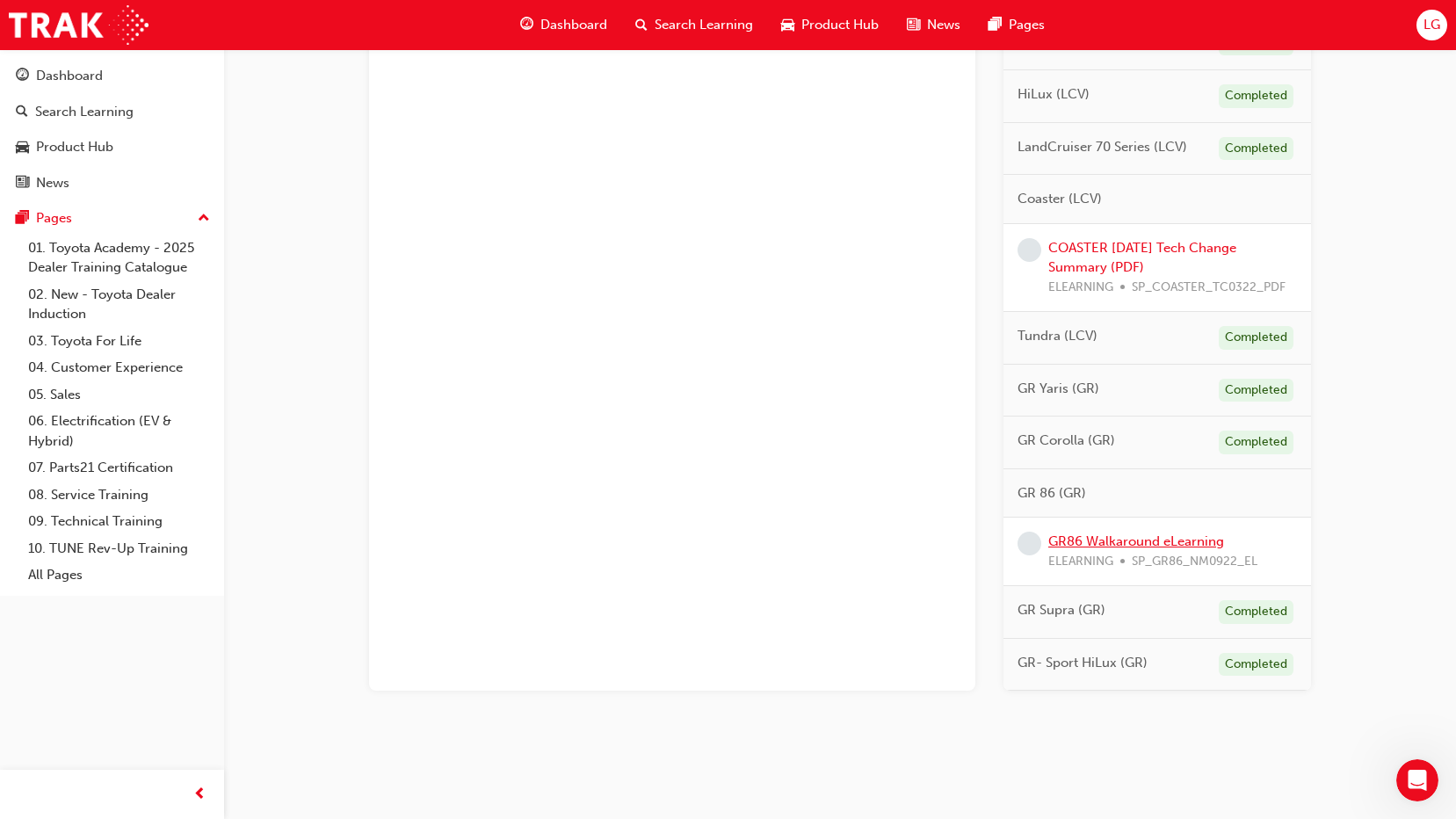
click at [1140, 542] on link "GR86 Walkaround eLearning" at bounding box center [1136, 540] width 176 height 16
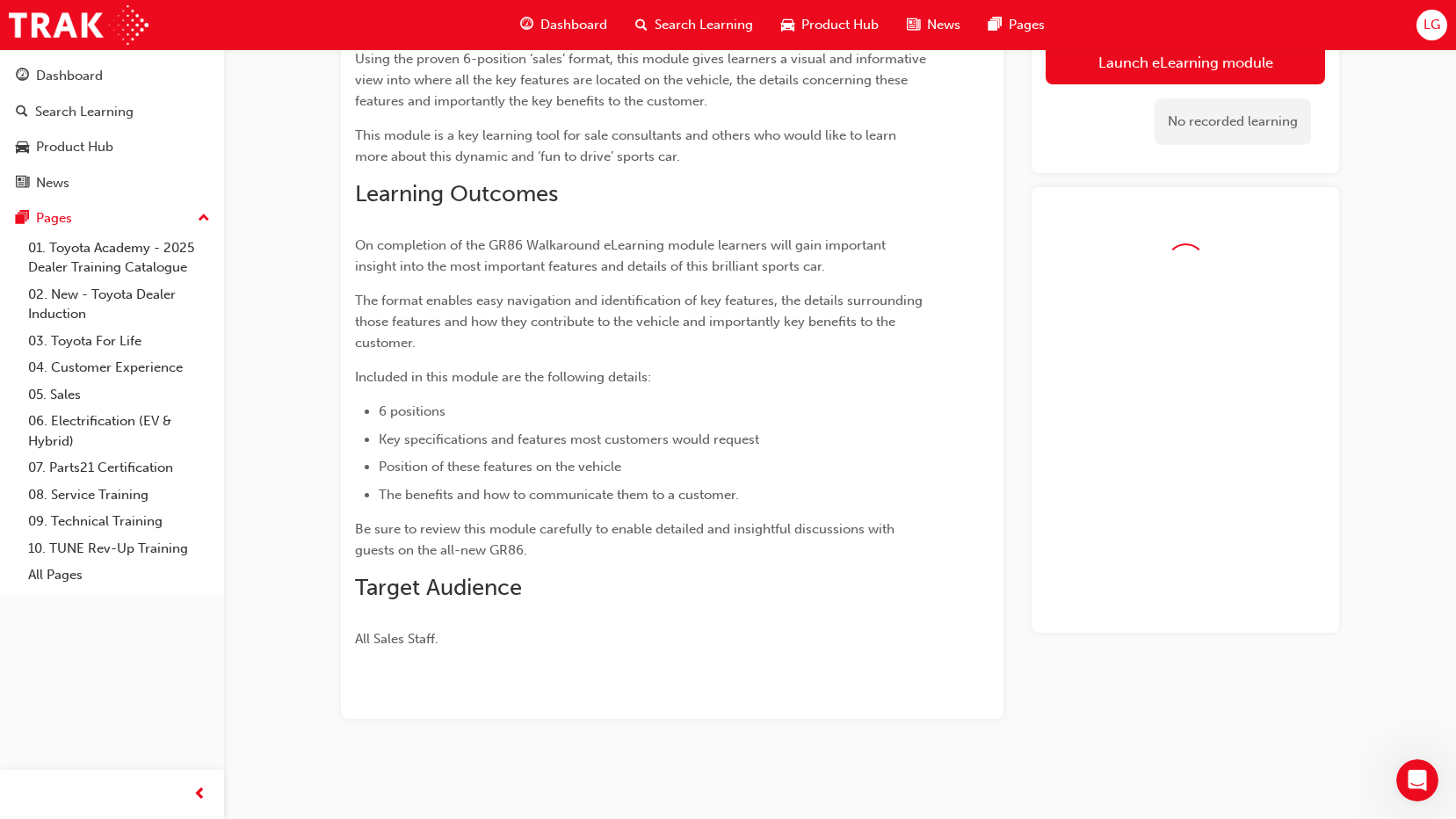
scroll to position [313, 0]
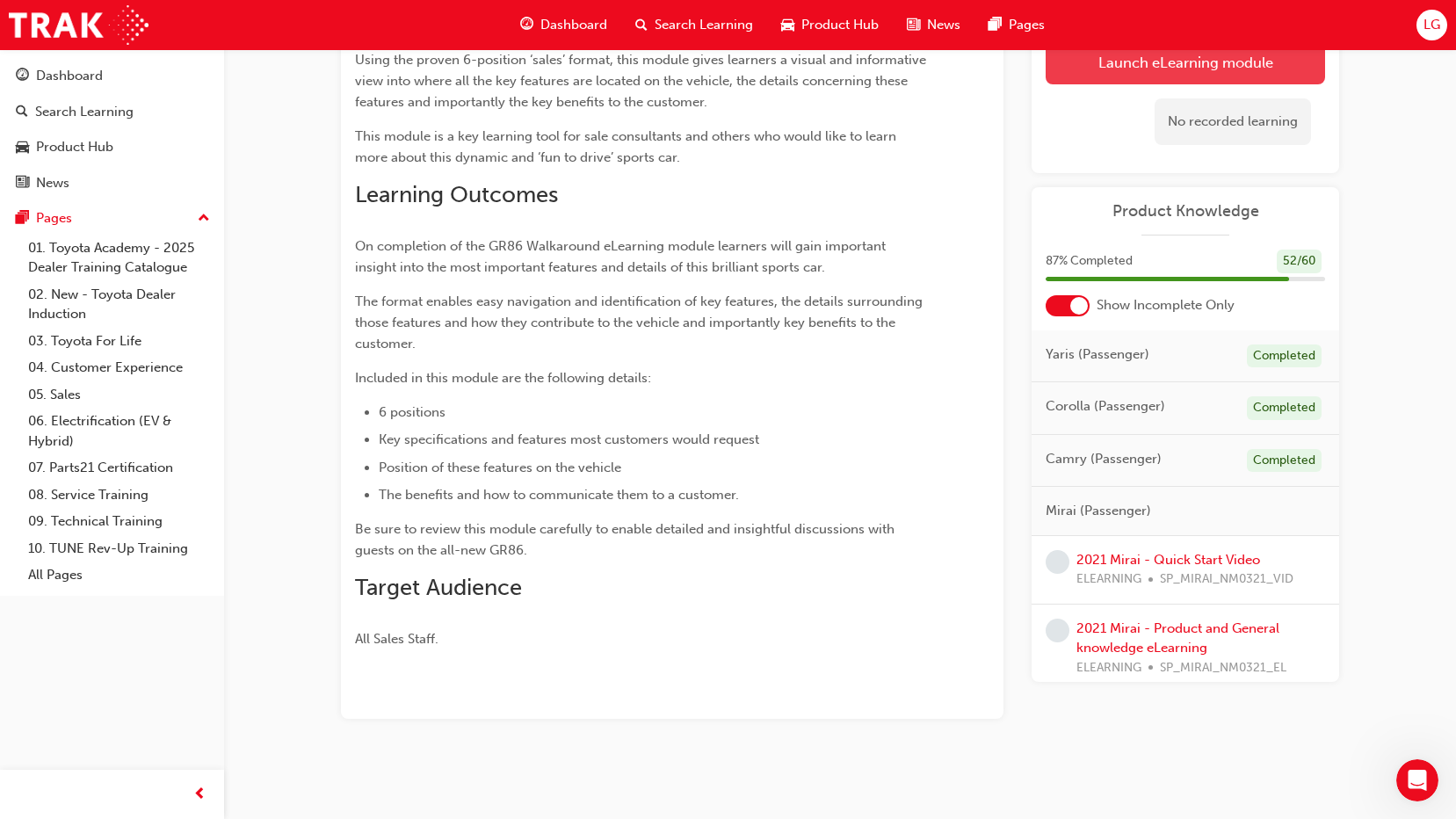
click at [1153, 64] on link "Launch eLearning module" at bounding box center [1185, 62] width 280 height 44
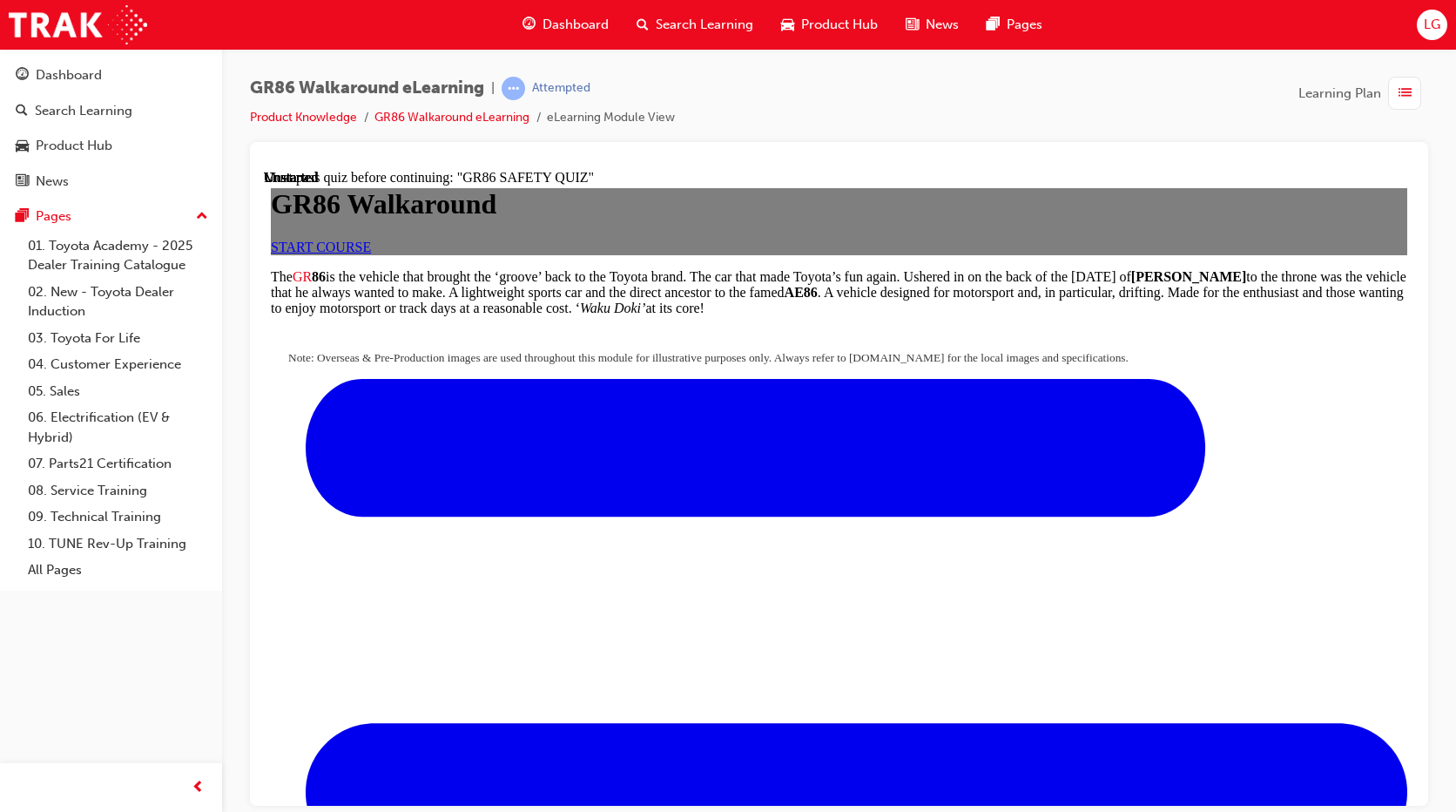
click at [371, 254] on link "START COURSE" at bounding box center [320, 246] width 100 height 15
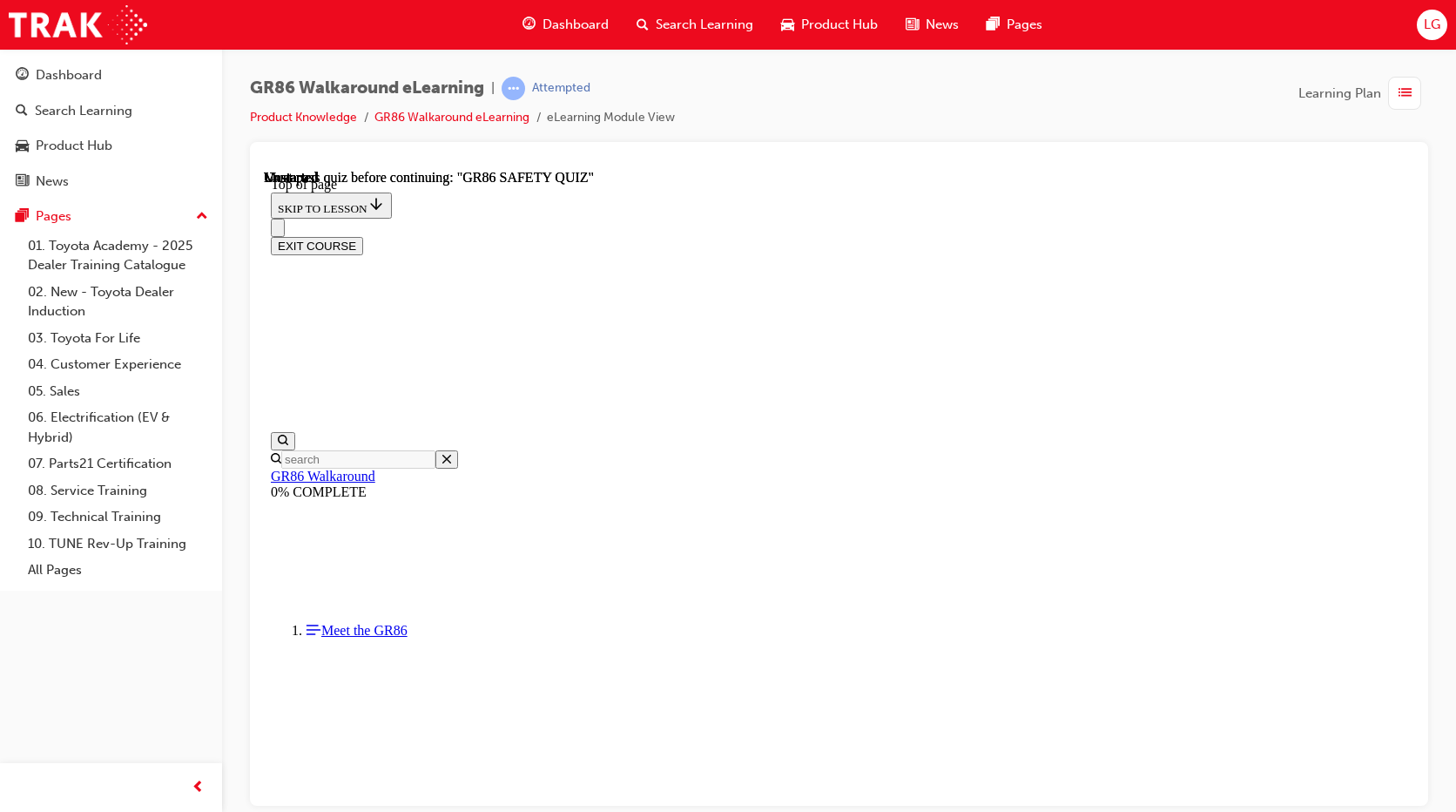
scroll to position [54, 0]
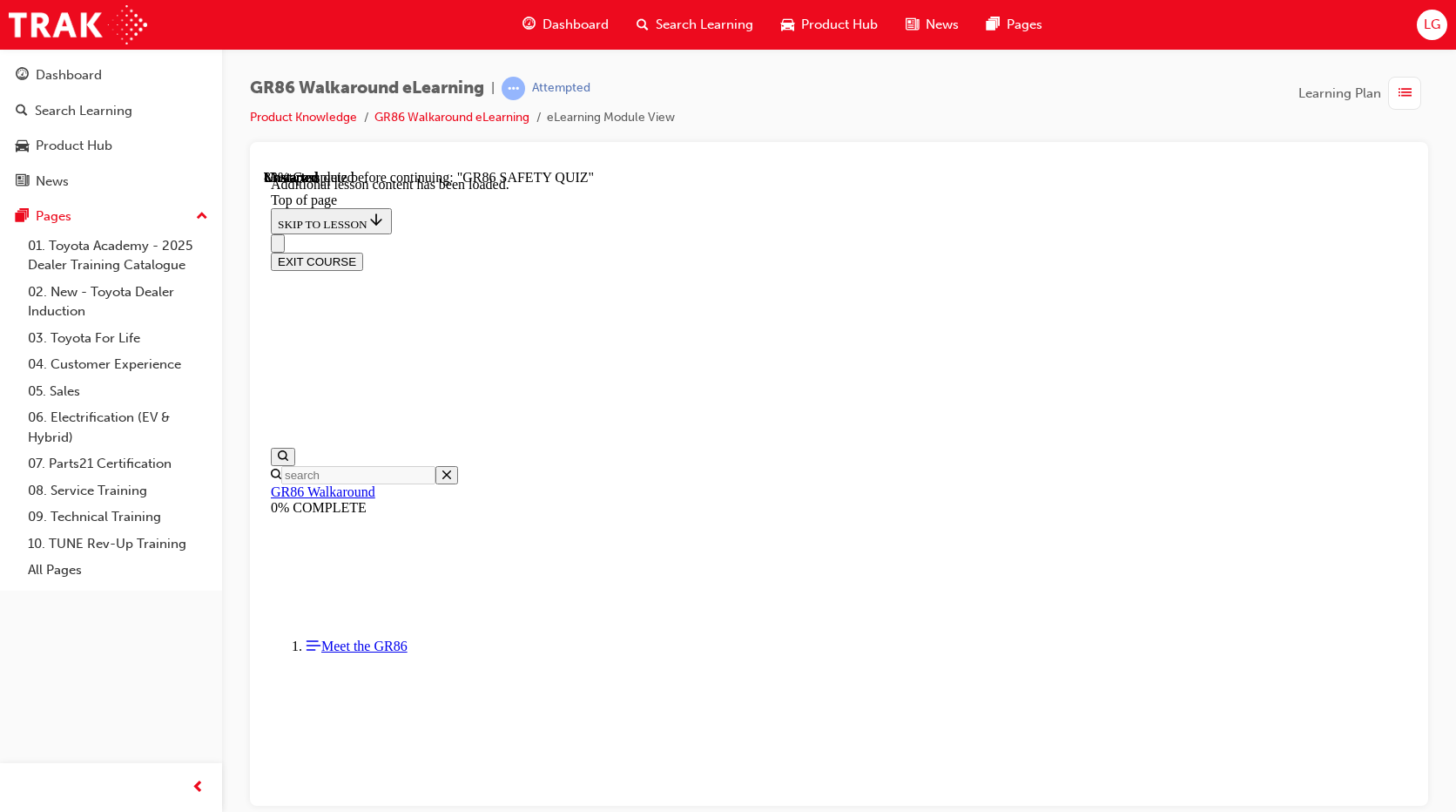
scroll to position [1811, 0]
